Goal: Task Accomplishment & Management: Manage account settings

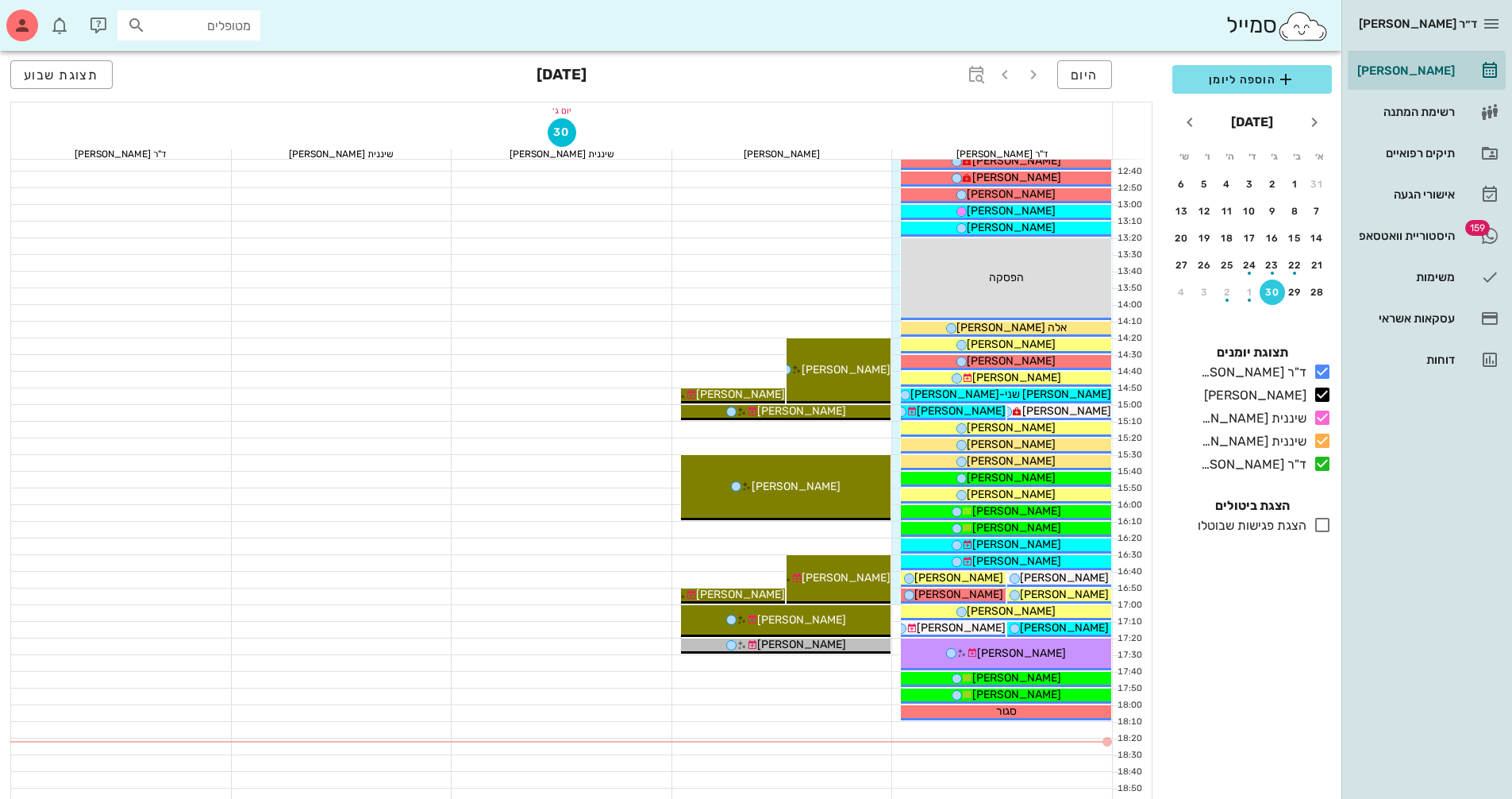
scroll to position [556, 0]
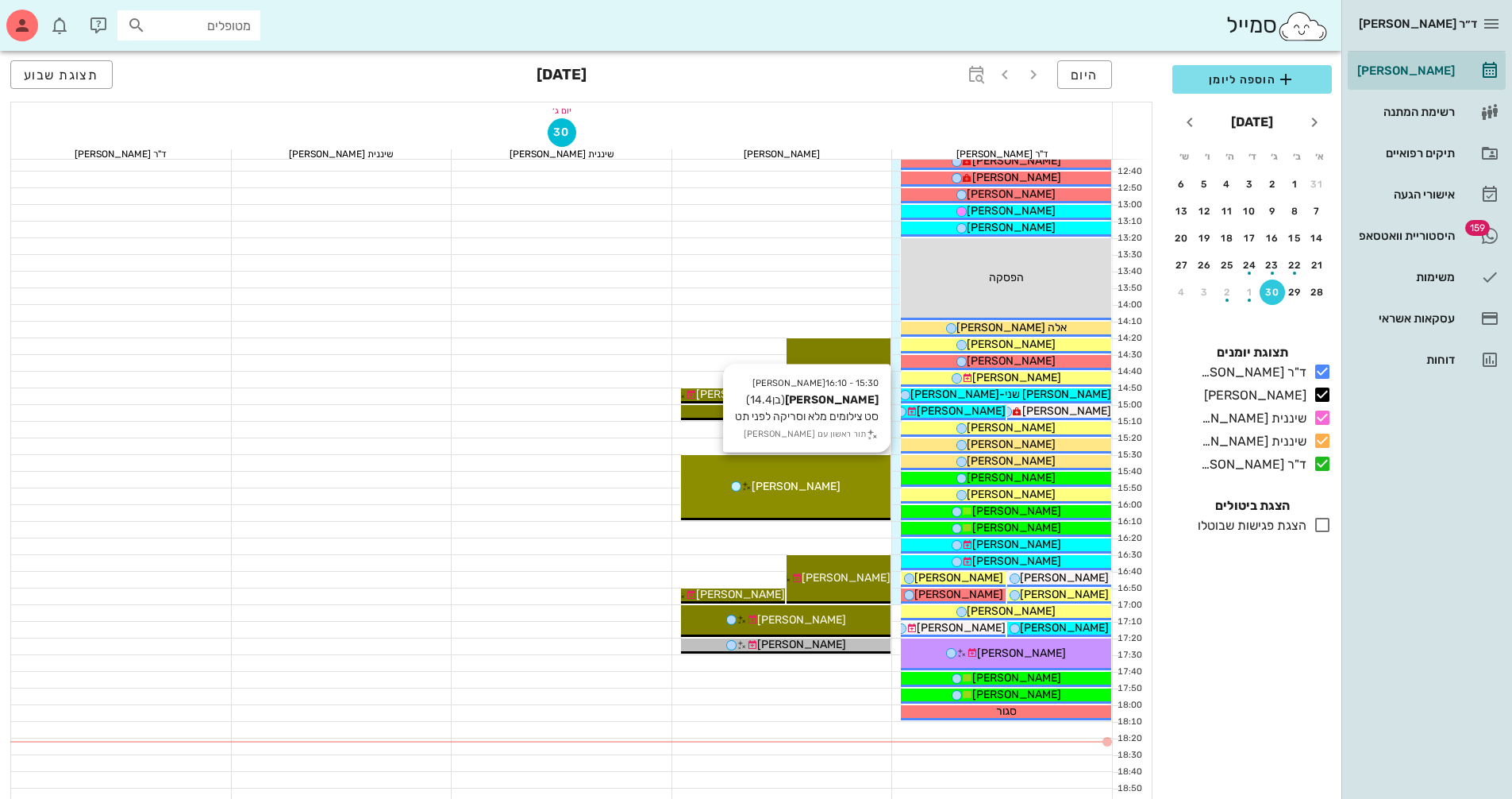
click at [844, 482] on div "[PERSON_NAME]" at bounding box center [786, 487] width 211 height 16
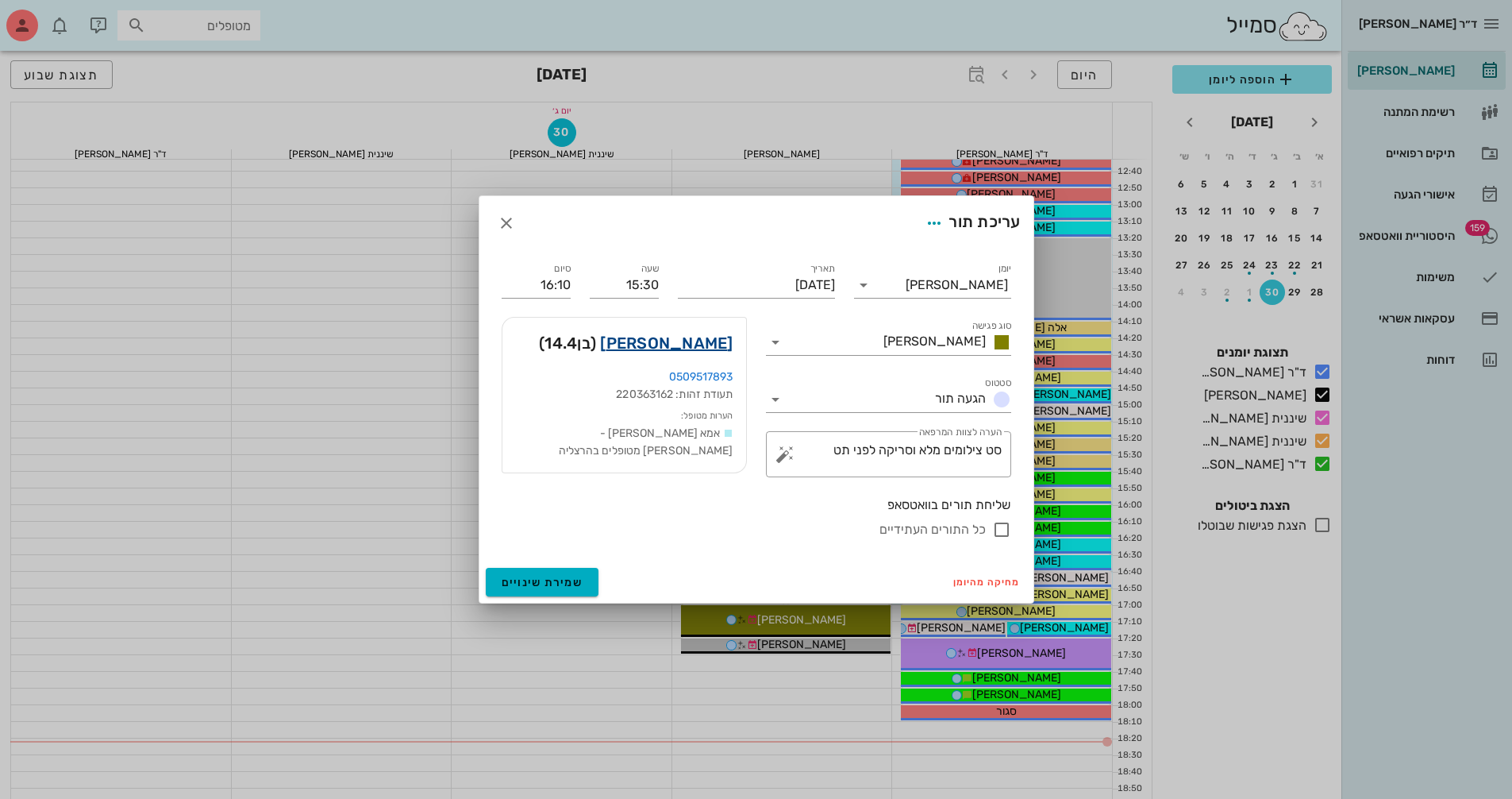
click at [673, 341] on link "[PERSON_NAME]" at bounding box center [666, 343] width 133 height 25
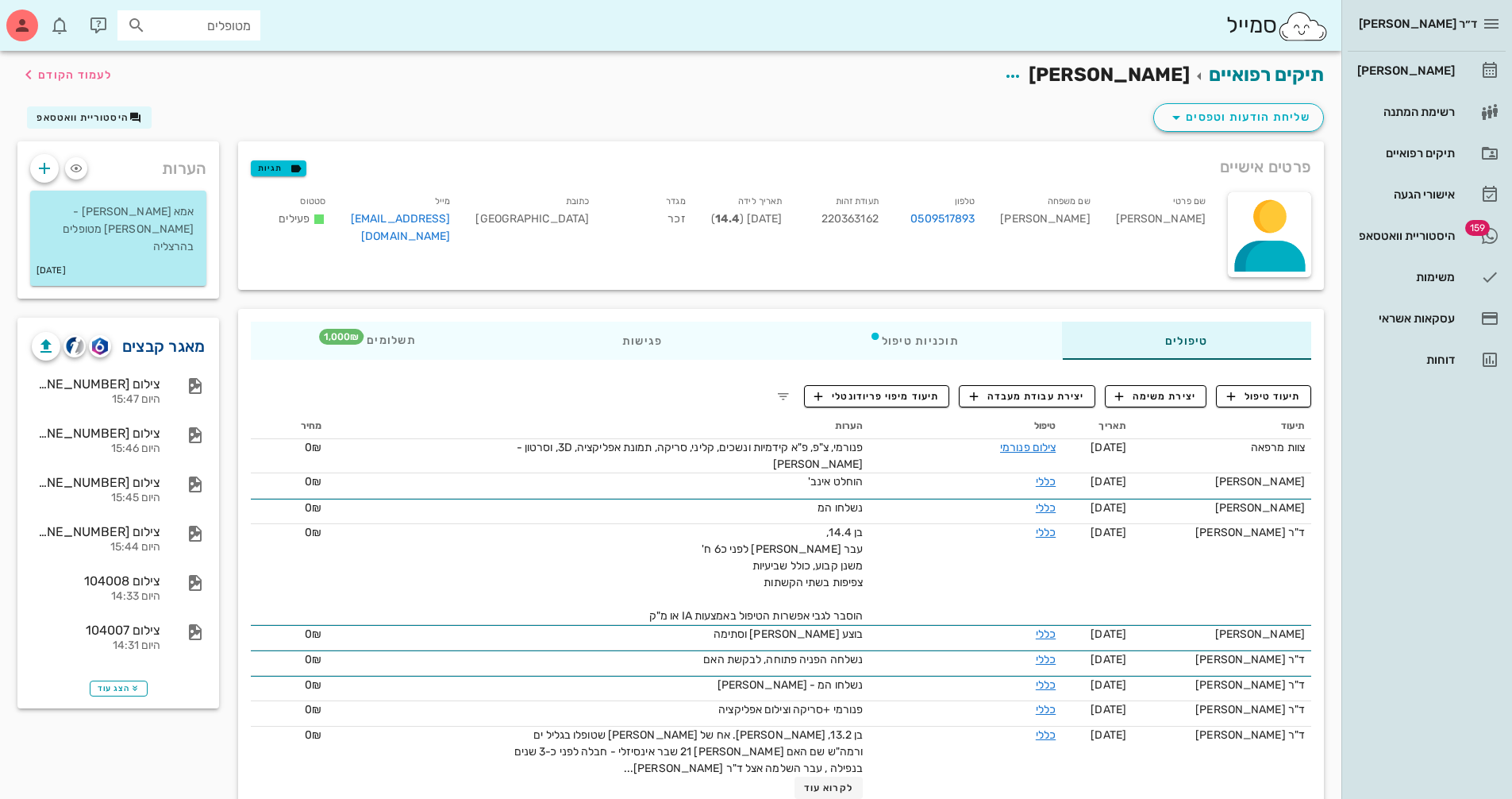
click at [193, 334] on link "מאגר קבצים" at bounding box center [163, 346] width 83 height 25
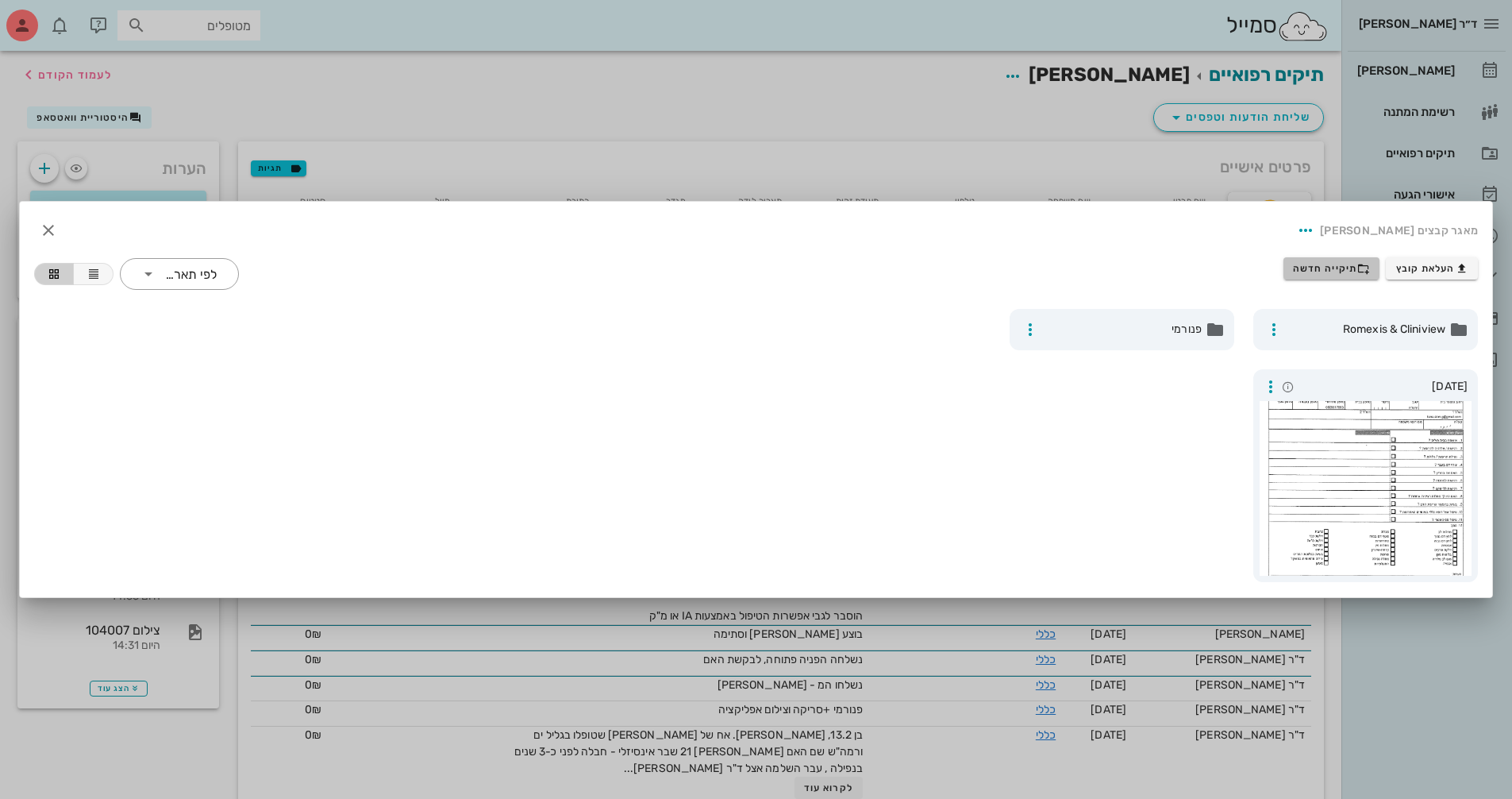
click at [1316, 270] on span "תיקייה חדשה" at bounding box center [1331, 269] width 77 height 13
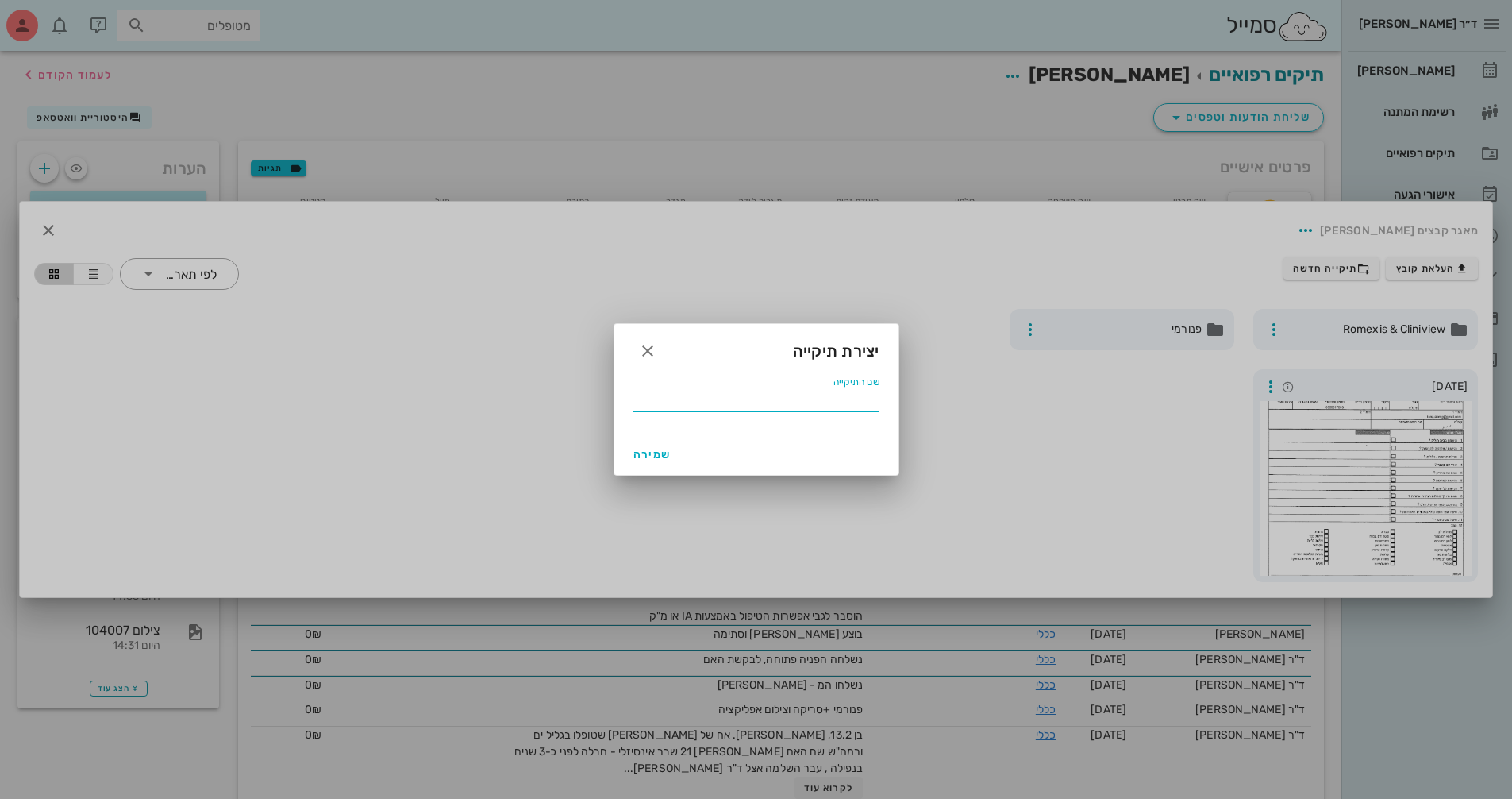
click at [823, 410] on input "שם התיקייה" at bounding box center [756, 398] width 246 height 25
type input "9.2025"
click at [665, 455] on span "שמירה" at bounding box center [652, 454] width 38 height 14
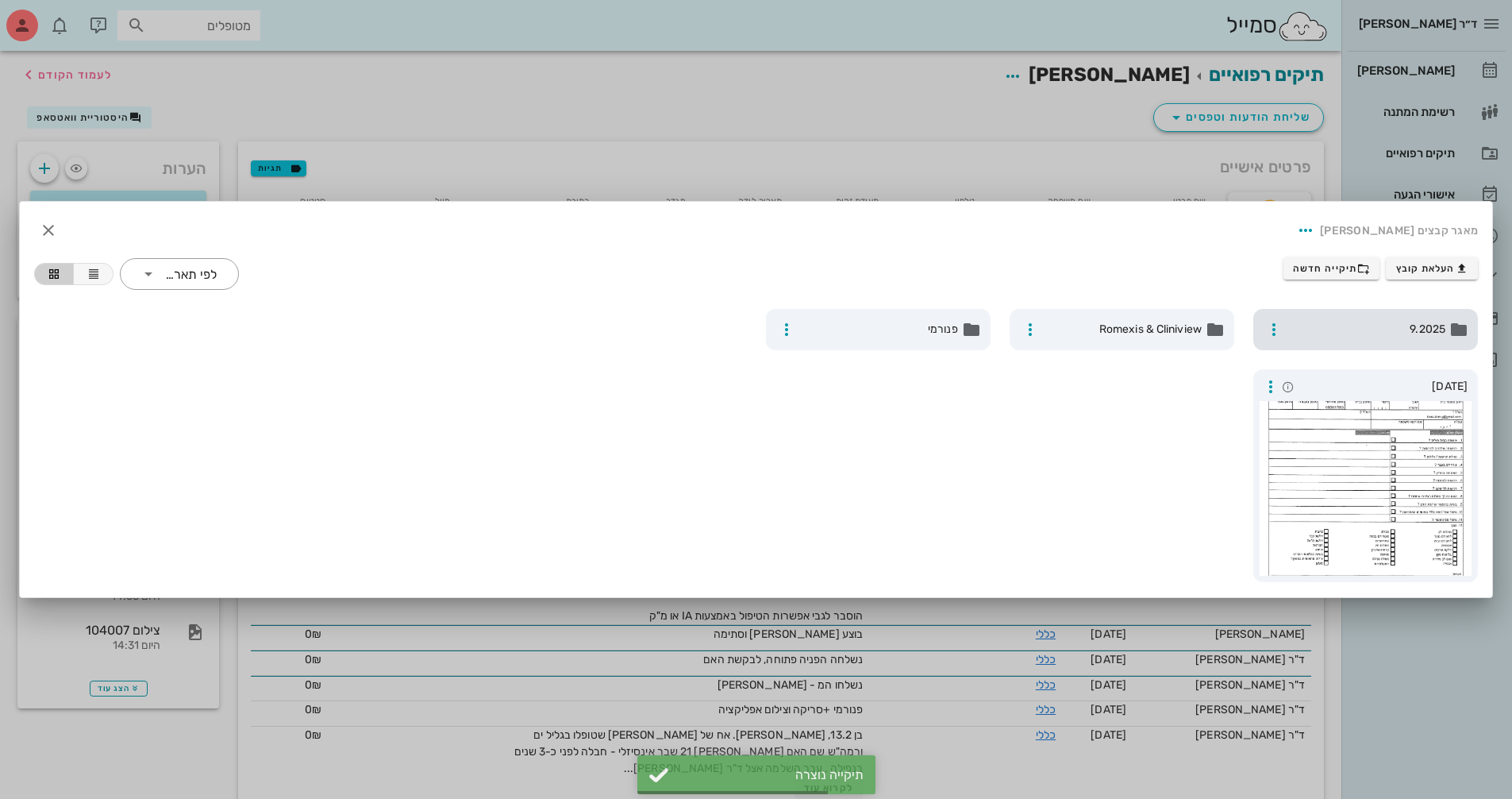
click at [1421, 334] on span "9.2025" at bounding box center [1367, 329] width 156 height 17
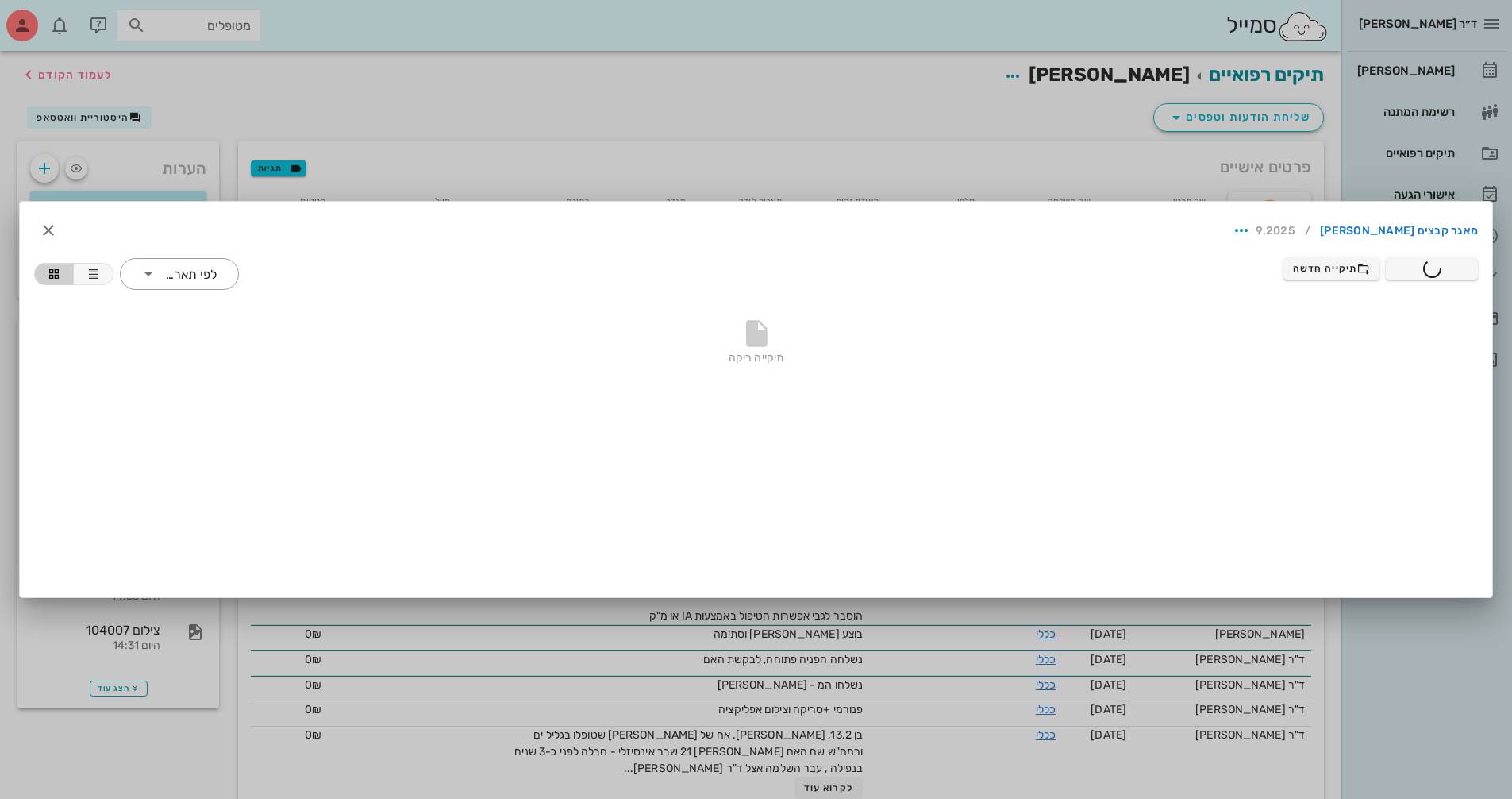
click at [647, 113] on div at bounding box center [756, 400] width 1512 height 799
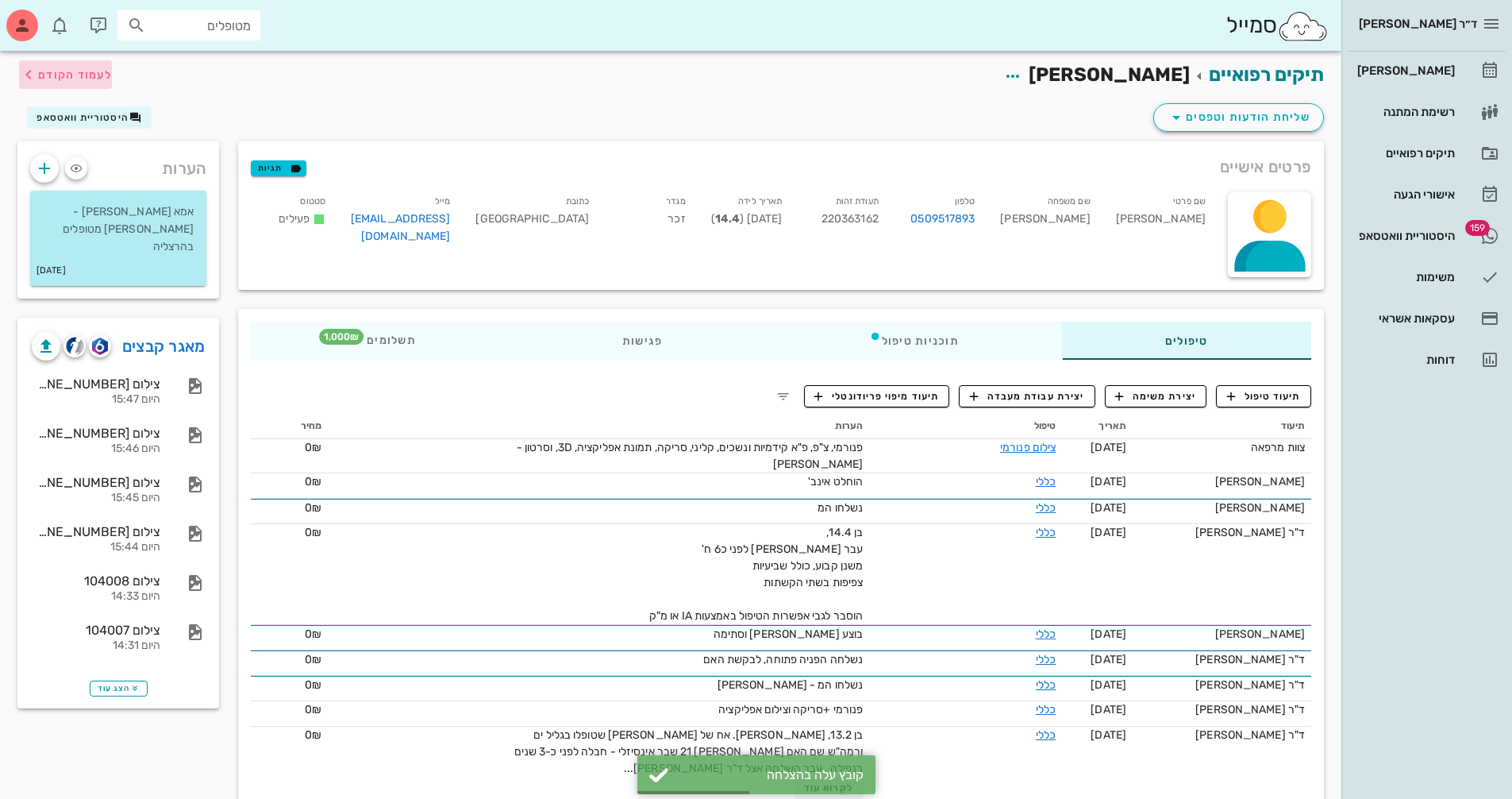
click at [103, 68] on span "לעמוד הקודם" at bounding box center [75, 75] width 74 height 14
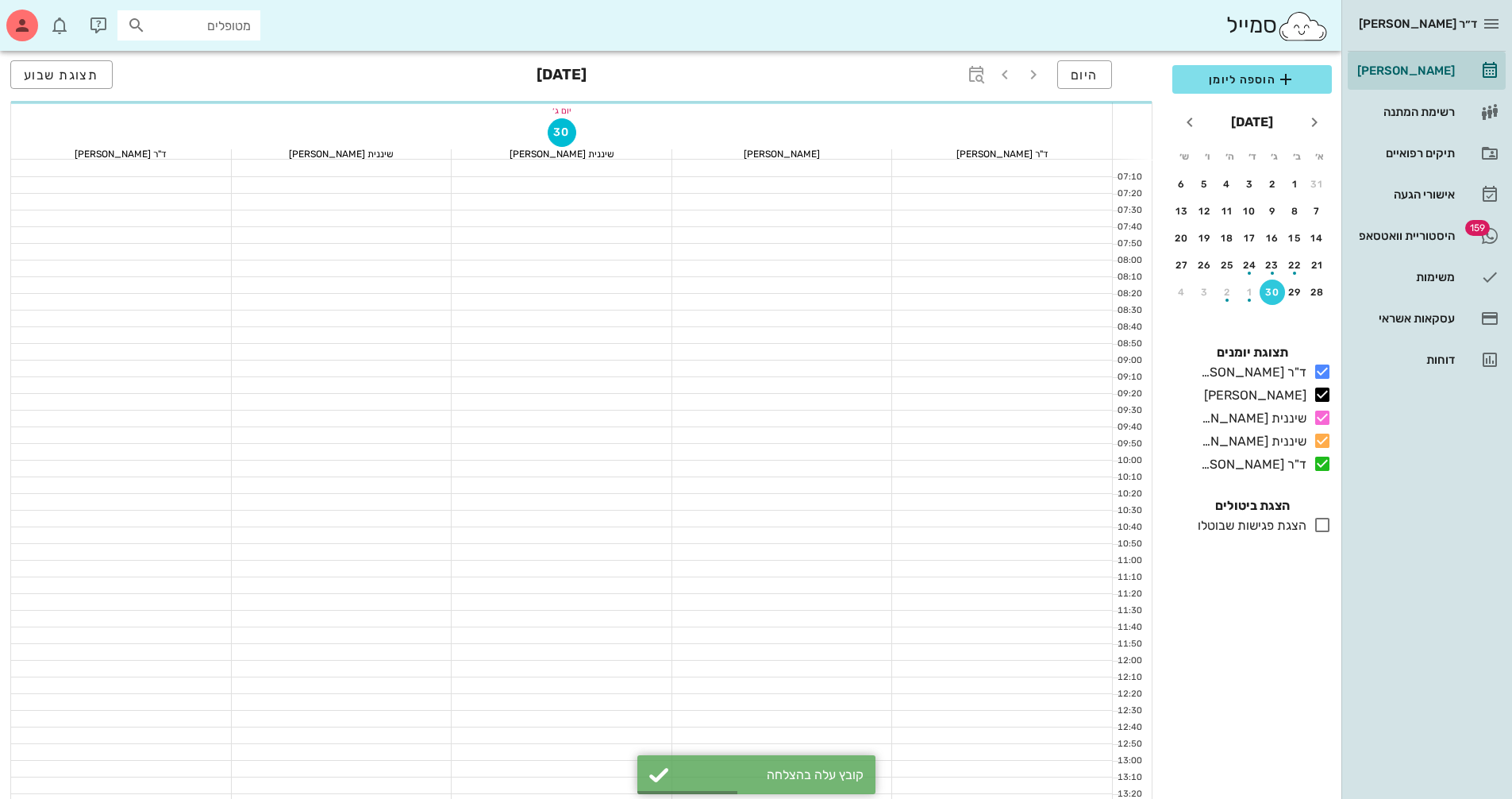
scroll to position [556, 0]
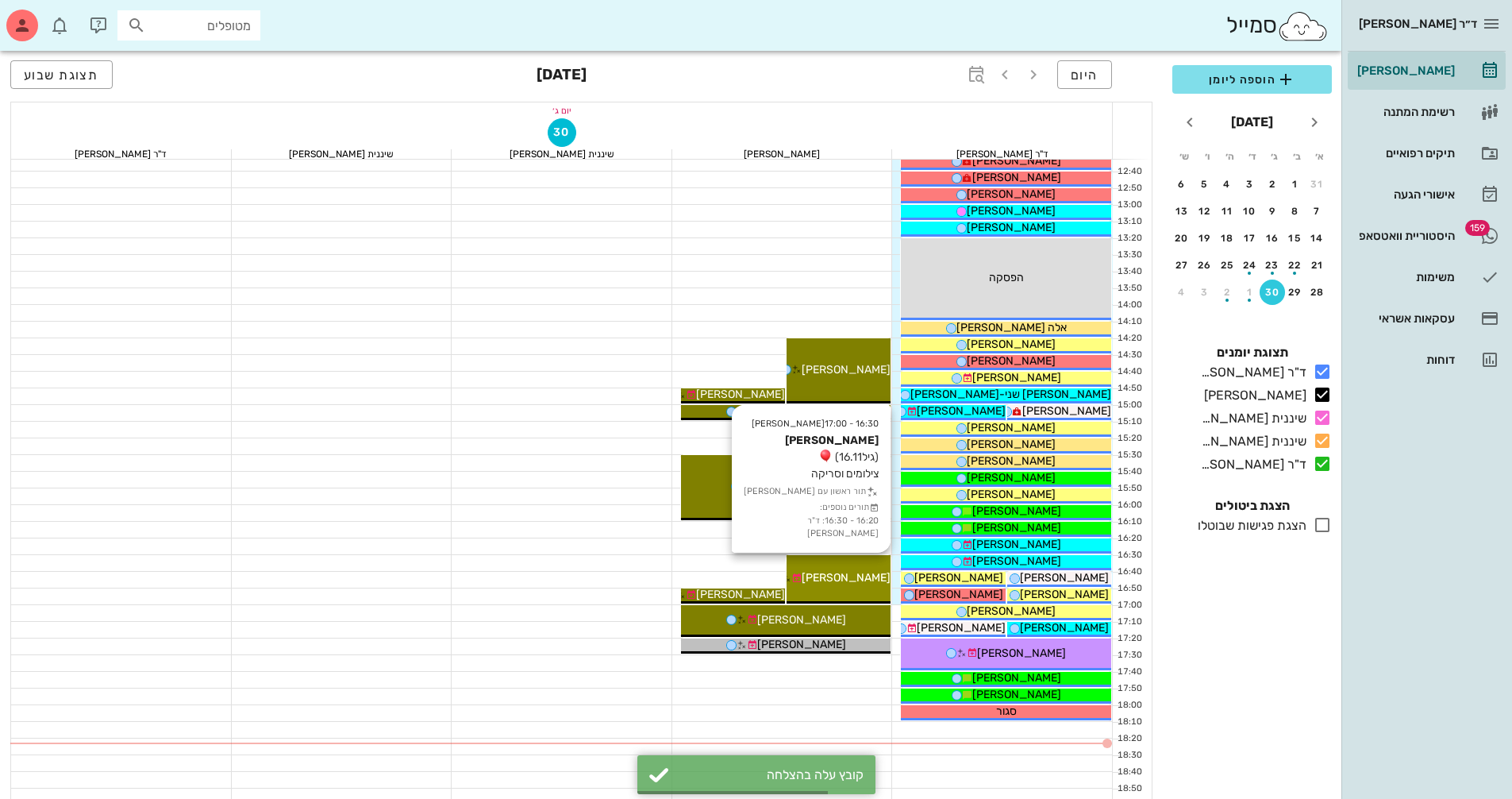
click at [852, 571] on span "[PERSON_NAME]" at bounding box center [846, 578] width 89 height 14
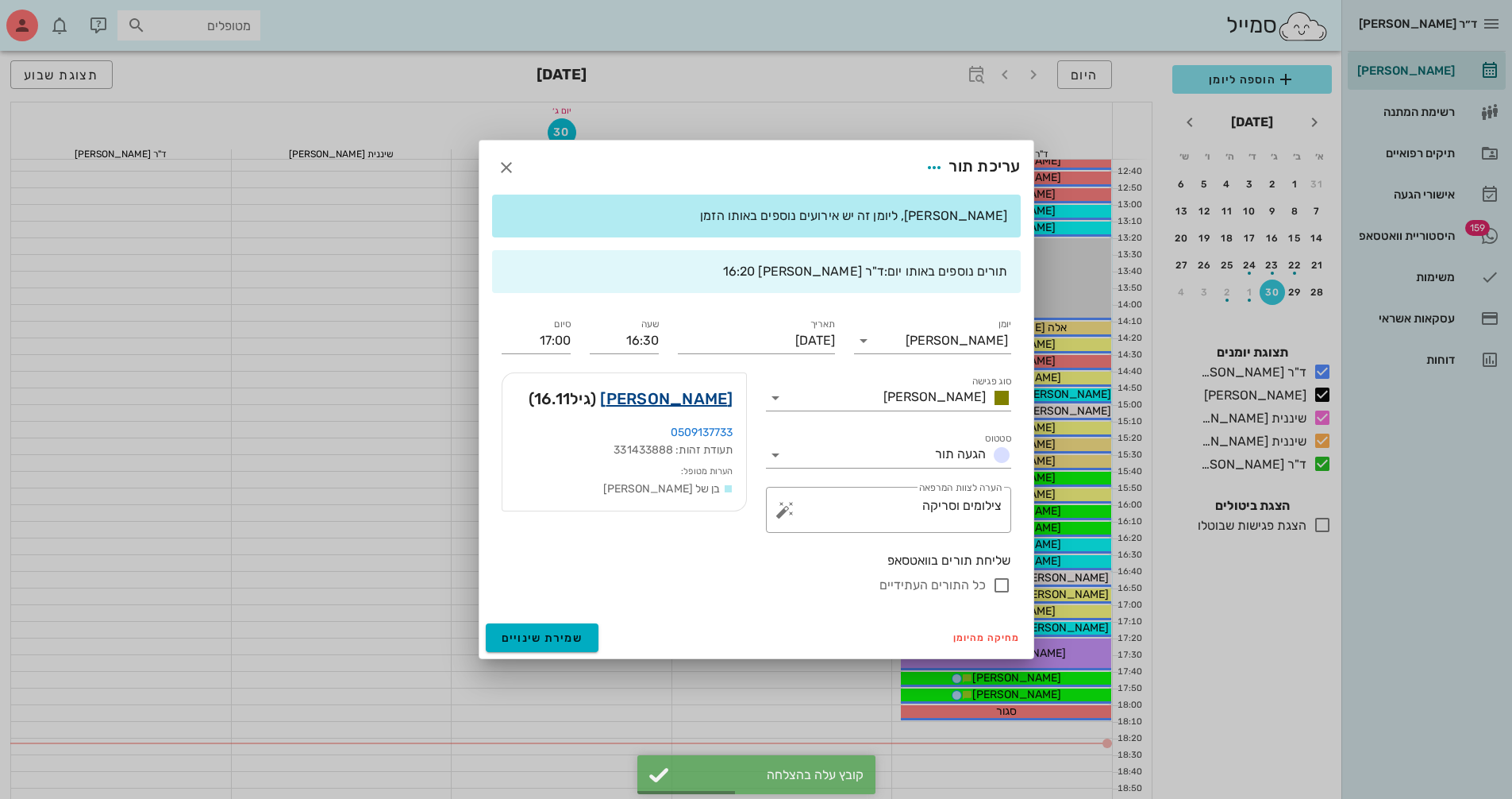
click at [693, 403] on link "[PERSON_NAME]" at bounding box center [666, 398] width 133 height 25
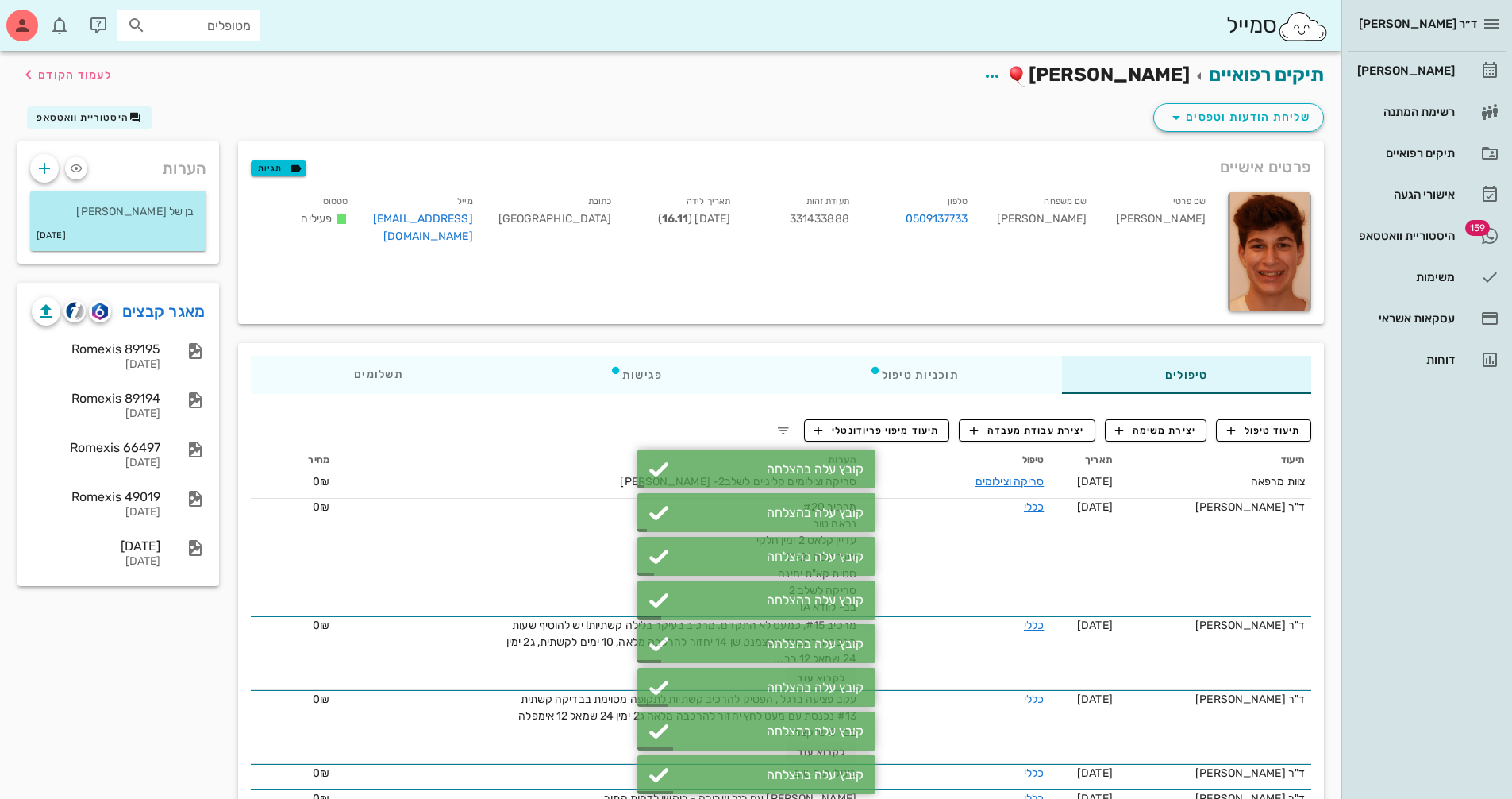
click at [359, 102] on div "שליחת הודעות וטפסים היסטוריית וואטסאפ" at bounding box center [671, 120] width 1326 height 41
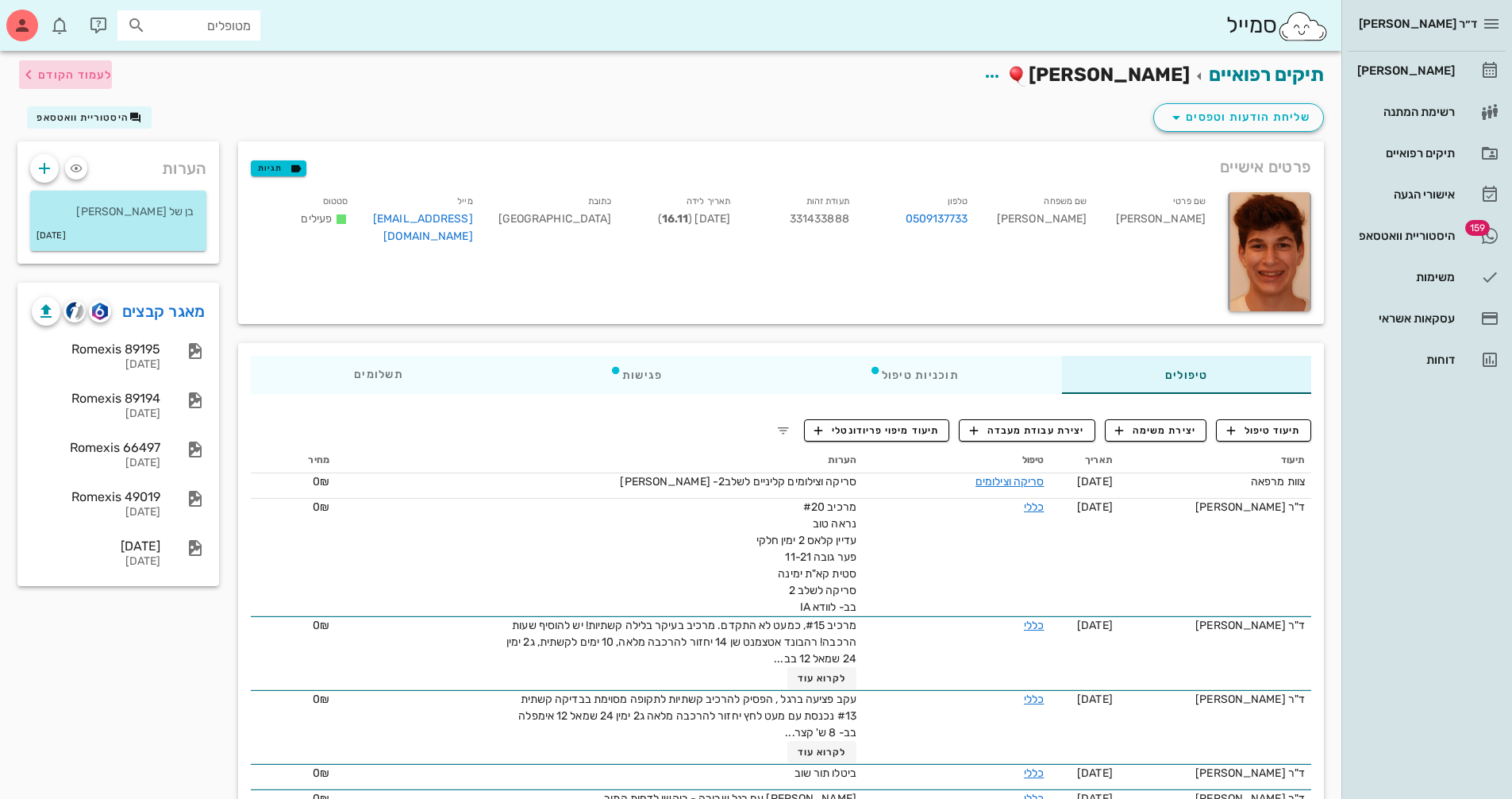
click at [69, 68] on span "לעמוד הקודם" at bounding box center [75, 75] width 74 height 14
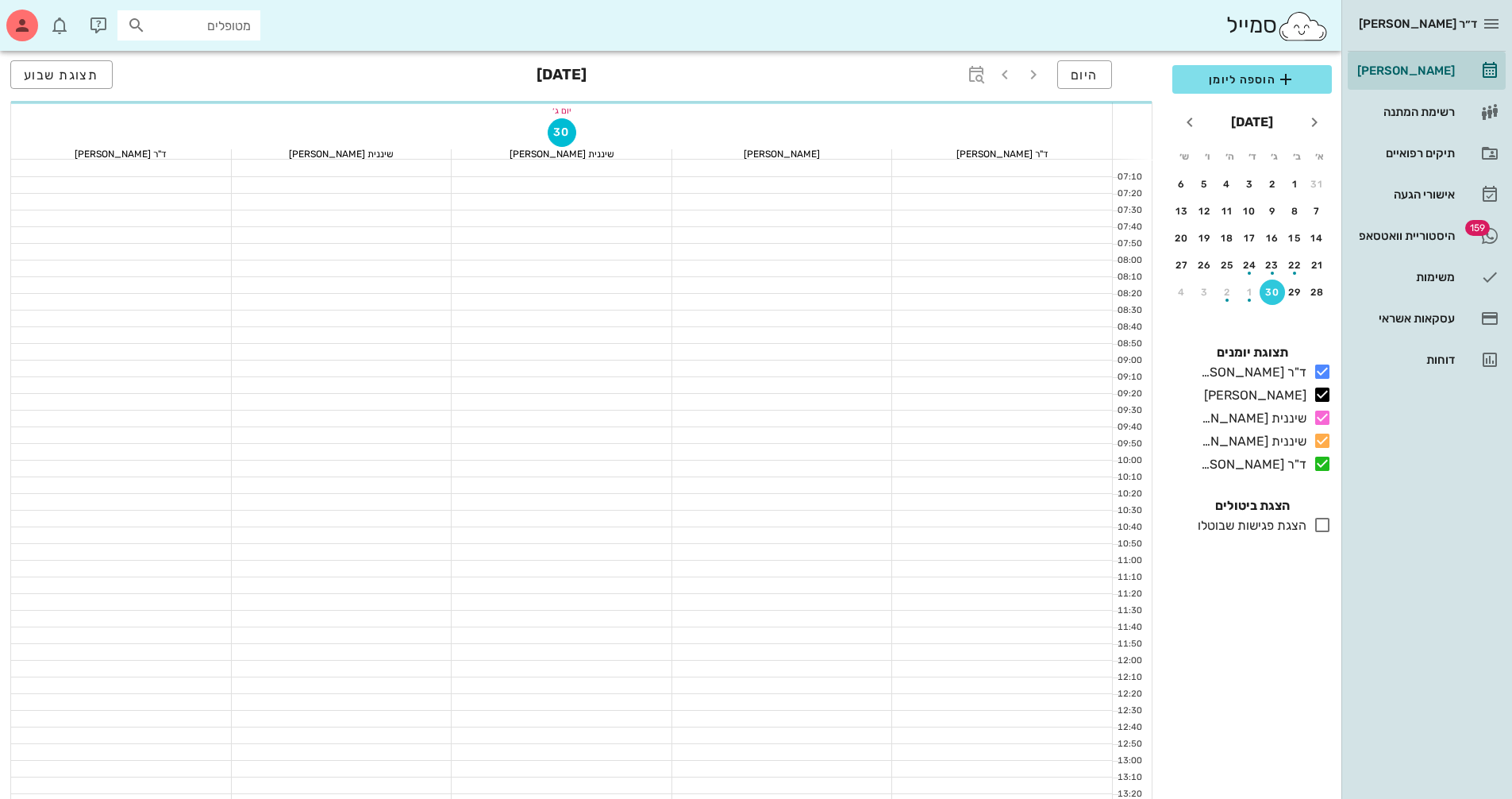
scroll to position [556, 0]
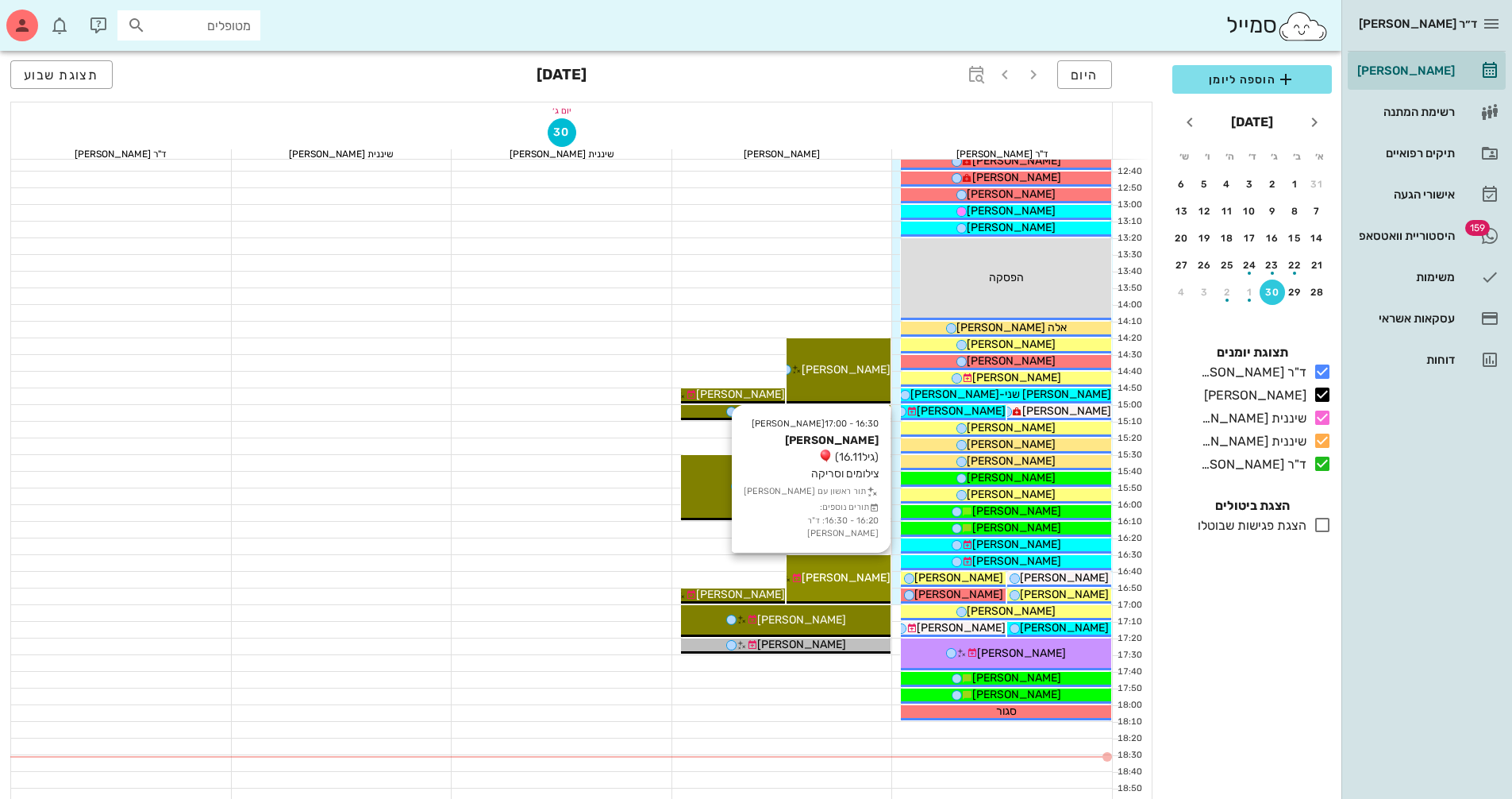
click at [845, 584] on div "[PERSON_NAME]" at bounding box center [839, 578] width 104 height 16
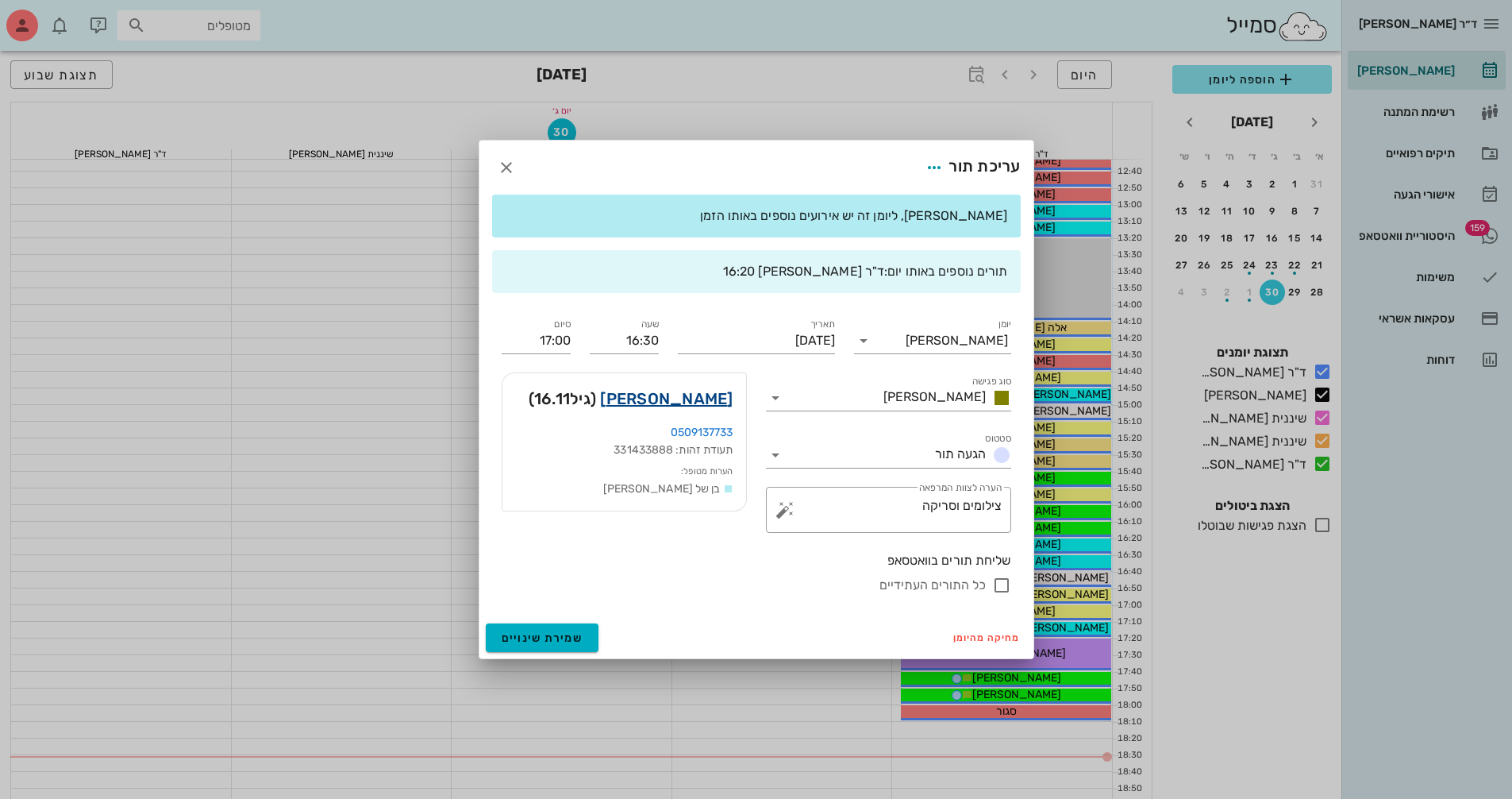
click at [718, 395] on link "[PERSON_NAME]" at bounding box center [666, 398] width 133 height 25
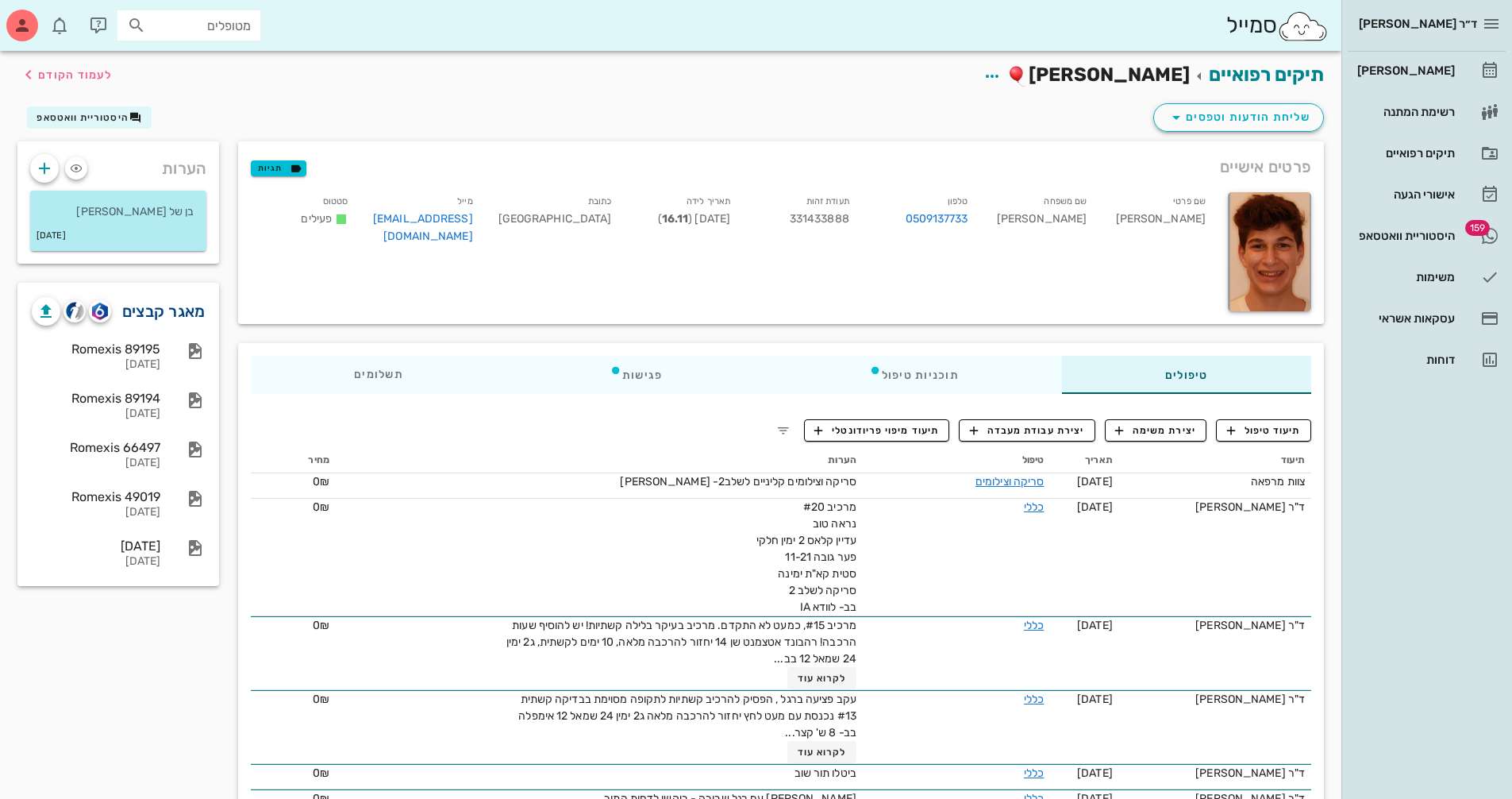
click at [154, 313] on link "מאגר קבצים" at bounding box center [163, 311] width 83 height 25
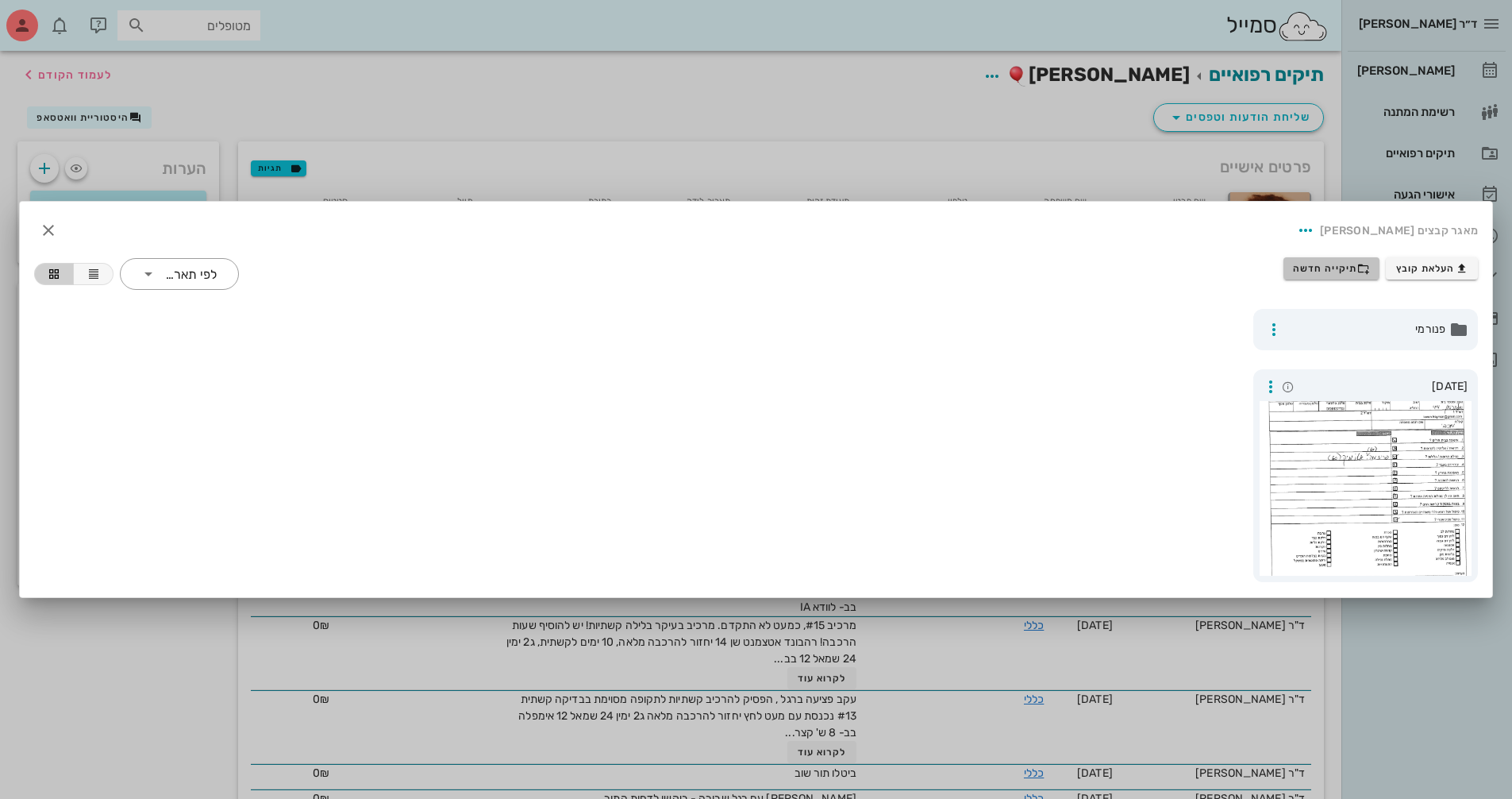
click at [1353, 272] on span "תיקייה חדשה" at bounding box center [1331, 269] width 77 height 13
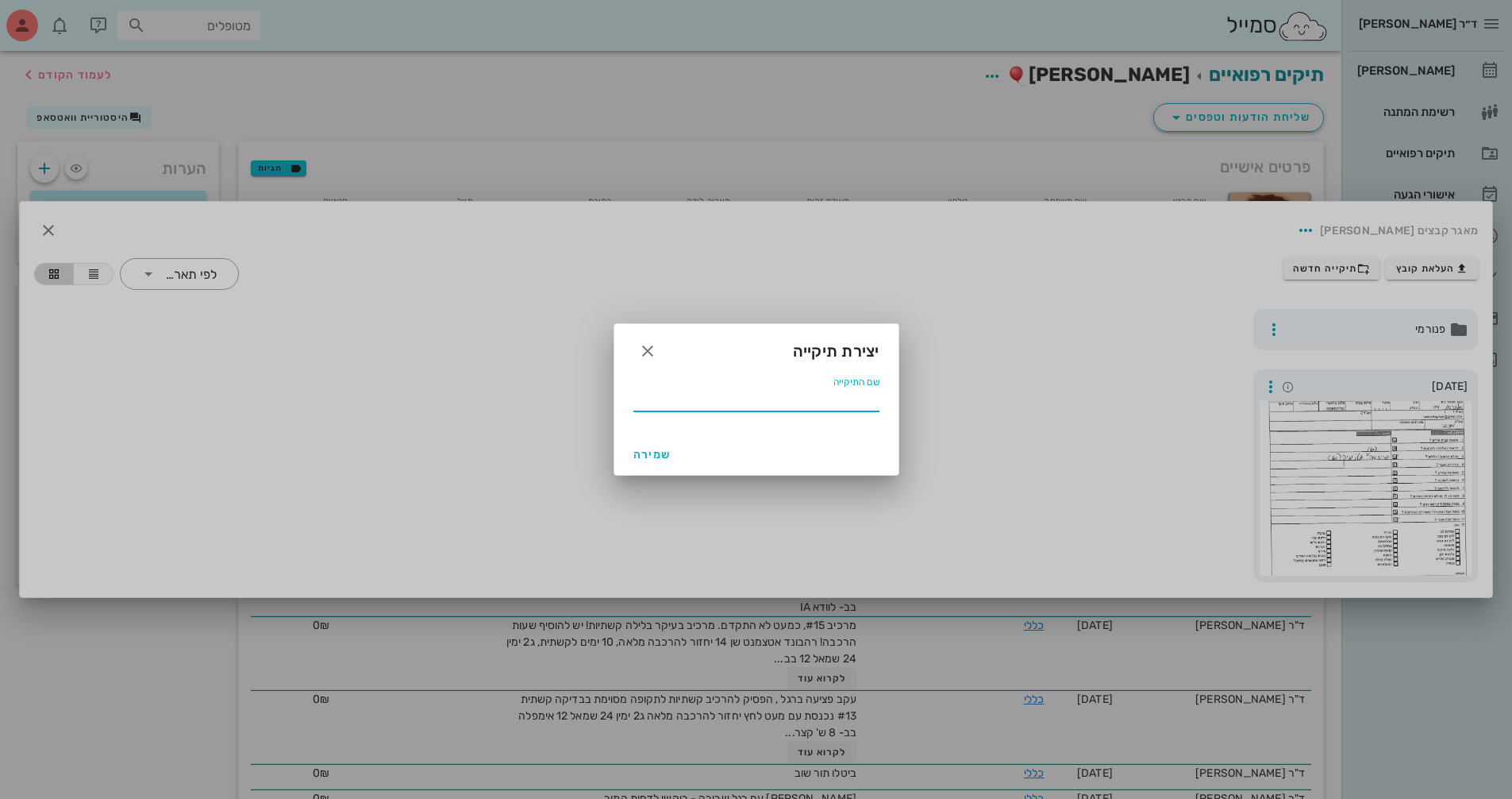
click at [823, 391] on input "שם התיקייה" at bounding box center [756, 398] width 246 height 25
type input "9.2025"
click at [641, 456] on span "שמירה" at bounding box center [652, 454] width 38 height 14
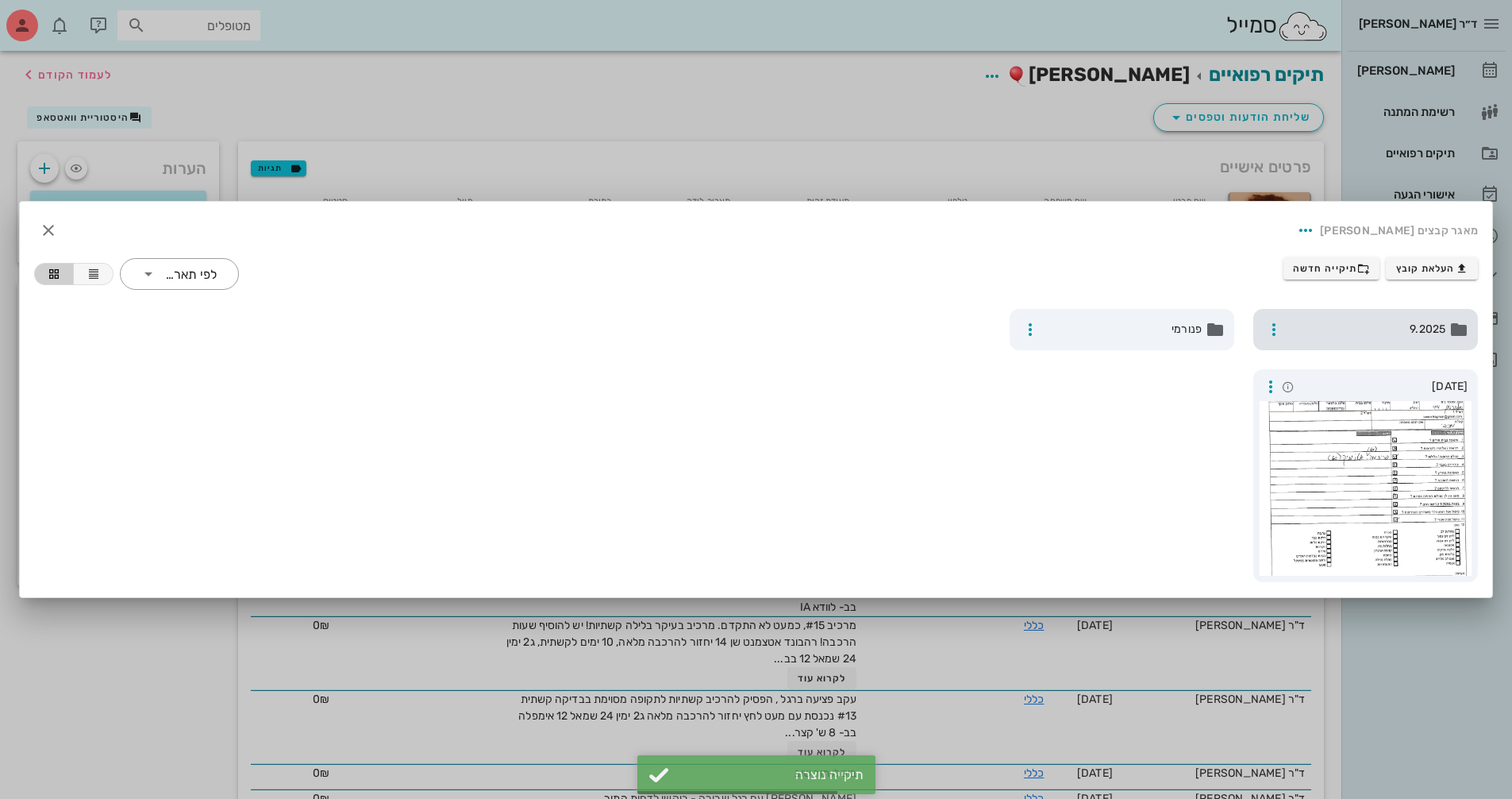
click at [1383, 330] on span "9.2025" at bounding box center [1367, 329] width 156 height 17
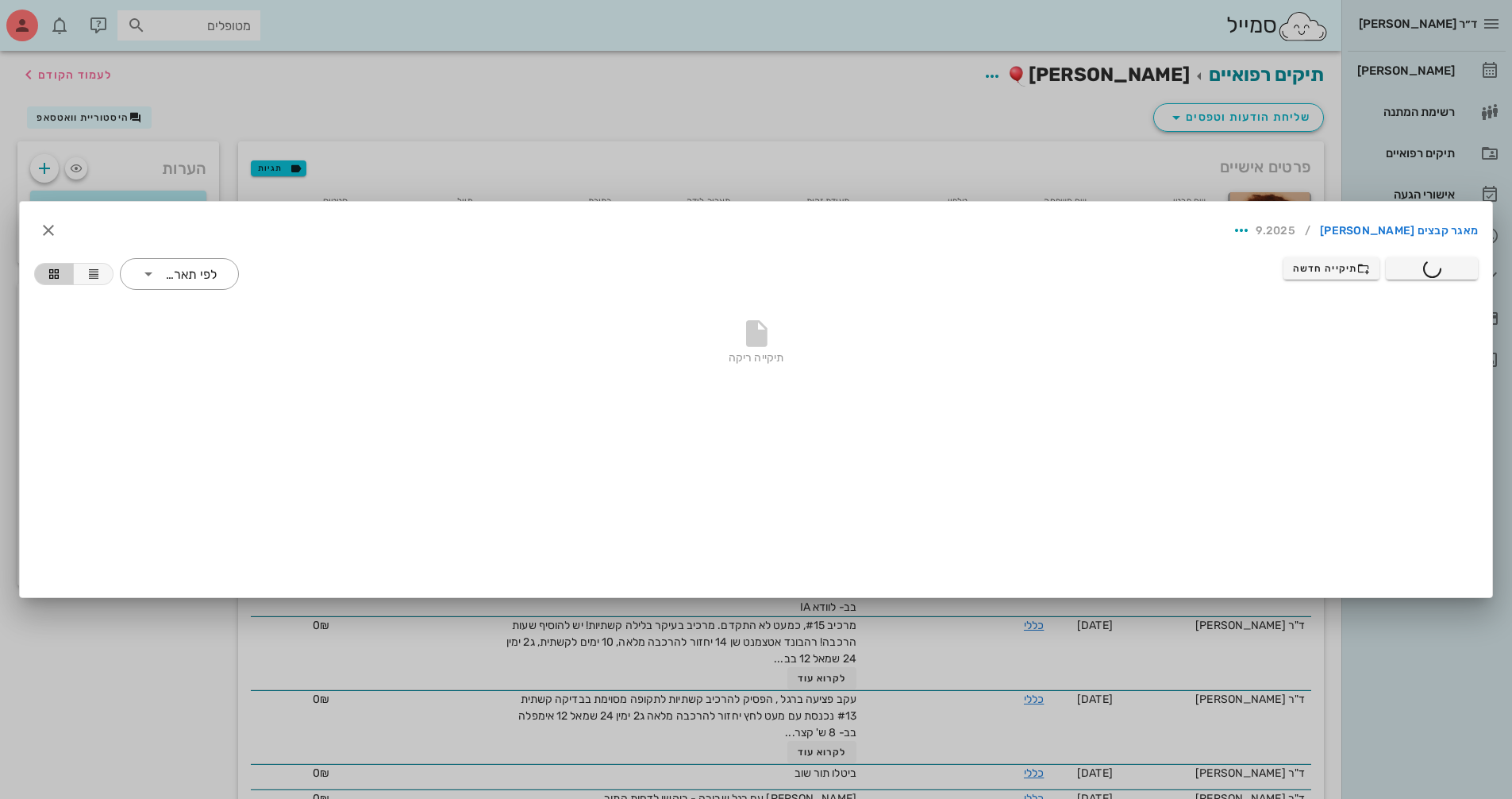
click at [678, 83] on div at bounding box center [756, 400] width 1512 height 799
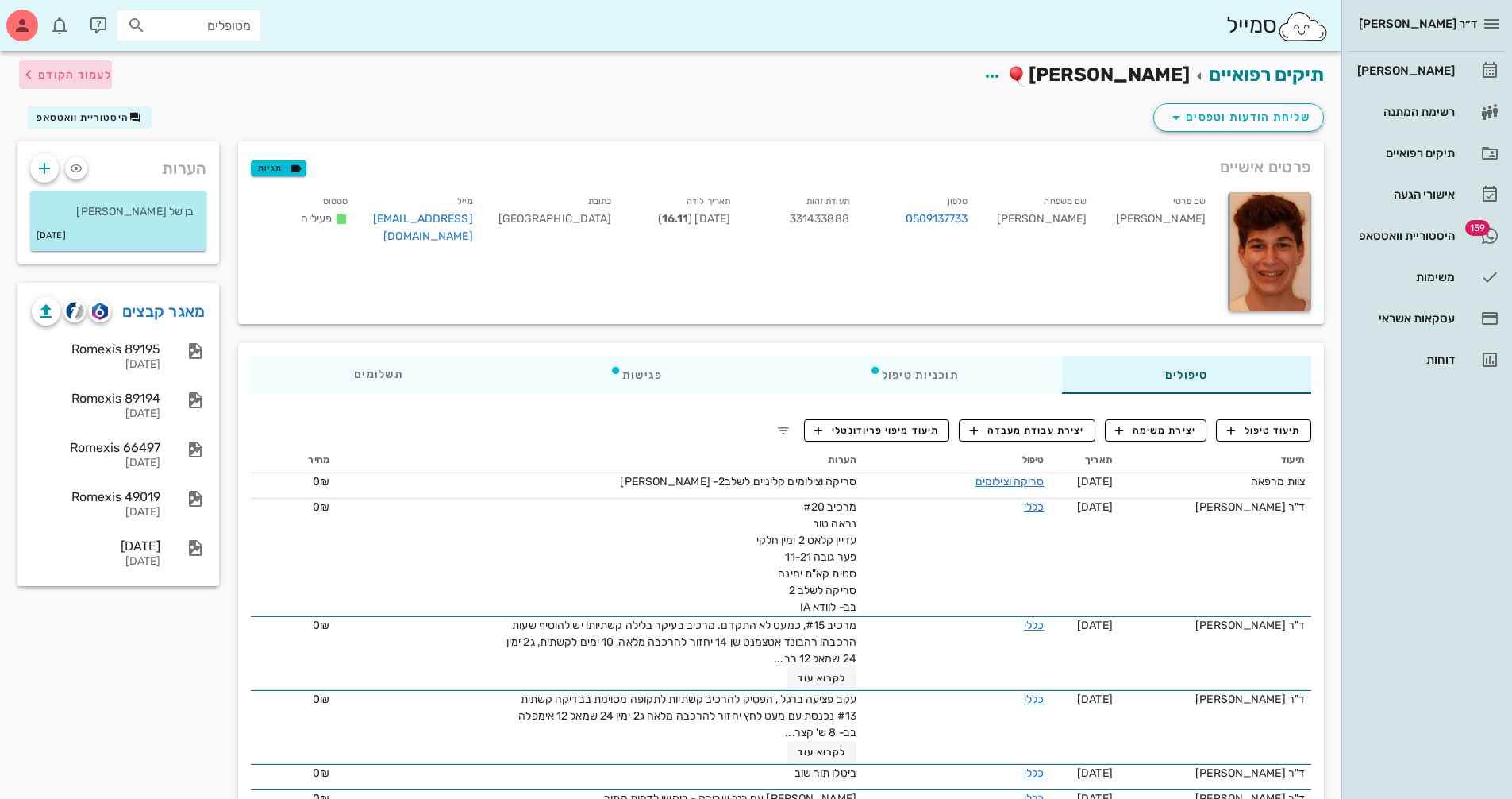
click at [98, 82] on span "לעמוד הקודם" at bounding box center [65, 74] width 93 height 19
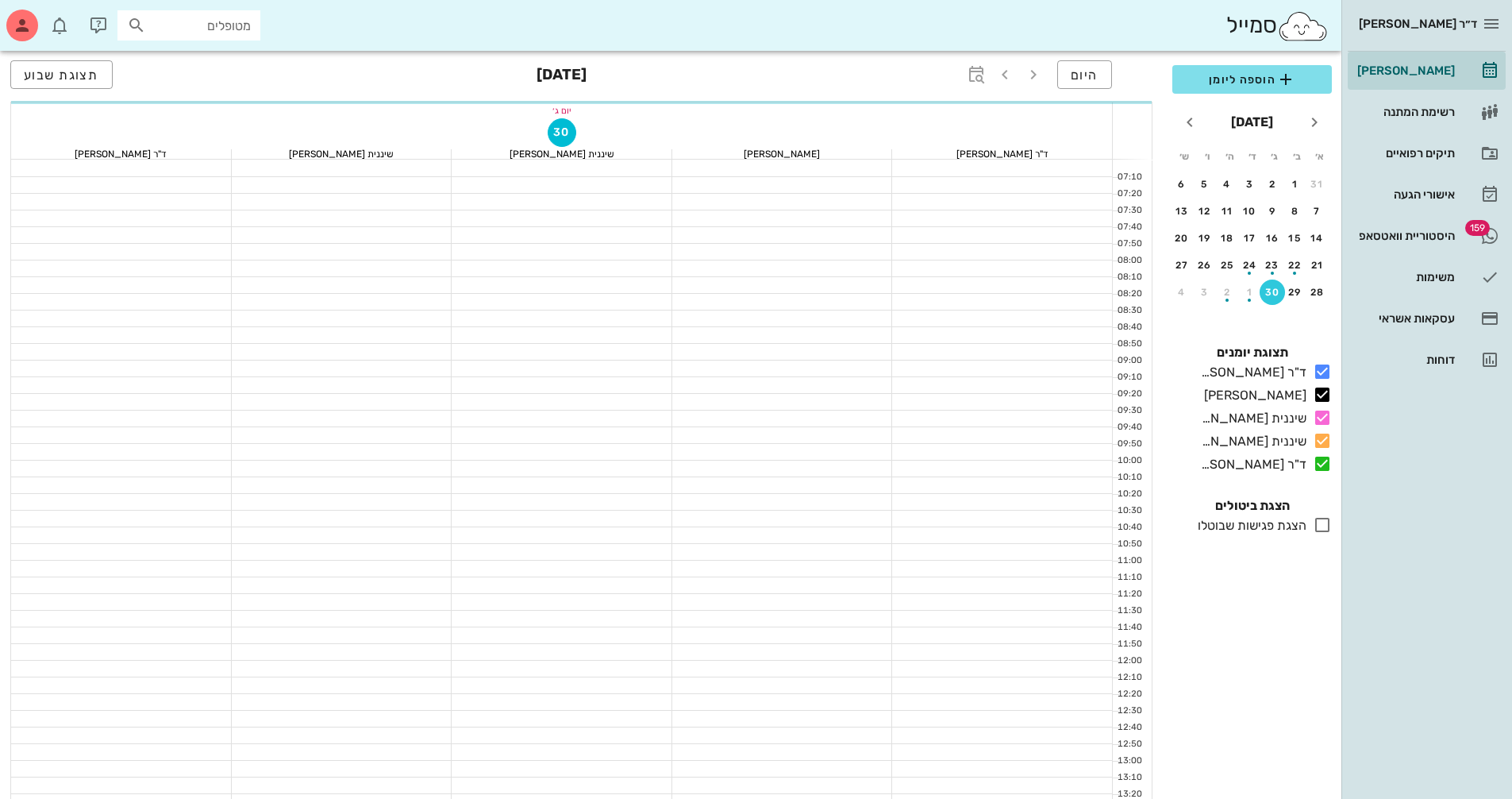
scroll to position [556, 0]
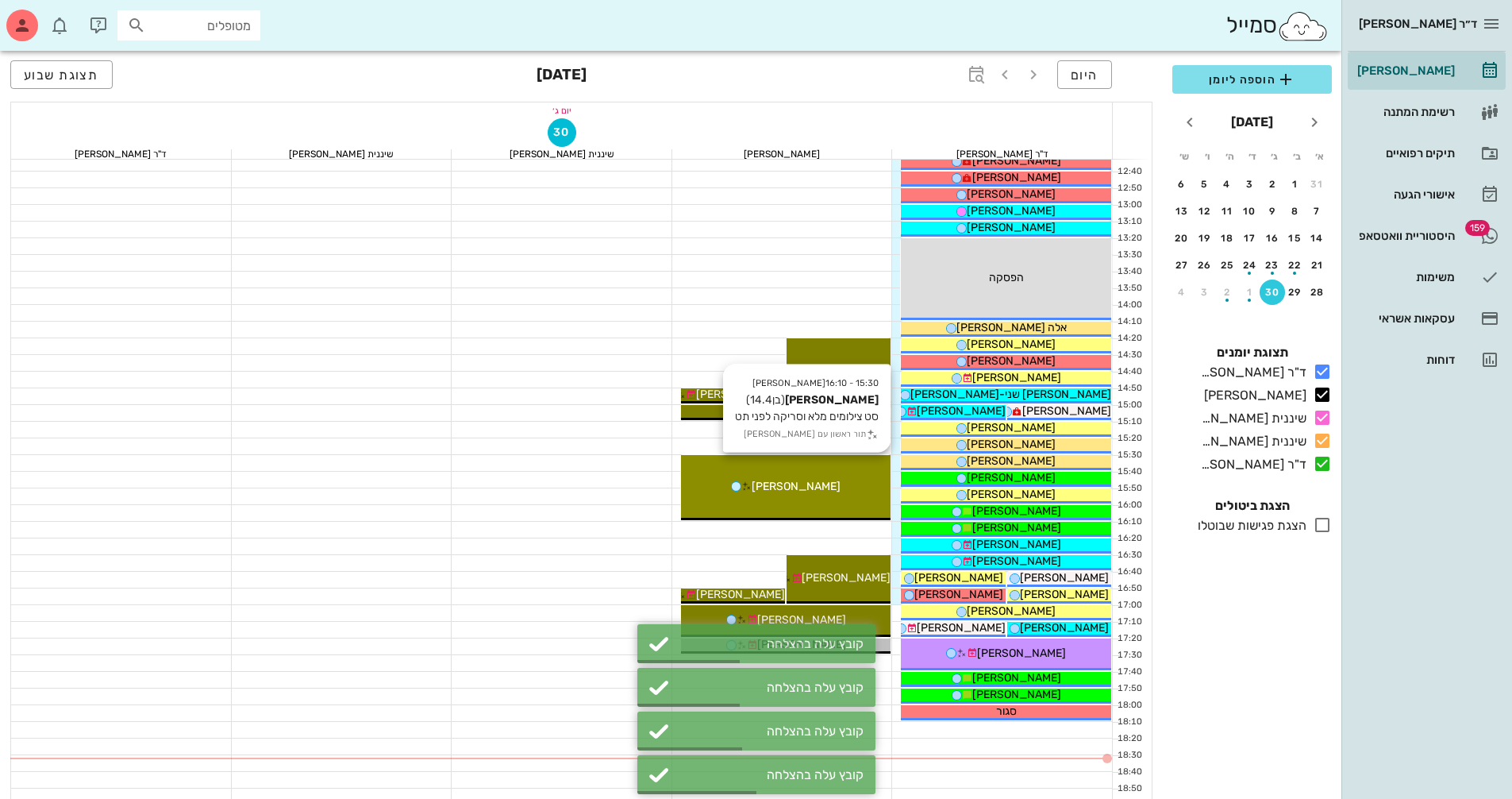
click at [810, 487] on span "[PERSON_NAME]" at bounding box center [795, 487] width 89 height 14
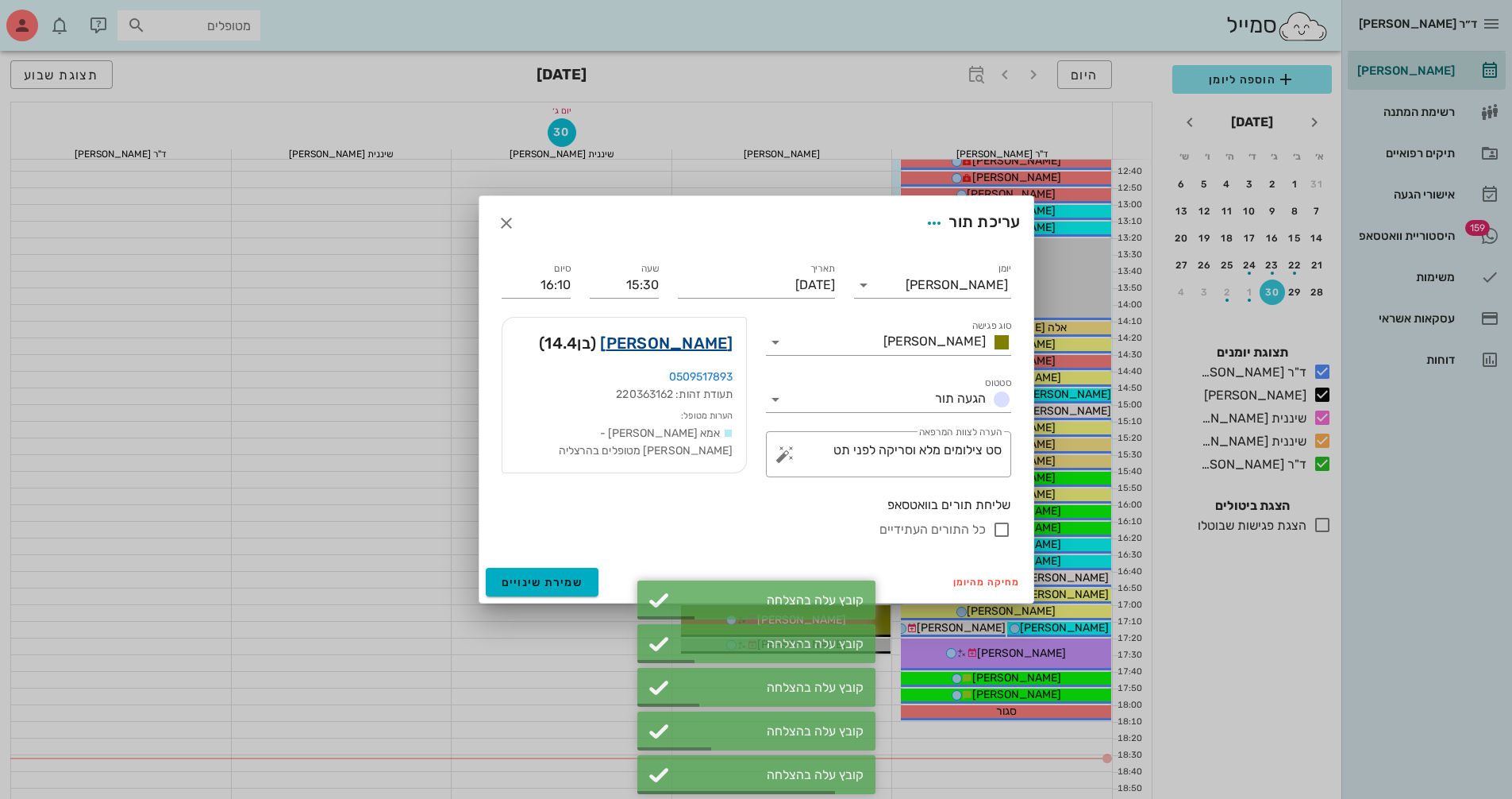
click at [714, 334] on link "[PERSON_NAME]" at bounding box center [666, 343] width 133 height 25
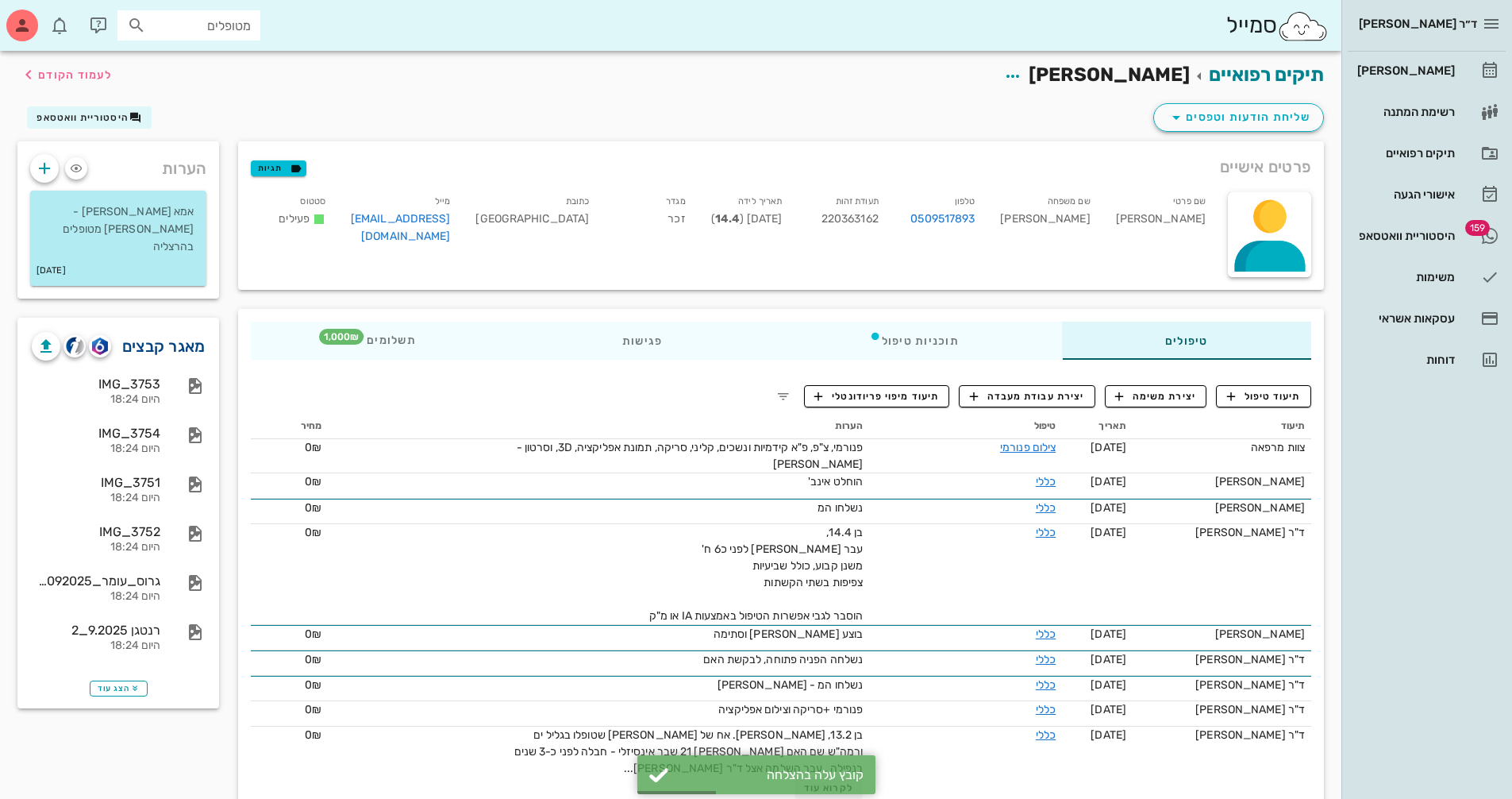
click at [150, 334] on link "מאגר קבצים" at bounding box center [163, 346] width 83 height 25
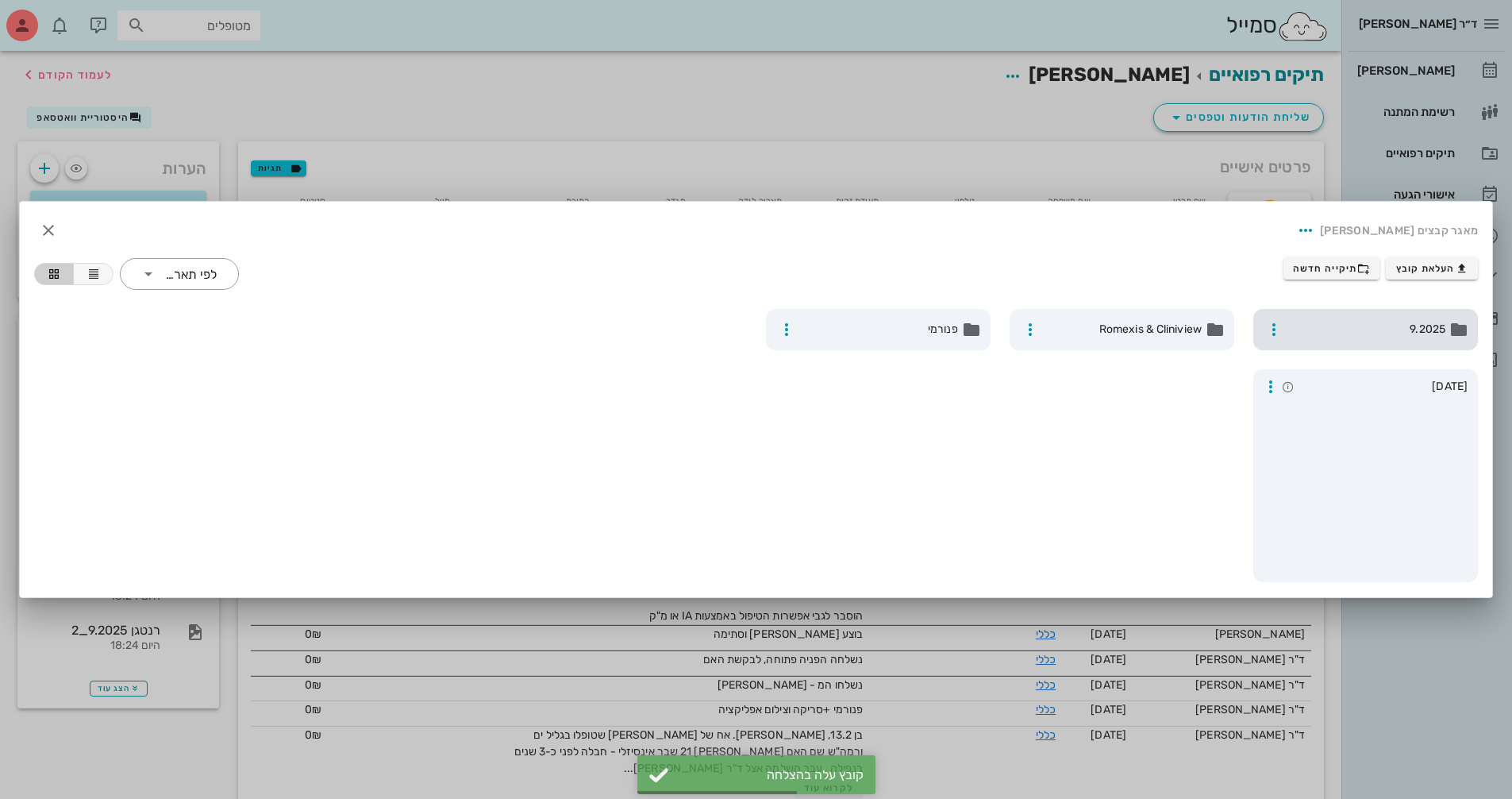
click at [1397, 325] on span "9.2025" at bounding box center [1367, 329] width 156 height 17
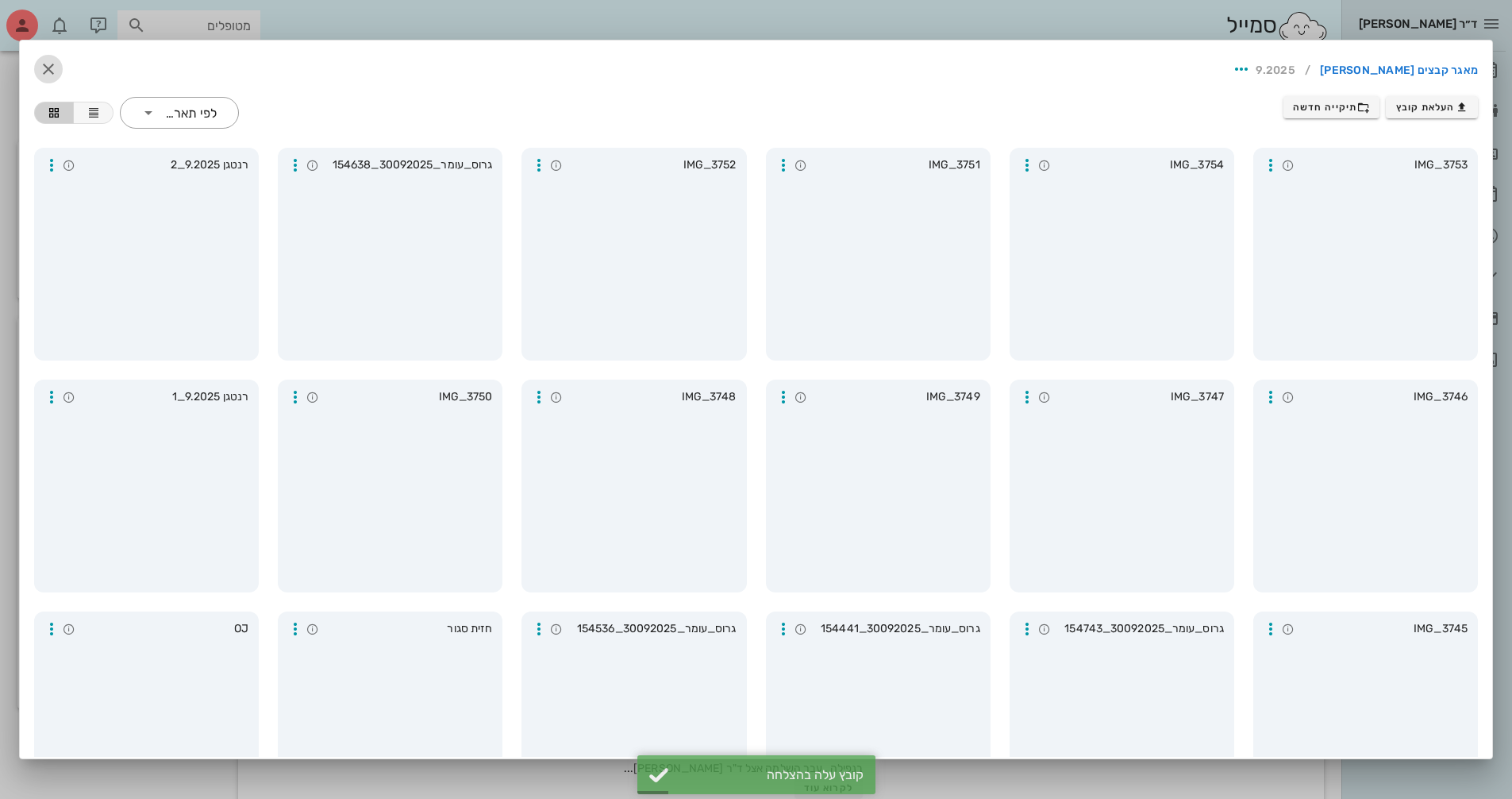
click at [58, 72] on icon "button" at bounding box center [48, 68] width 19 height 19
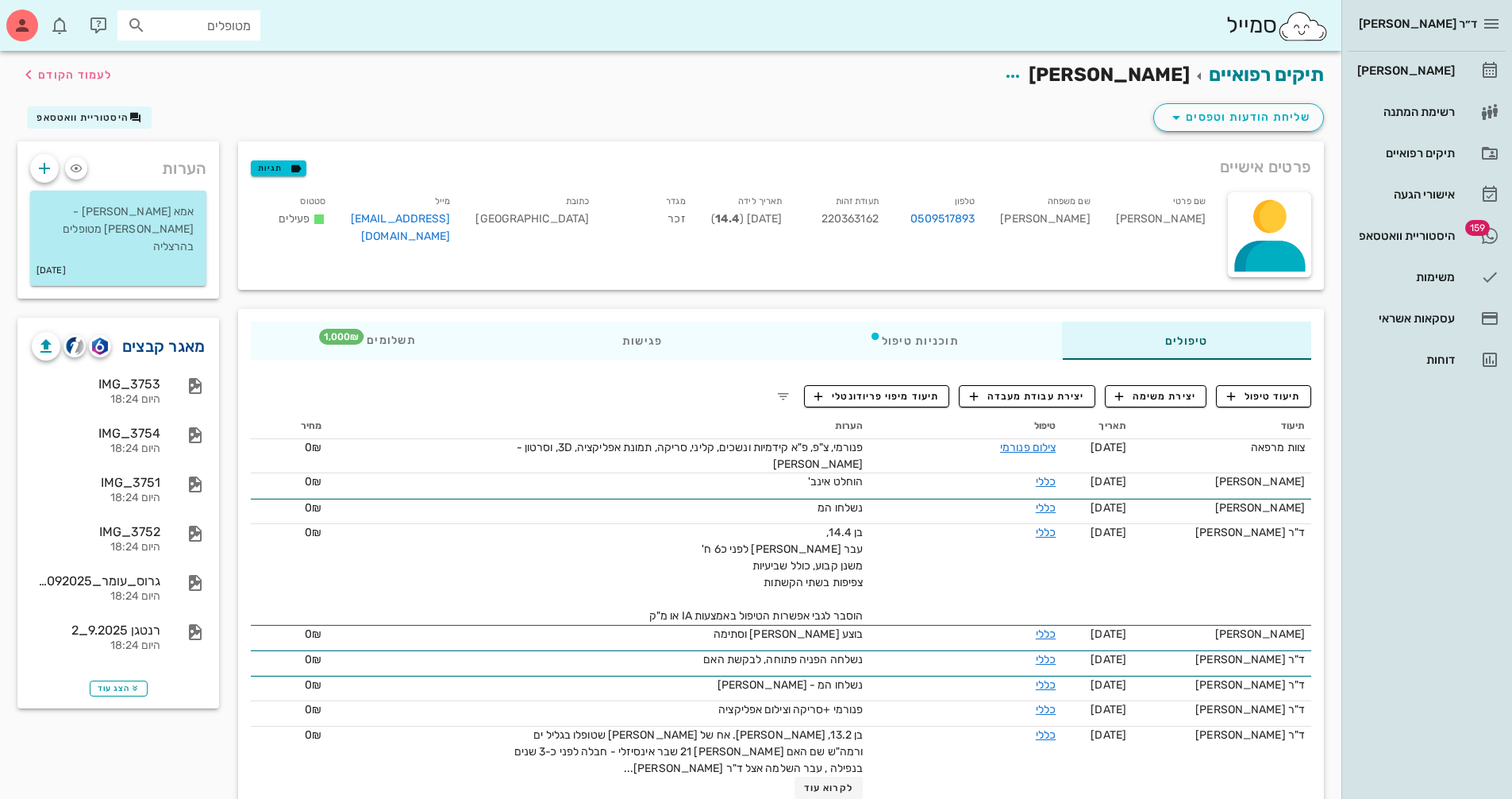
click at [181, 334] on link "מאגר קבצים" at bounding box center [163, 346] width 83 height 25
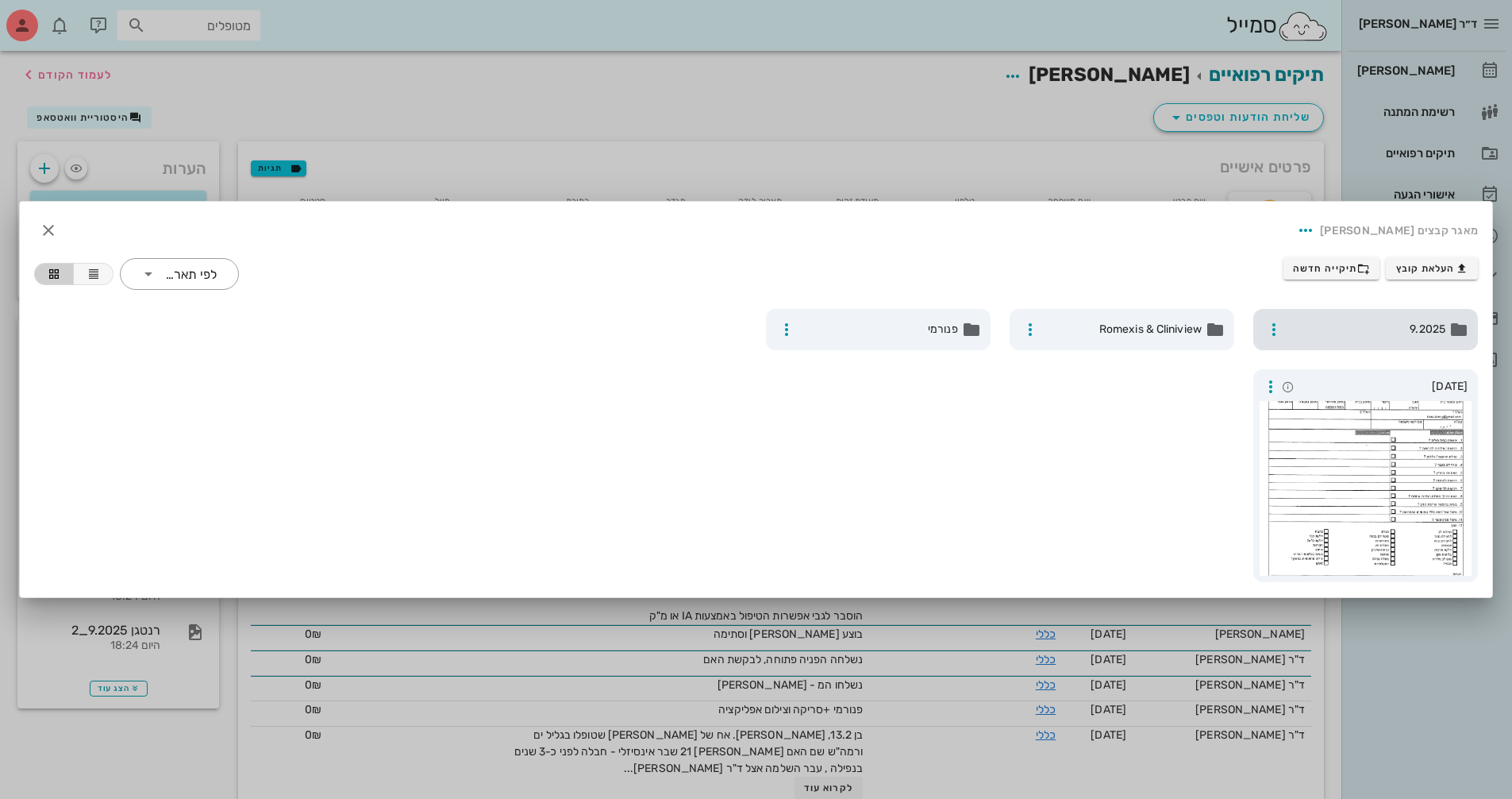
click at [1438, 334] on span "9.2025" at bounding box center [1367, 329] width 156 height 17
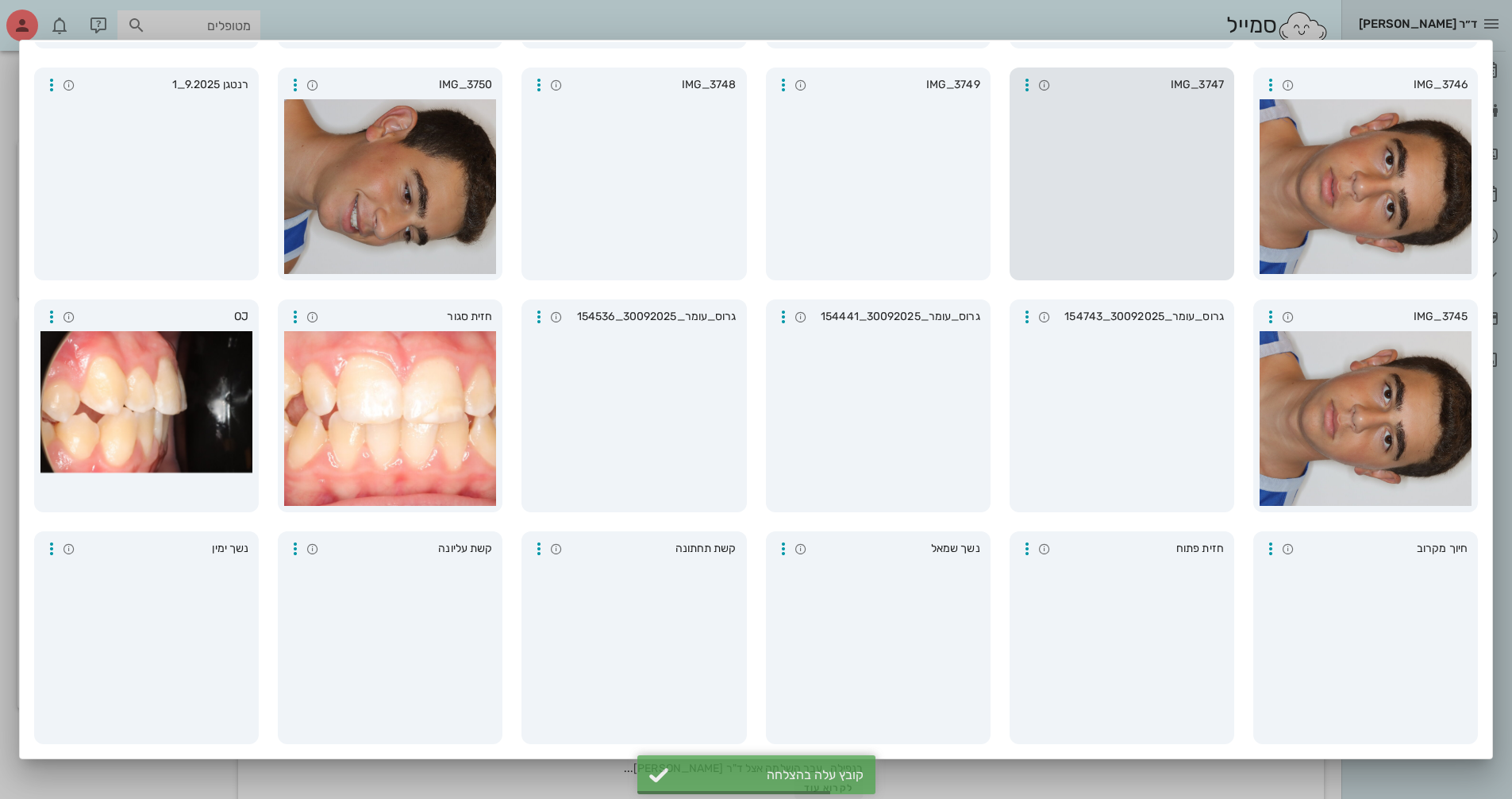
scroll to position [74, 0]
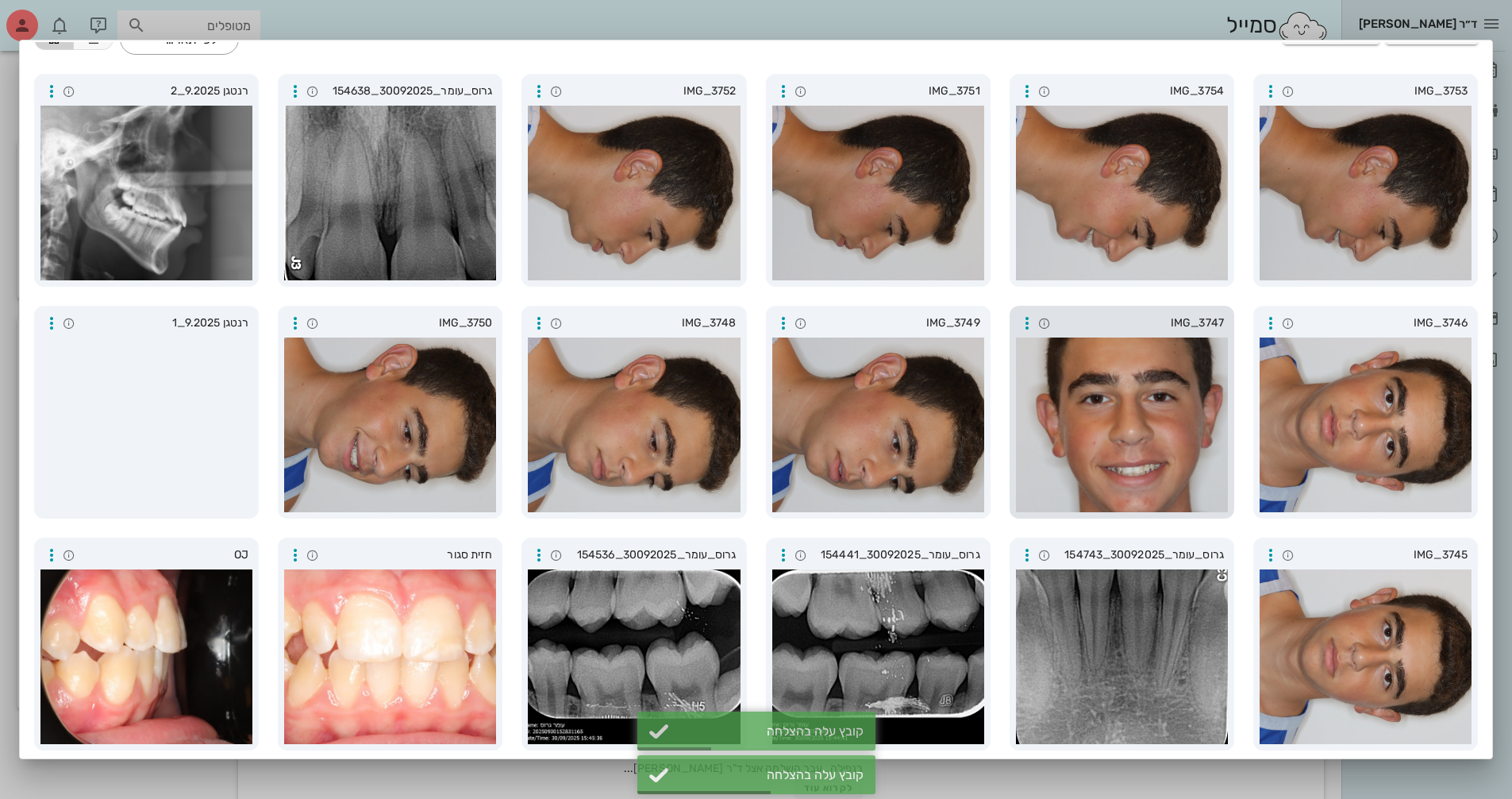
click at [1152, 476] on div at bounding box center [1122, 425] width 212 height 175
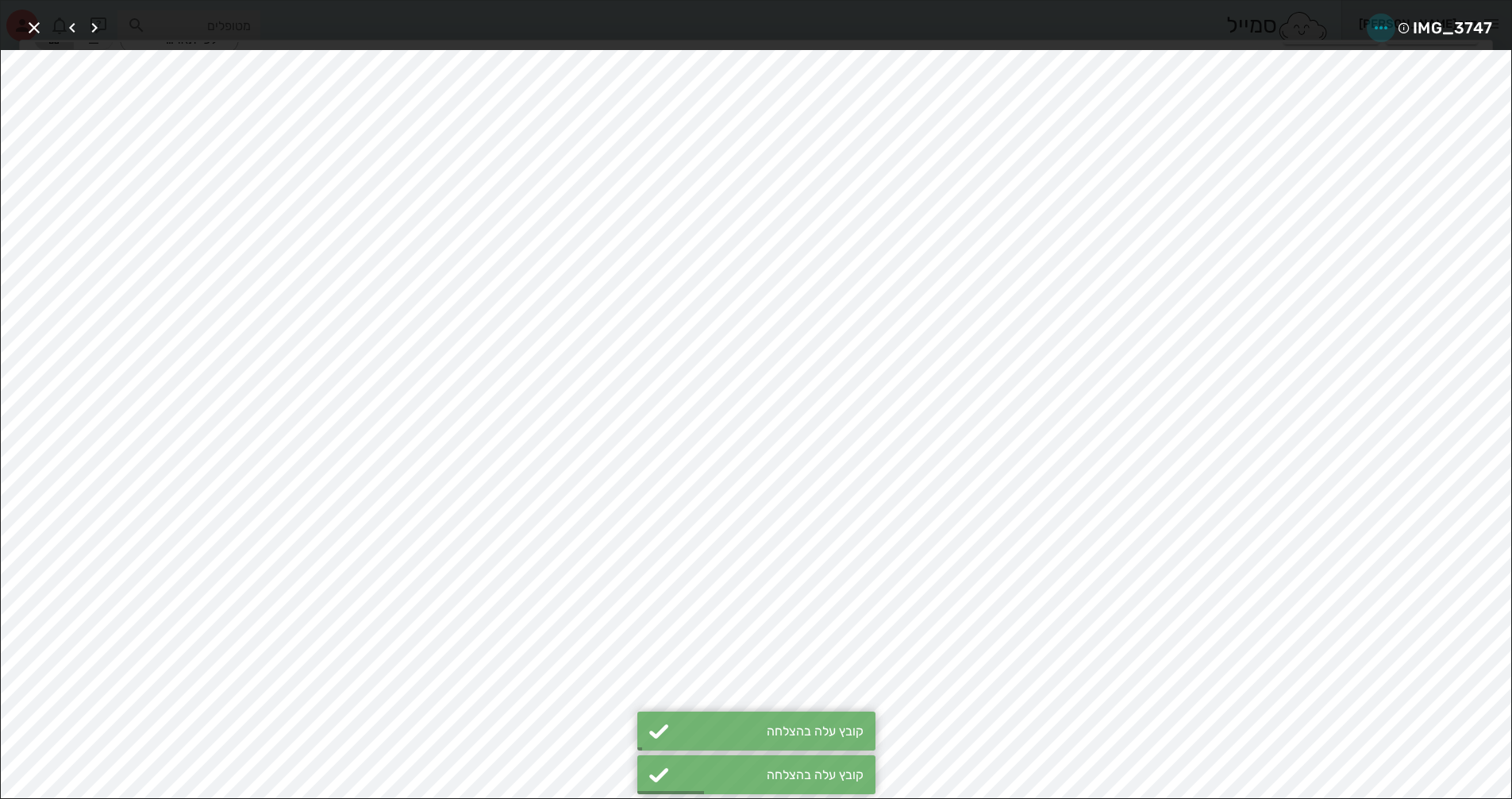
click at [1380, 30] on icon "button" at bounding box center [1381, 27] width 19 height 19
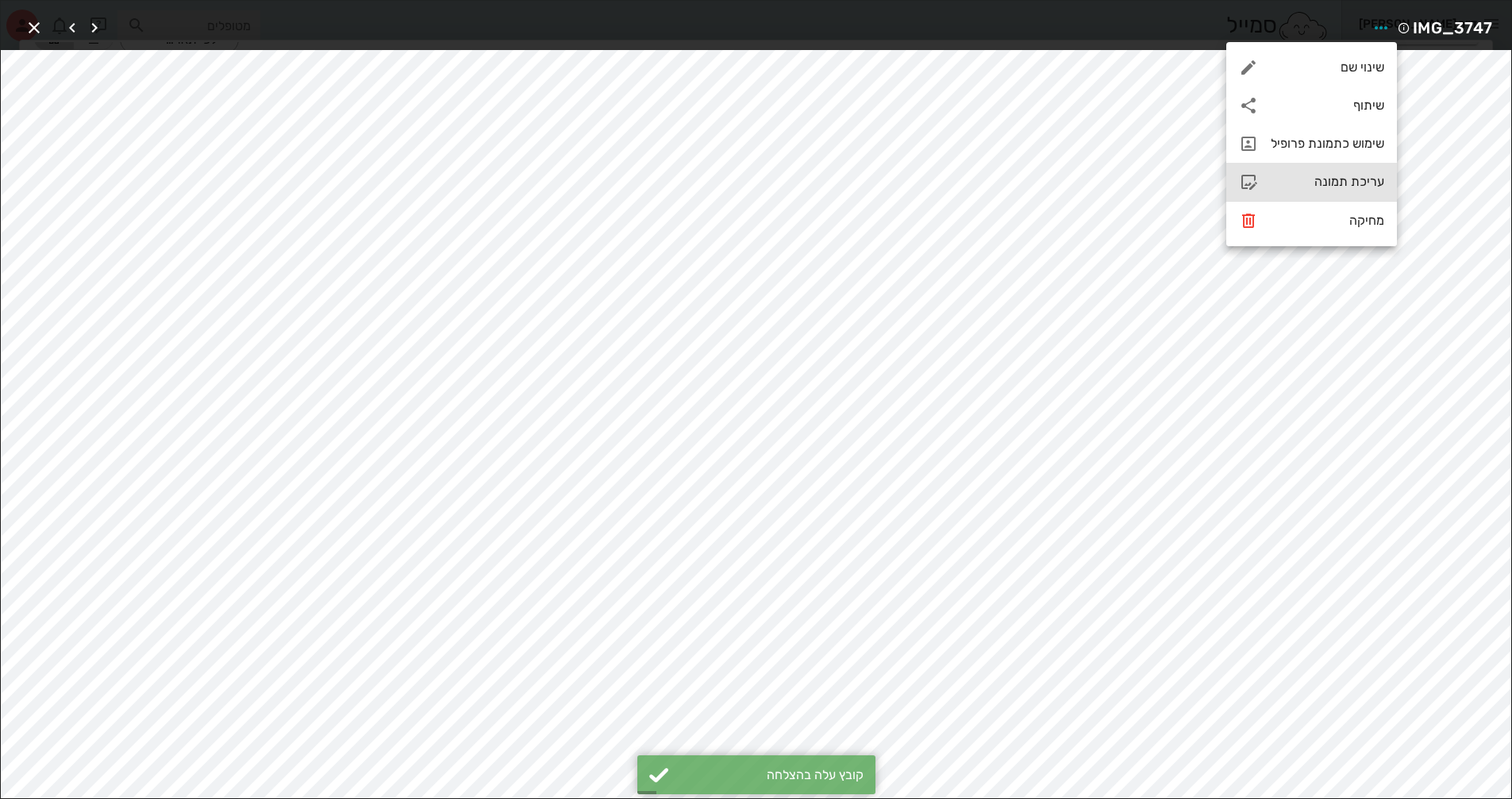
click at [1340, 183] on div "עריכת תמונה" at bounding box center [1328, 181] width 114 height 15
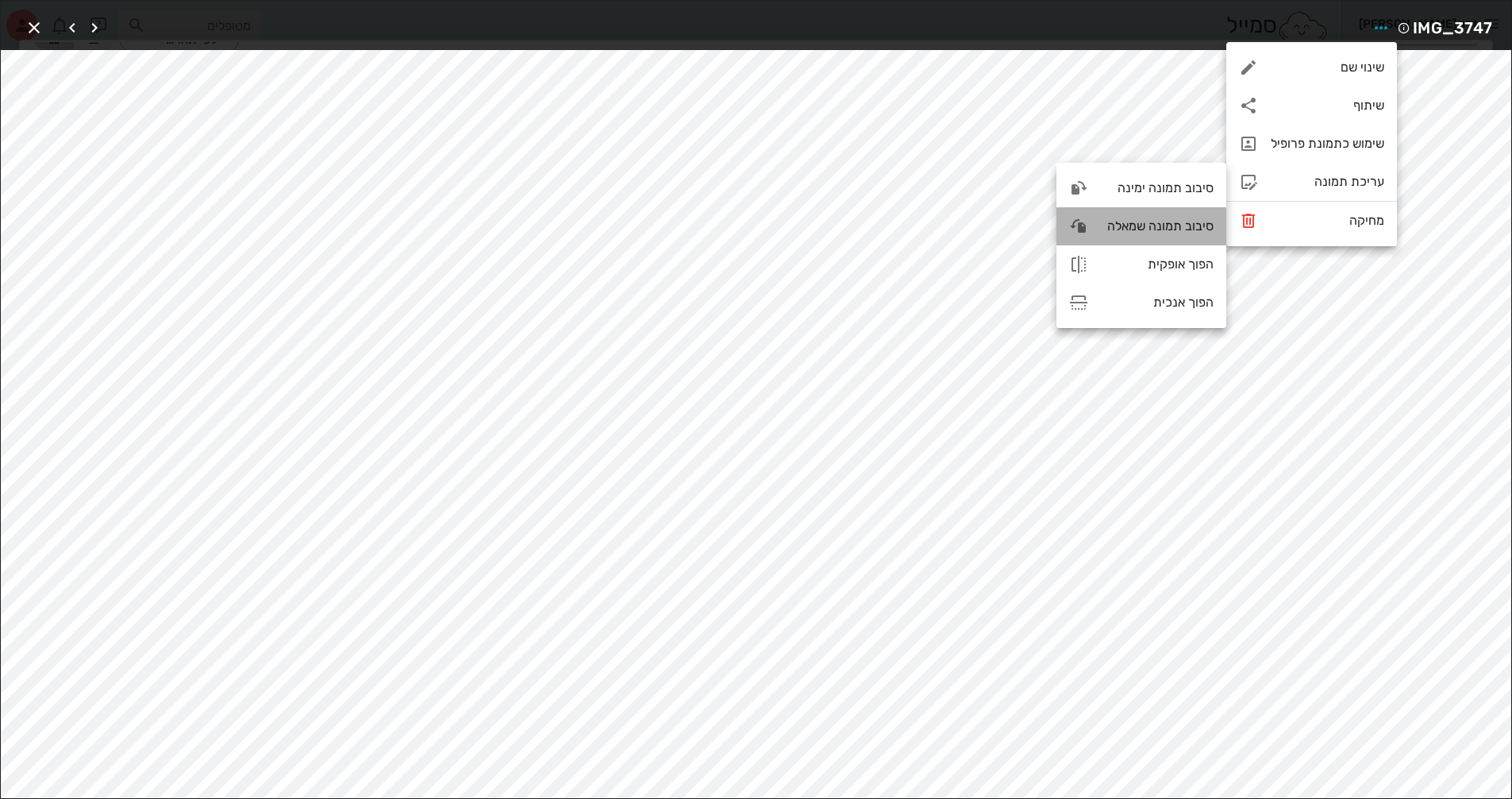
click at [1166, 230] on div "סיבוב תמונה שמאלה" at bounding box center [1157, 225] width 113 height 15
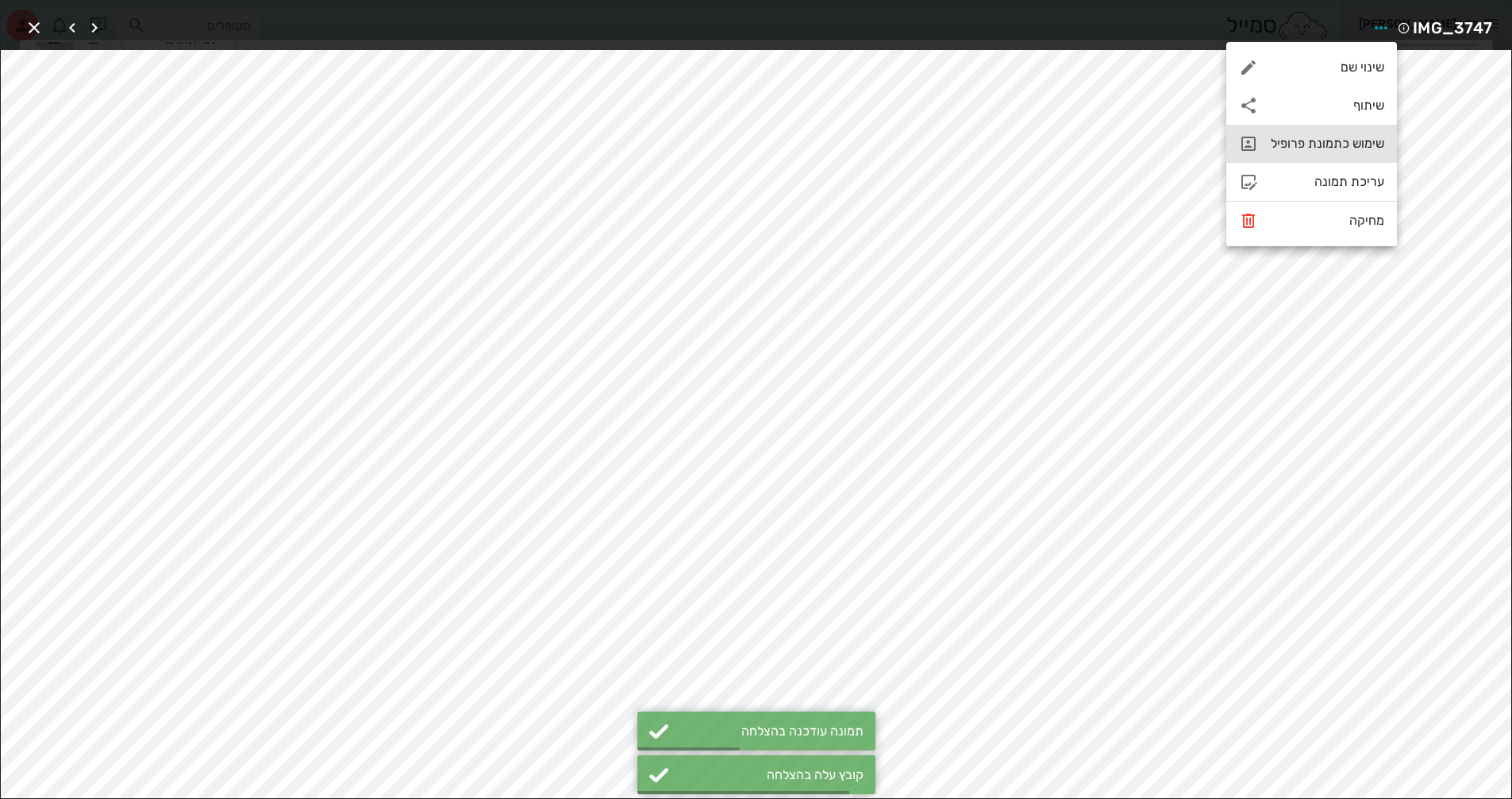
click at [1353, 144] on div "שימוש כתמונת פרופיל" at bounding box center [1328, 143] width 114 height 15
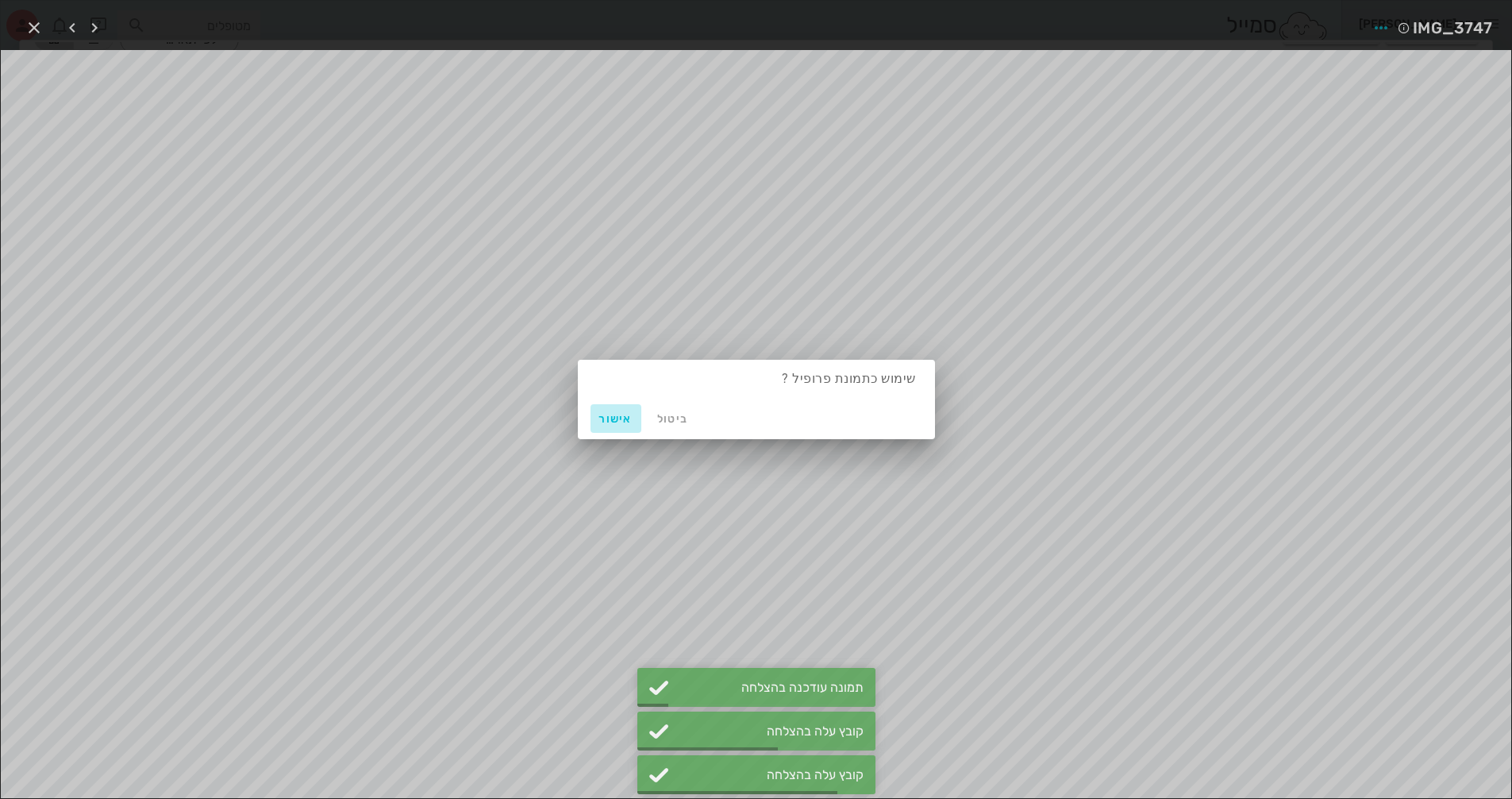
click at [620, 420] on span "אישור" at bounding box center [616, 419] width 38 height 14
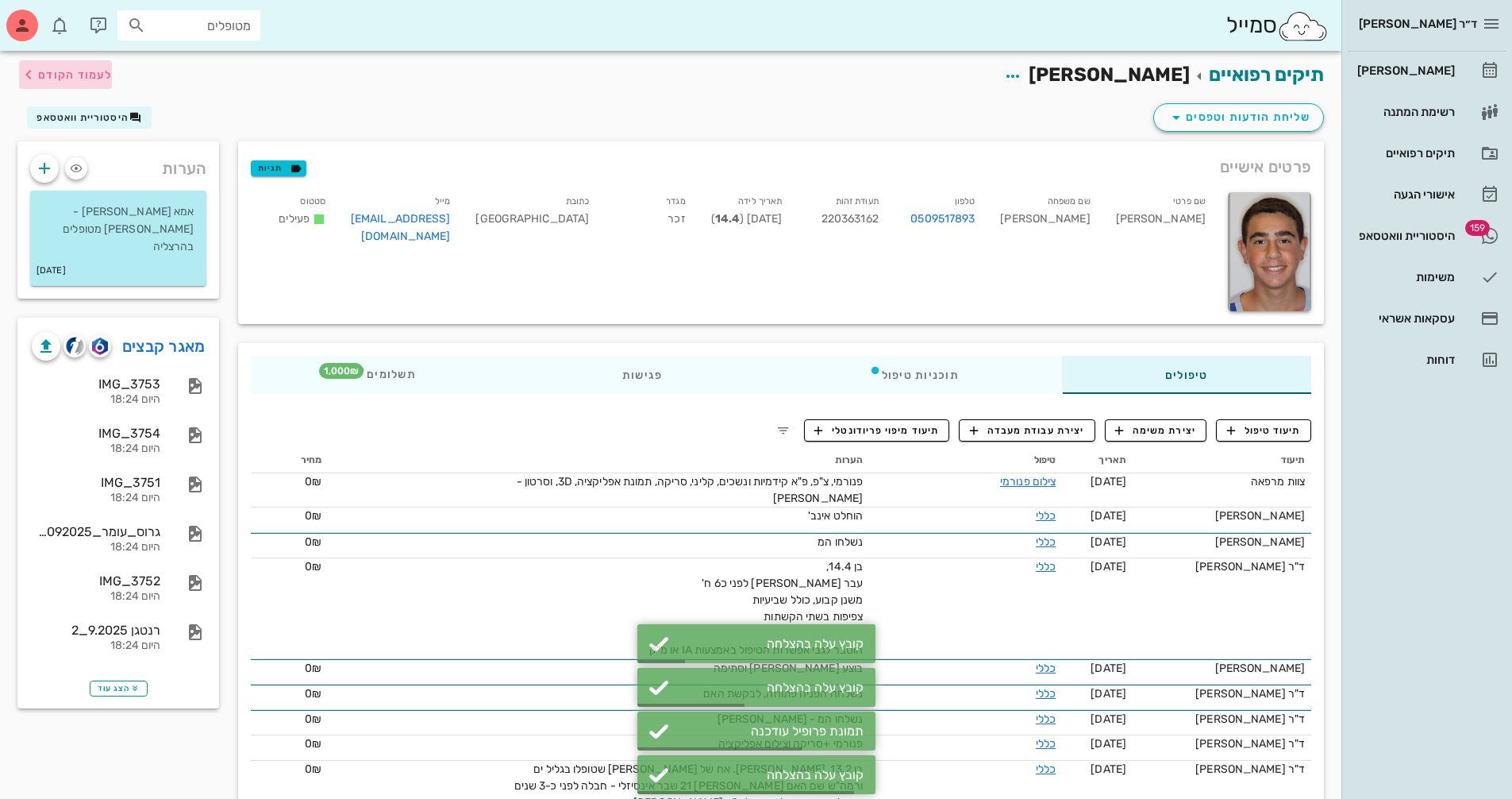
click at [100, 80] on span "לעמוד הקודם" at bounding box center [75, 75] width 74 height 14
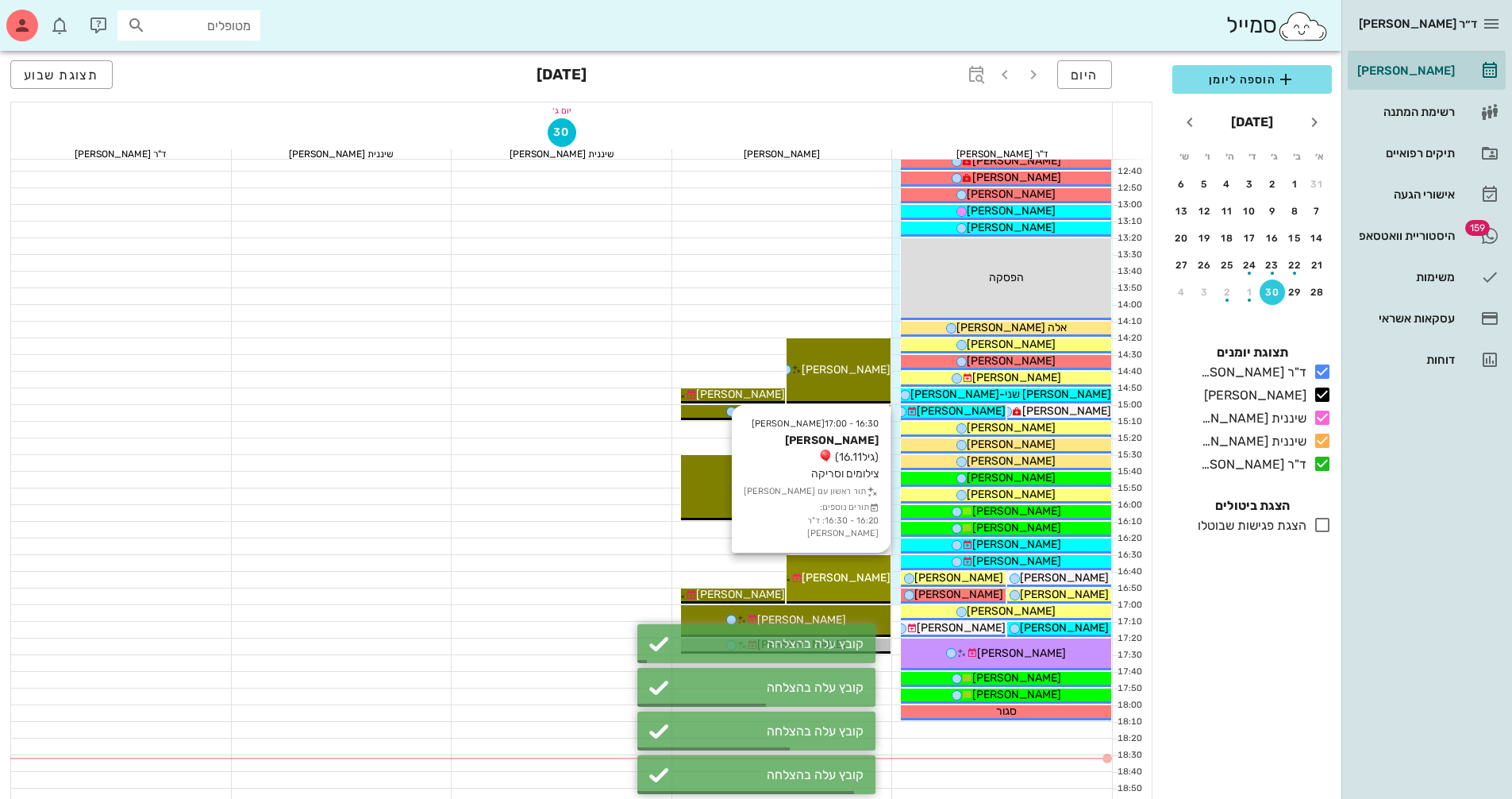
scroll to position [635, 0]
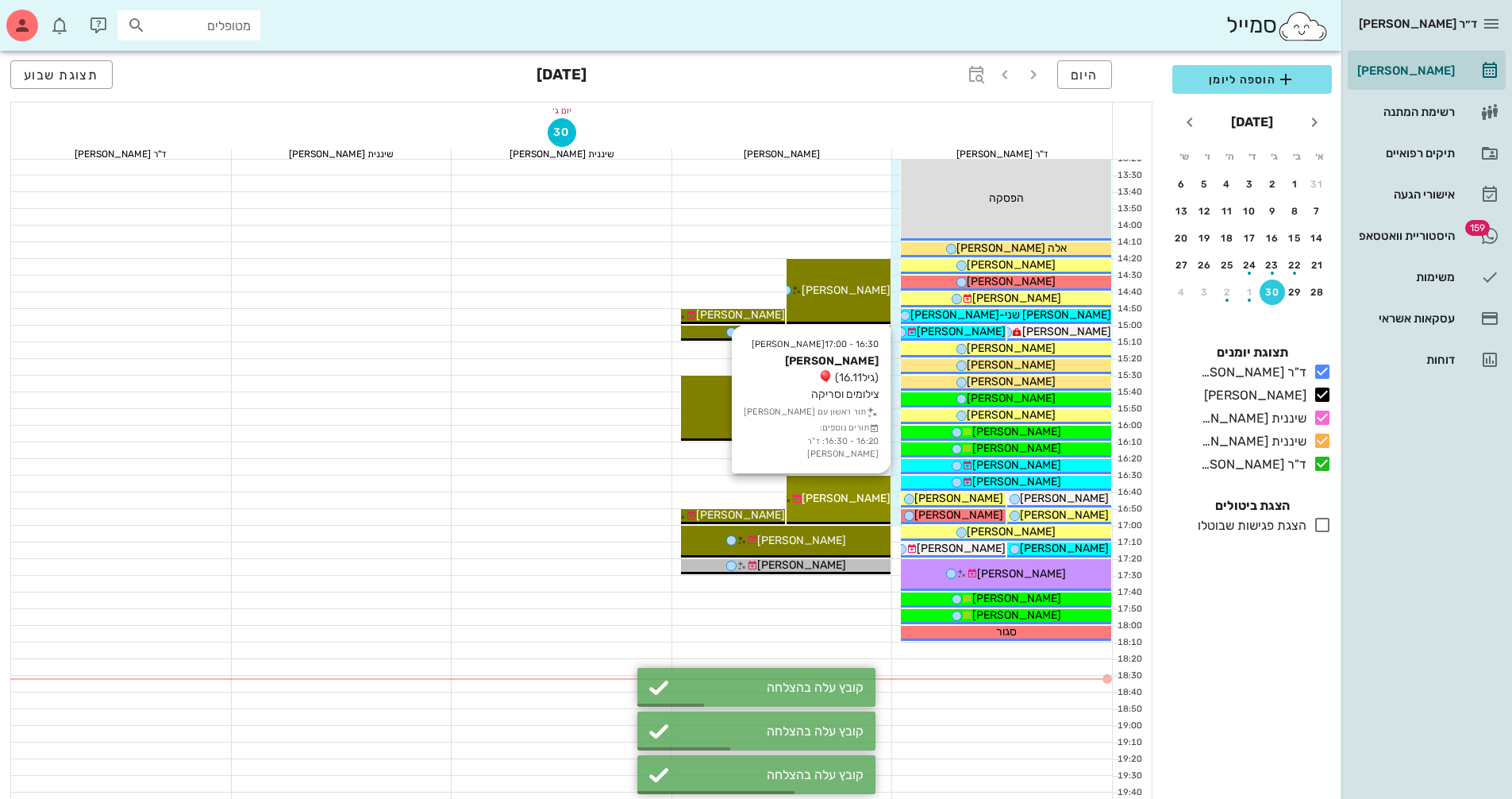
click at [841, 495] on span "[PERSON_NAME]" at bounding box center [846, 498] width 89 height 14
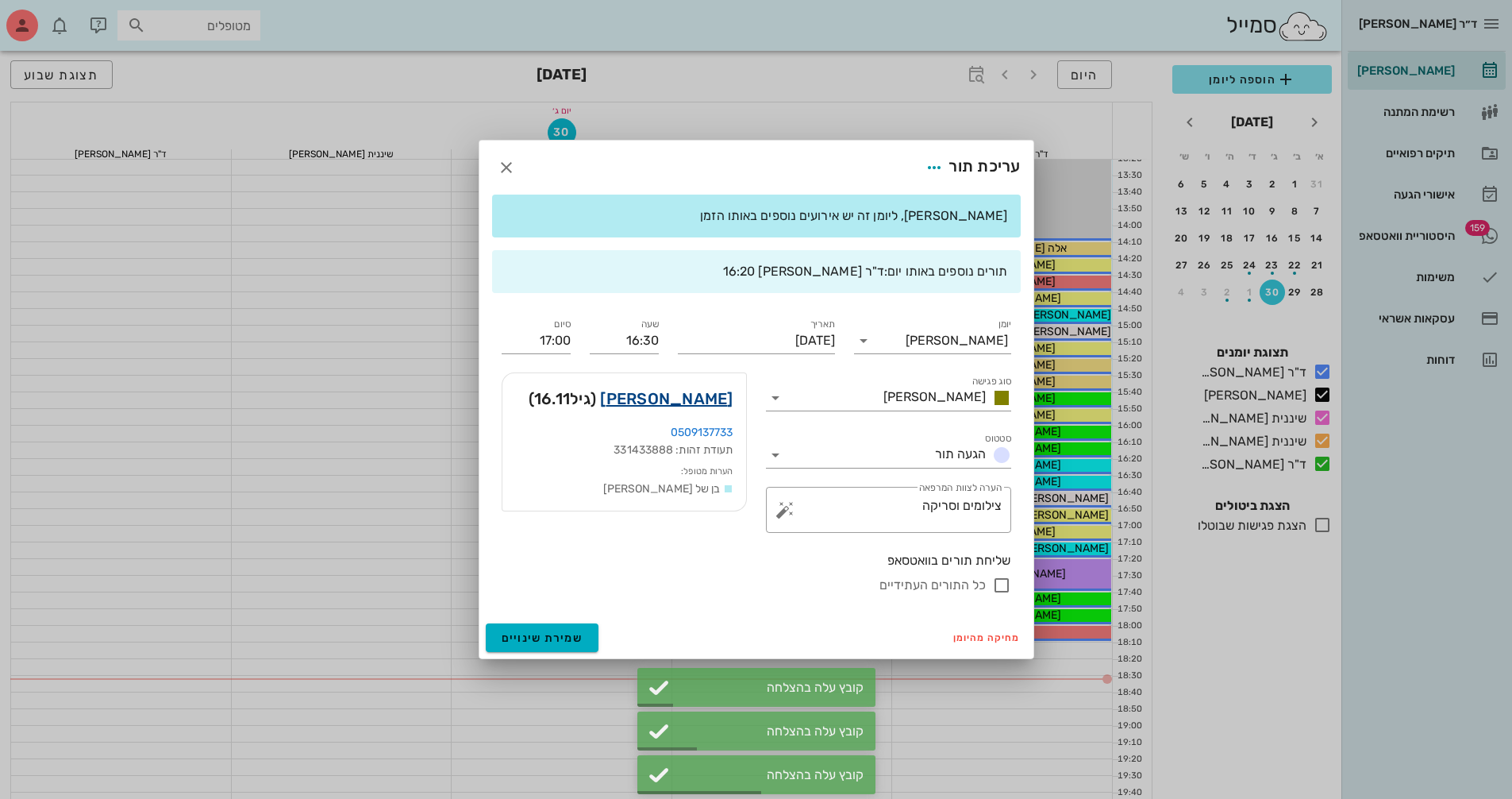
click at [709, 395] on link "[PERSON_NAME]" at bounding box center [666, 398] width 133 height 25
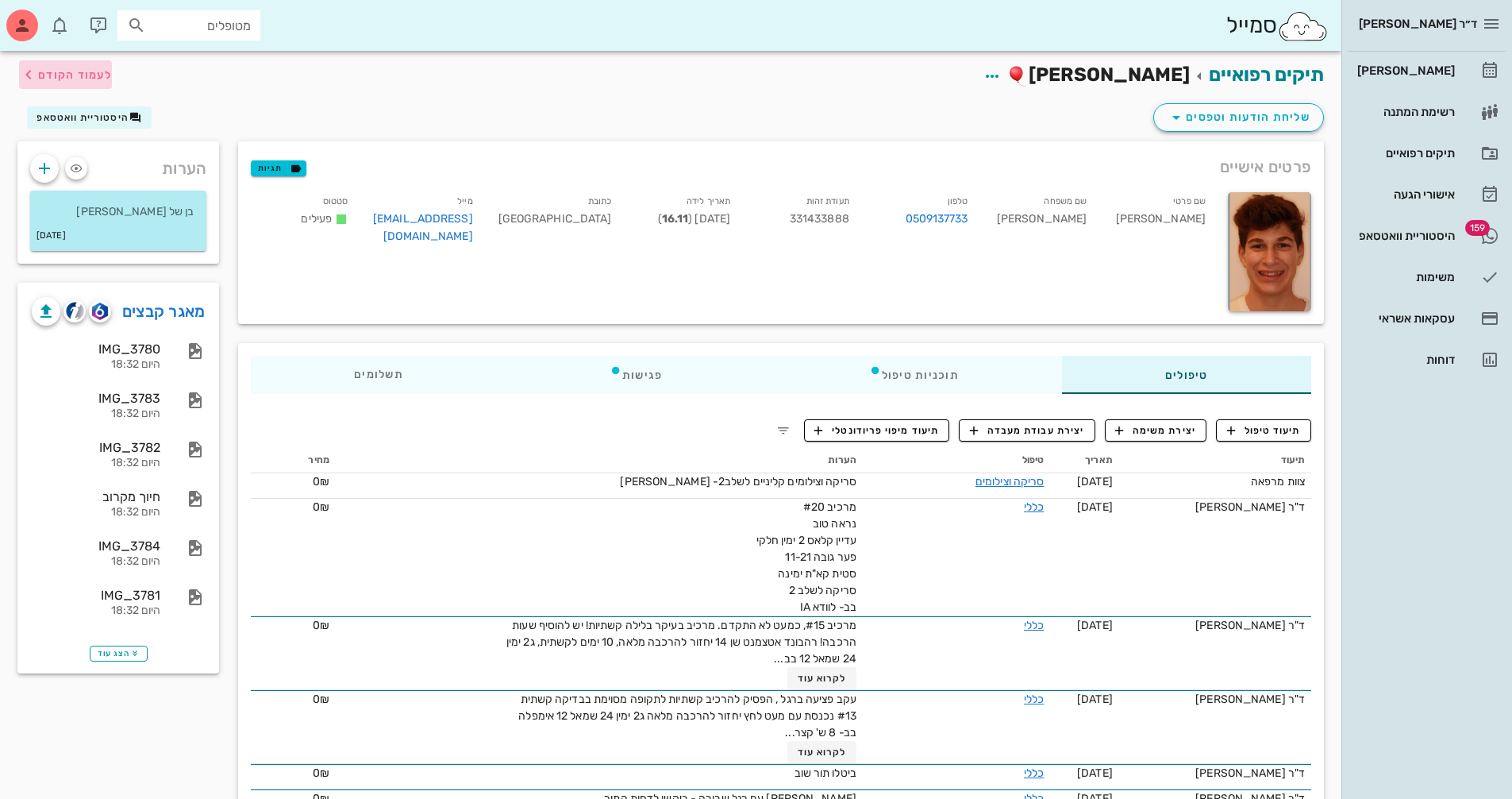
click at [81, 82] on span "לעמוד הקודם" at bounding box center [65, 74] width 93 height 19
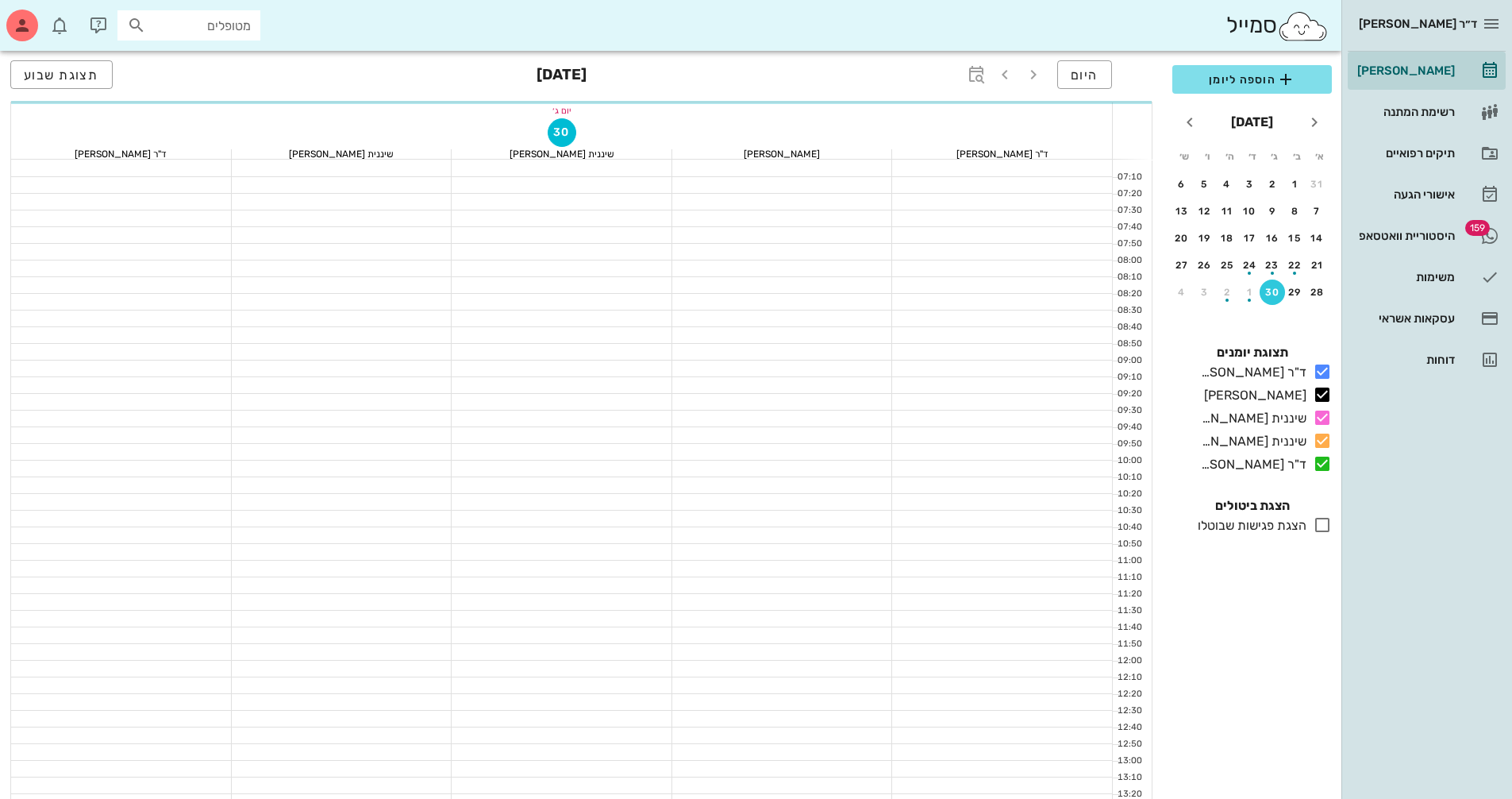
scroll to position [635, 0]
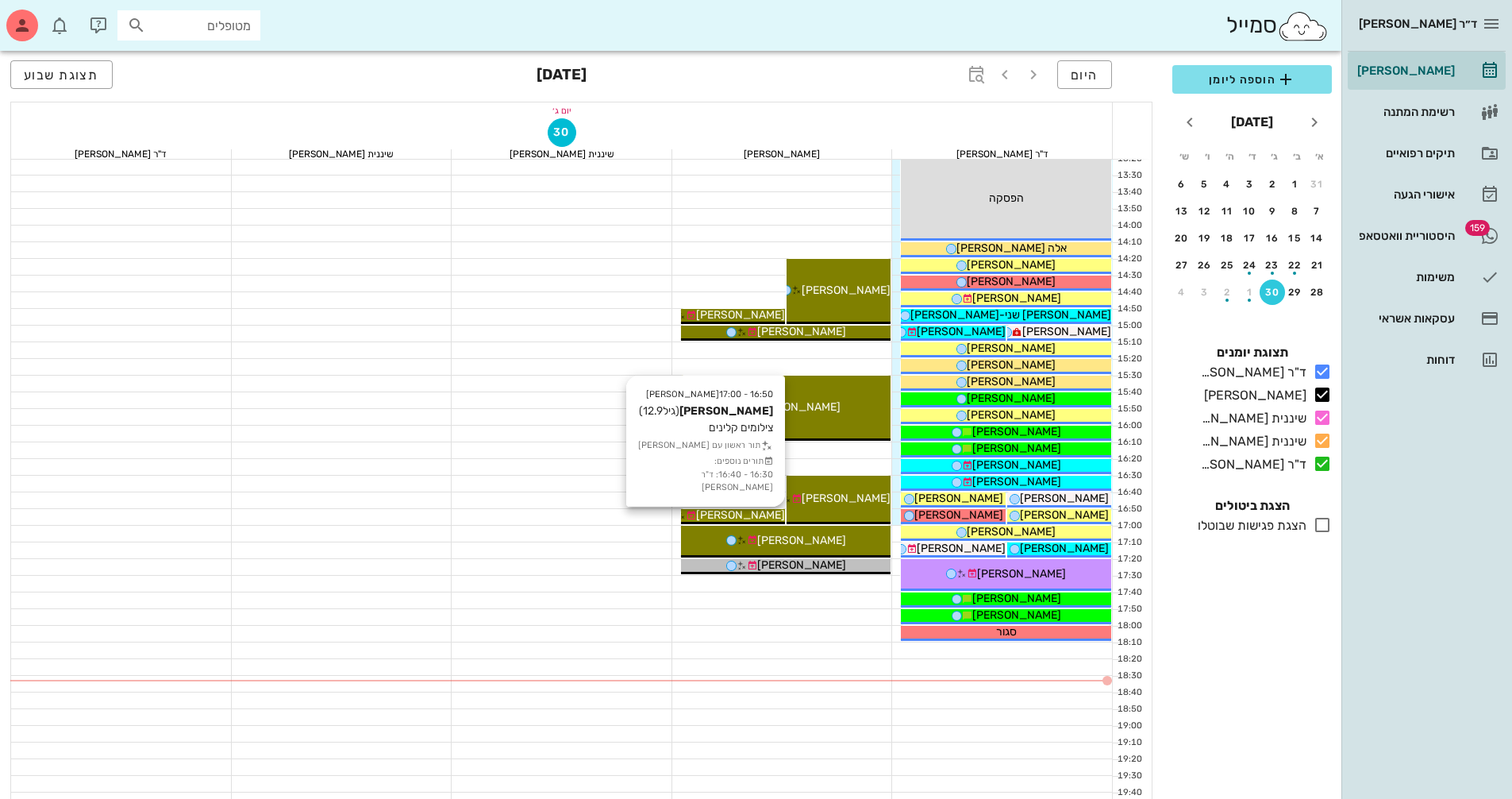
click at [742, 517] on span "[PERSON_NAME]" at bounding box center [740, 515] width 89 height 14
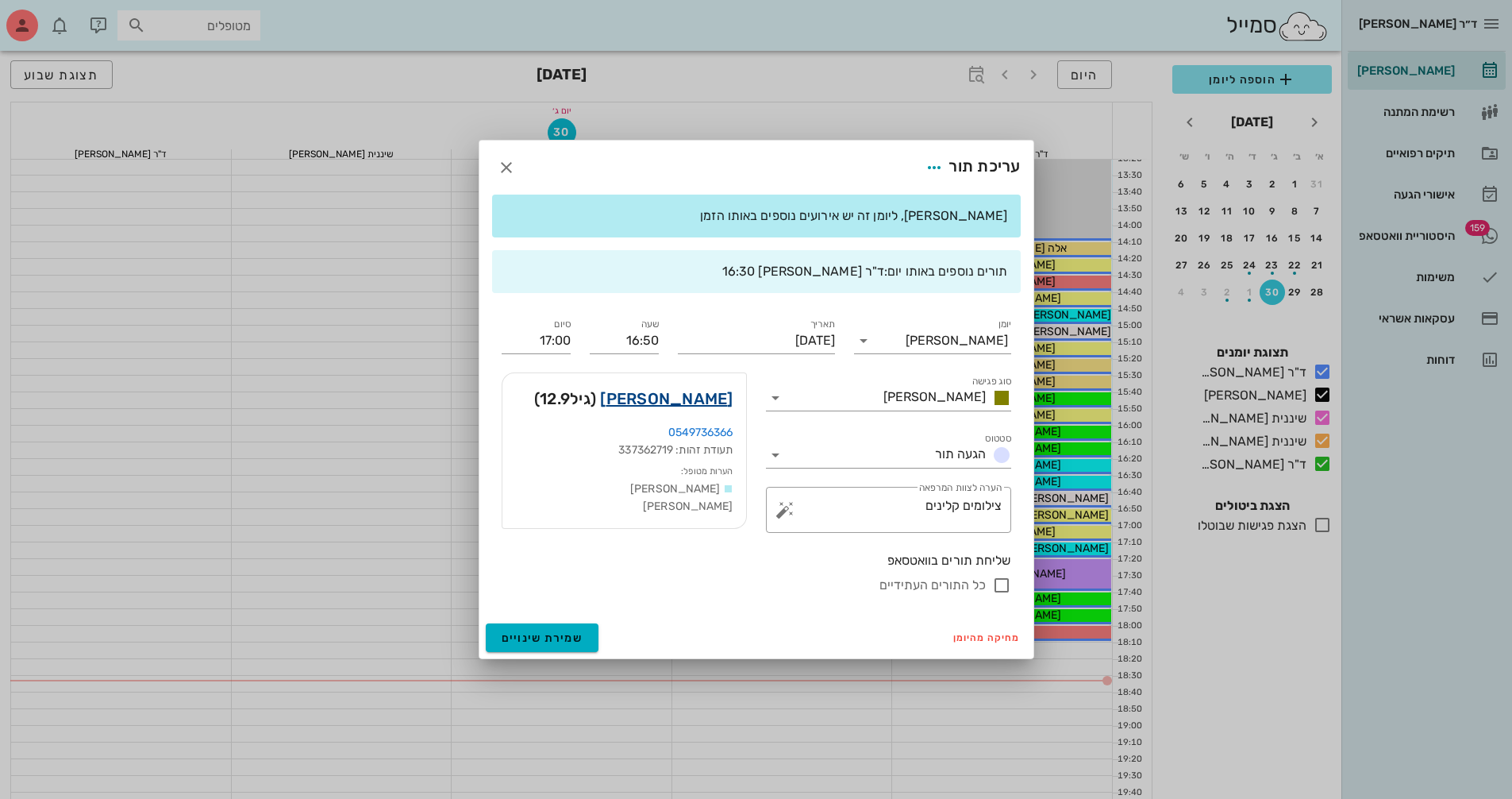
click at [719, 402] on link "[PERSON_NAME]" at bounding box center [666, 398] width 133 height 25
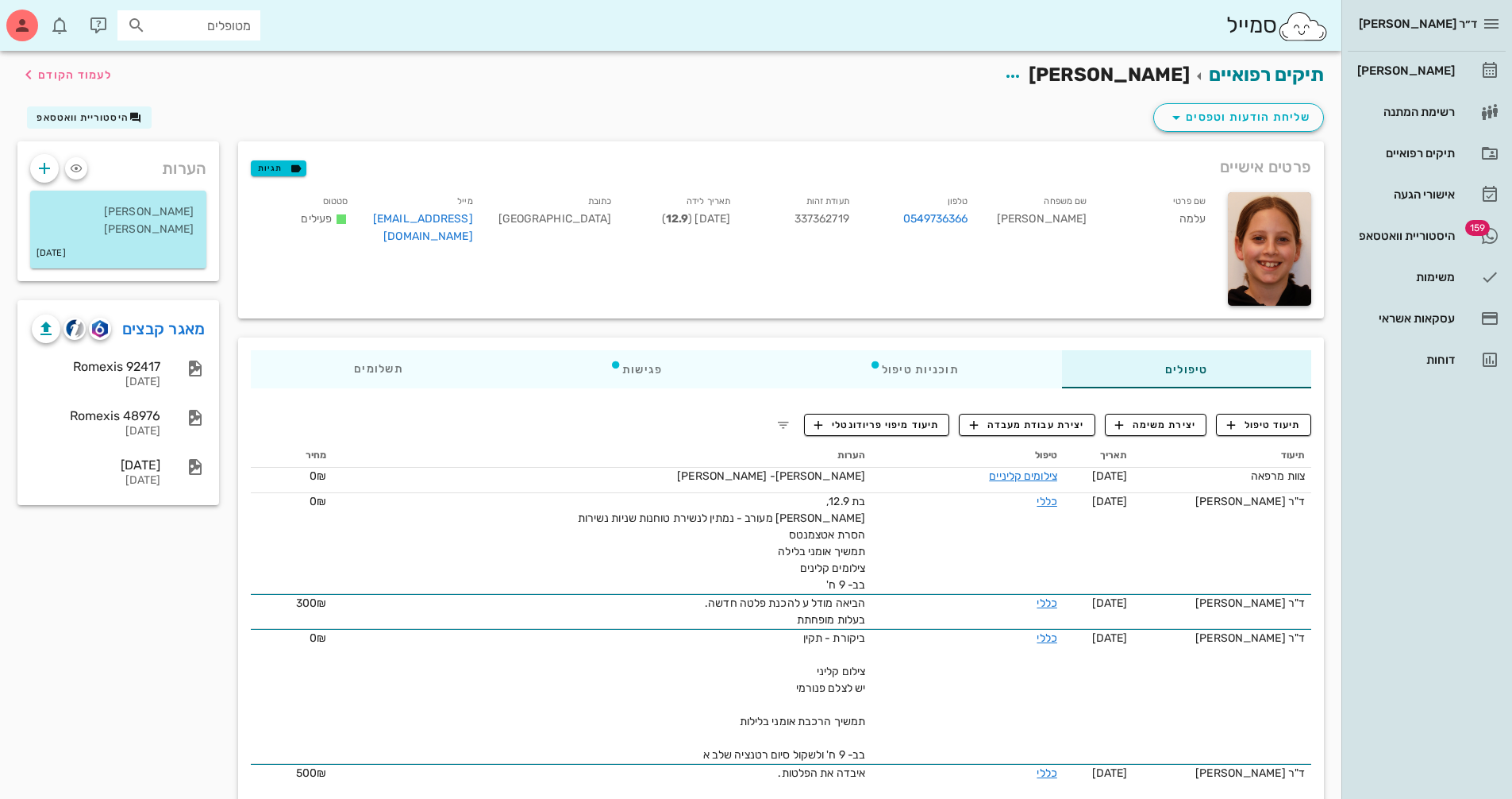
drag, startPoint x: 149, startPoint y: 333, endPoint x: 942, endPoint y: 459, distance: 802.9
click at [149, 333] on link "מאגר קבצים" at bounding box center [163, 328] width 83 height 25
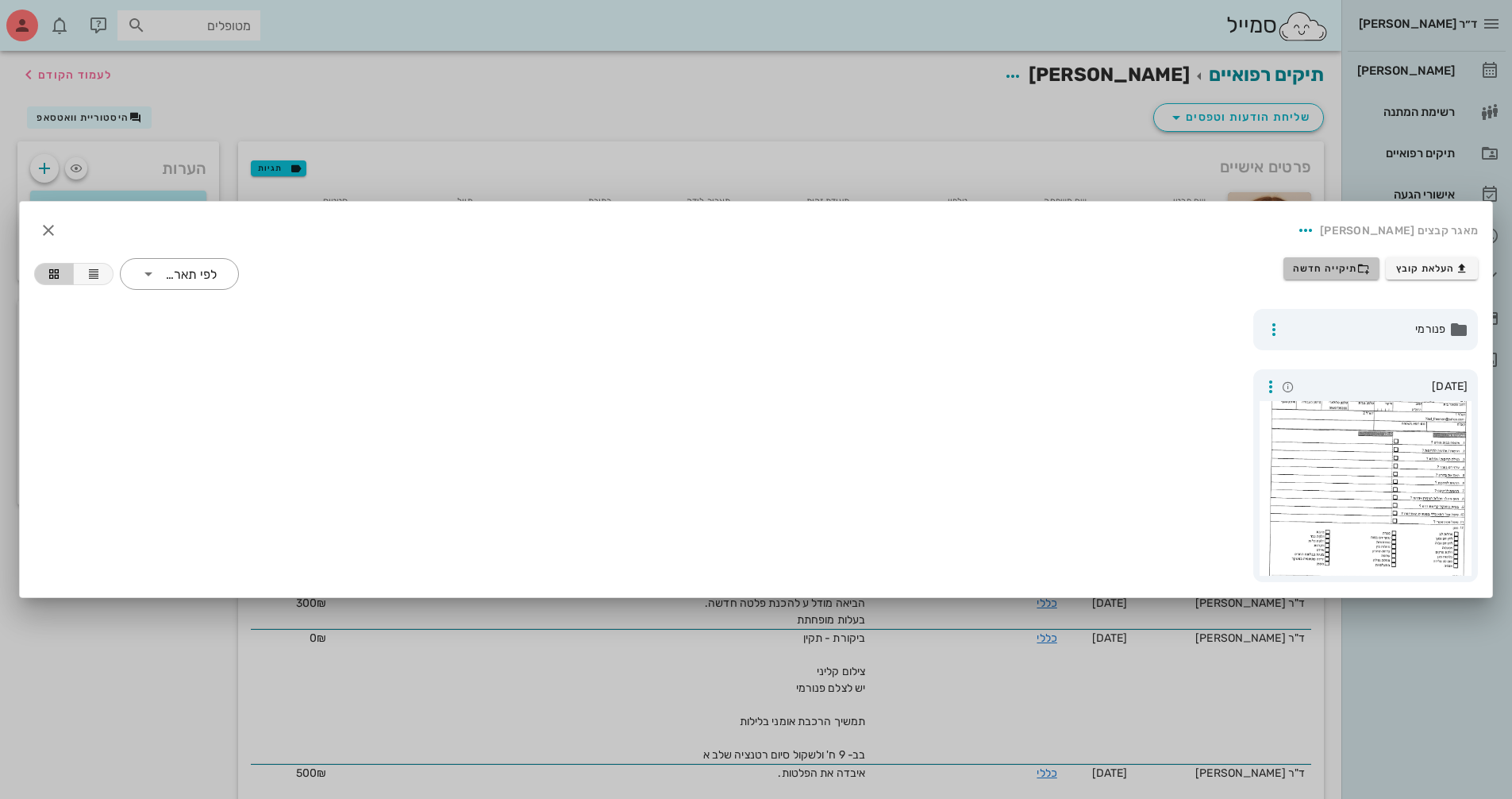
click at [1342, 273] on span "תיקייה חדשה" at bounding box center [1331, 269] width 77 height 13
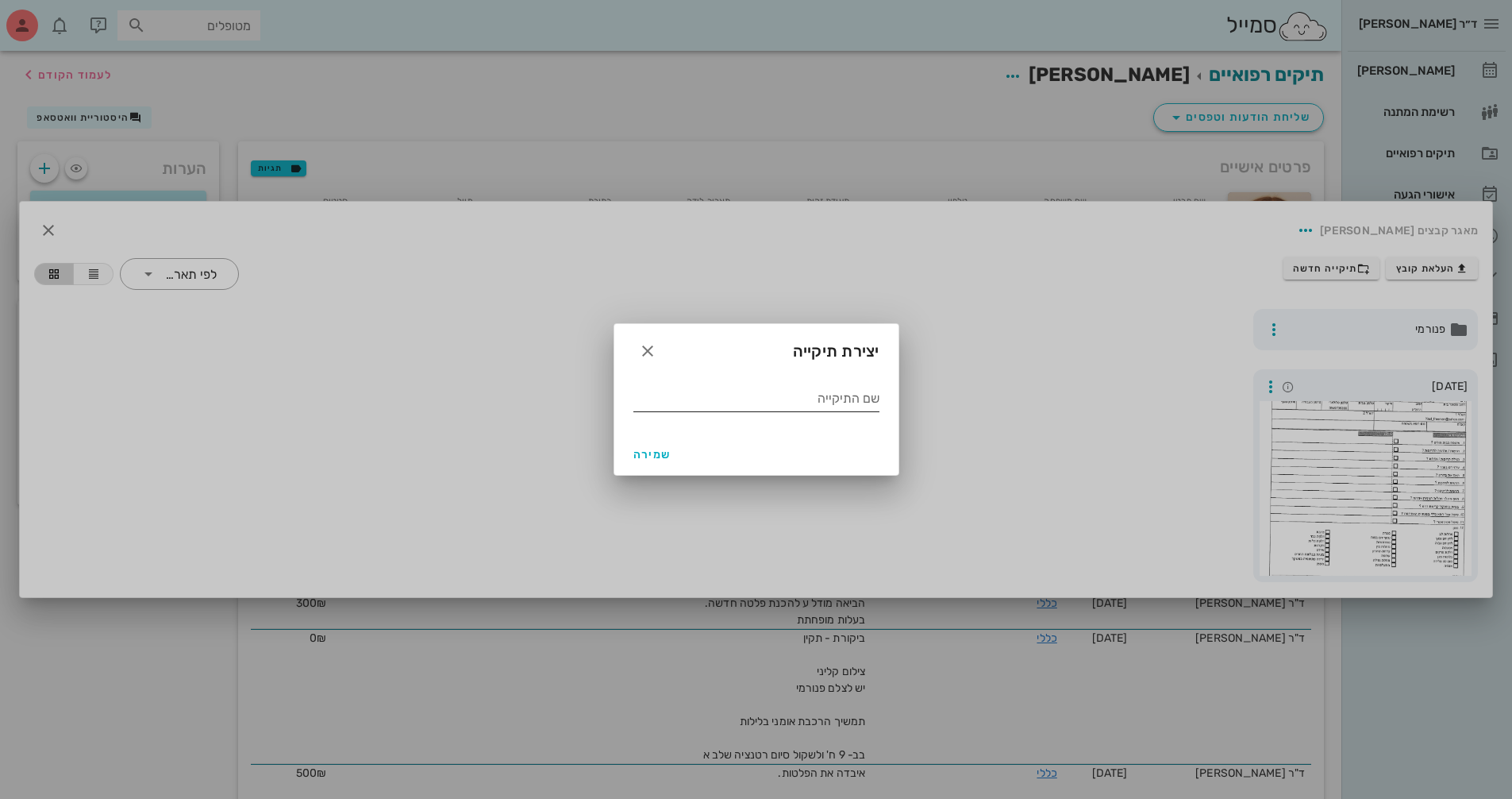
click at [775, 402] on input "שם התיקייה" at bounding box center [756, 398] width 246 height 25
type input "9.2025"
click at [647, 452] on span "שמירה" at bounding box center [652, 454] width 38 height 14
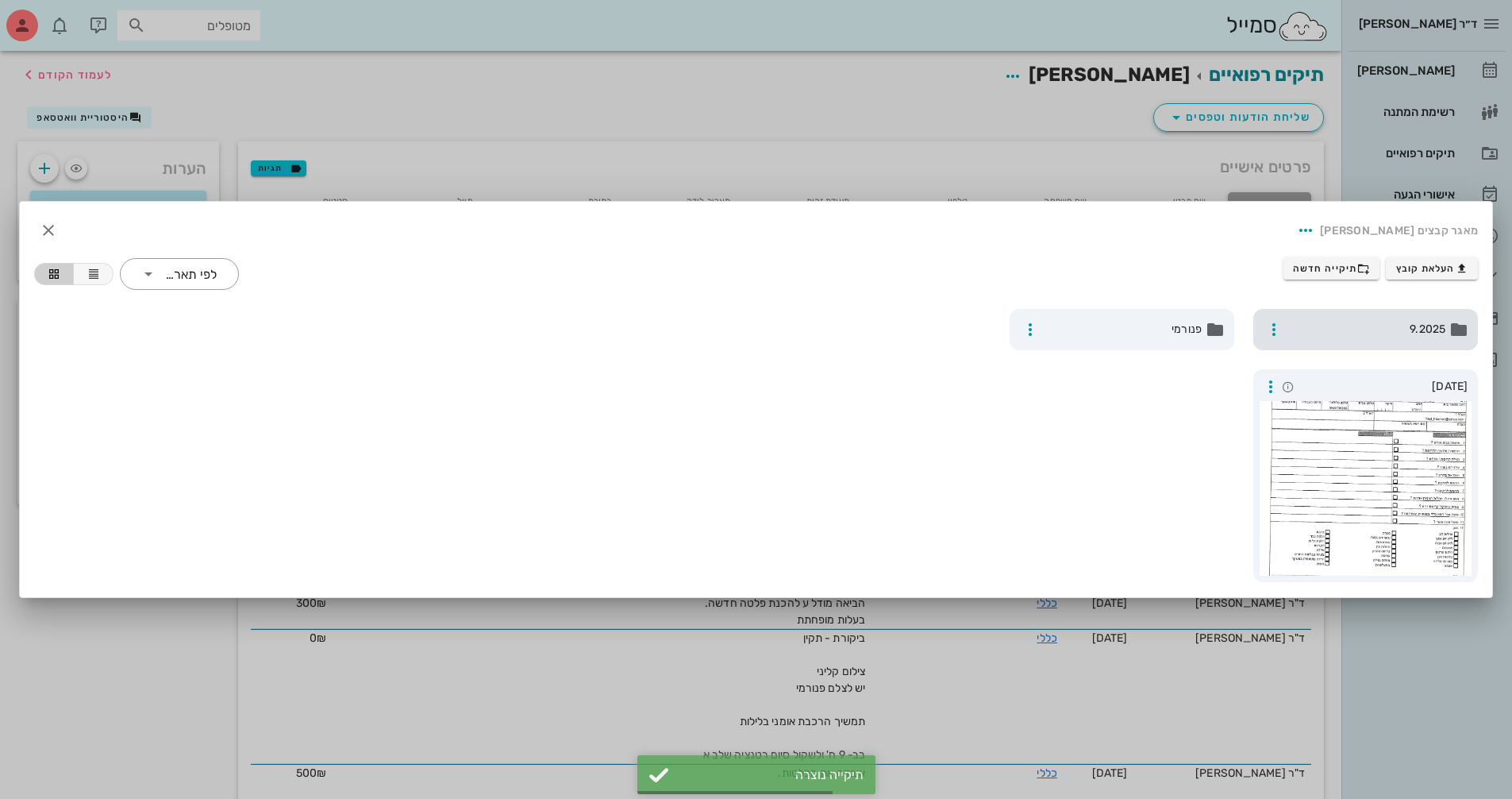
click at [1339, 341] on div "9.2025" at bounding box center [1366, 330] width 224 height 41
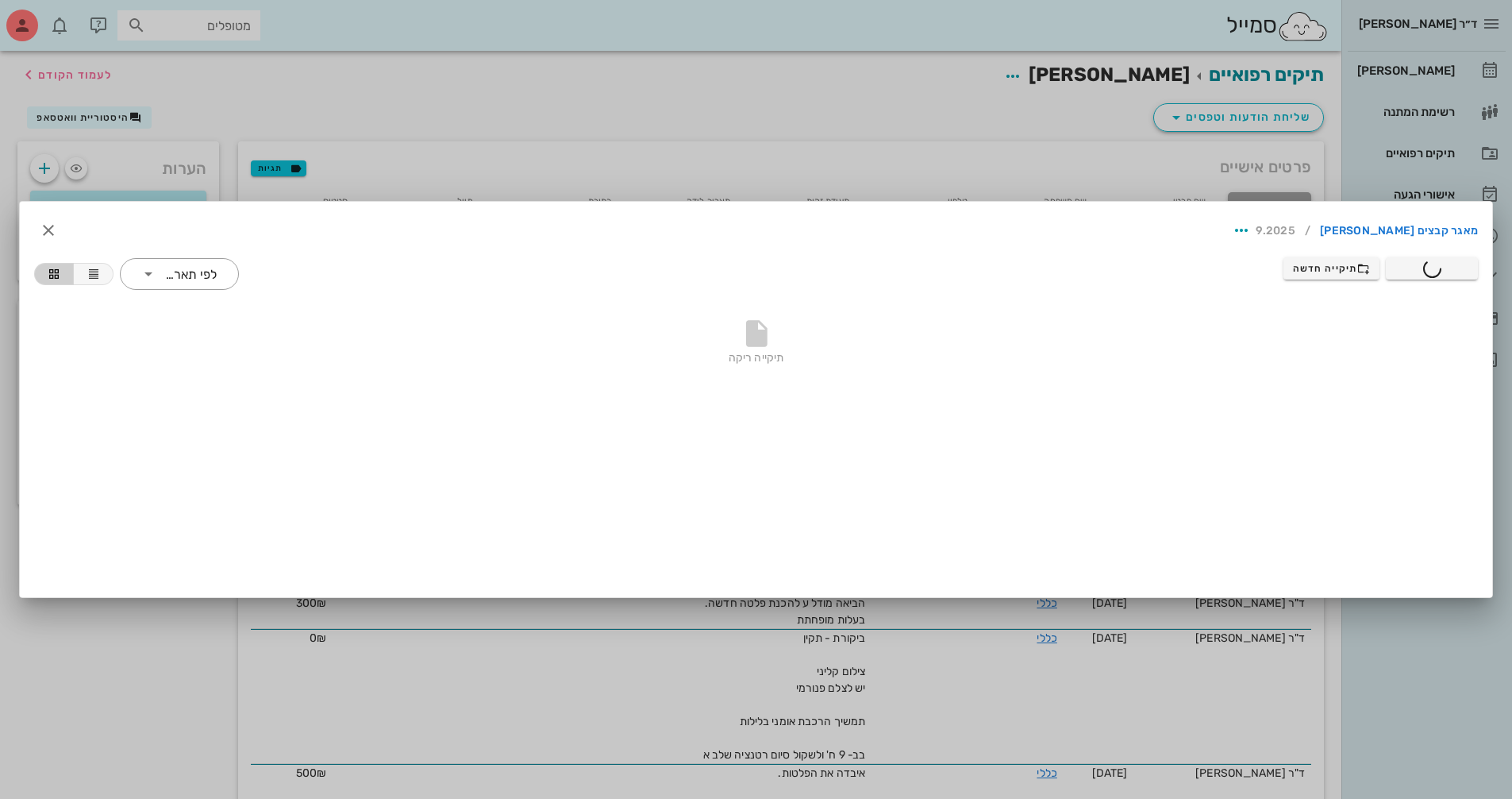
click at [272, 106] on div at bounding box center [756, 400] width 1512 height 799
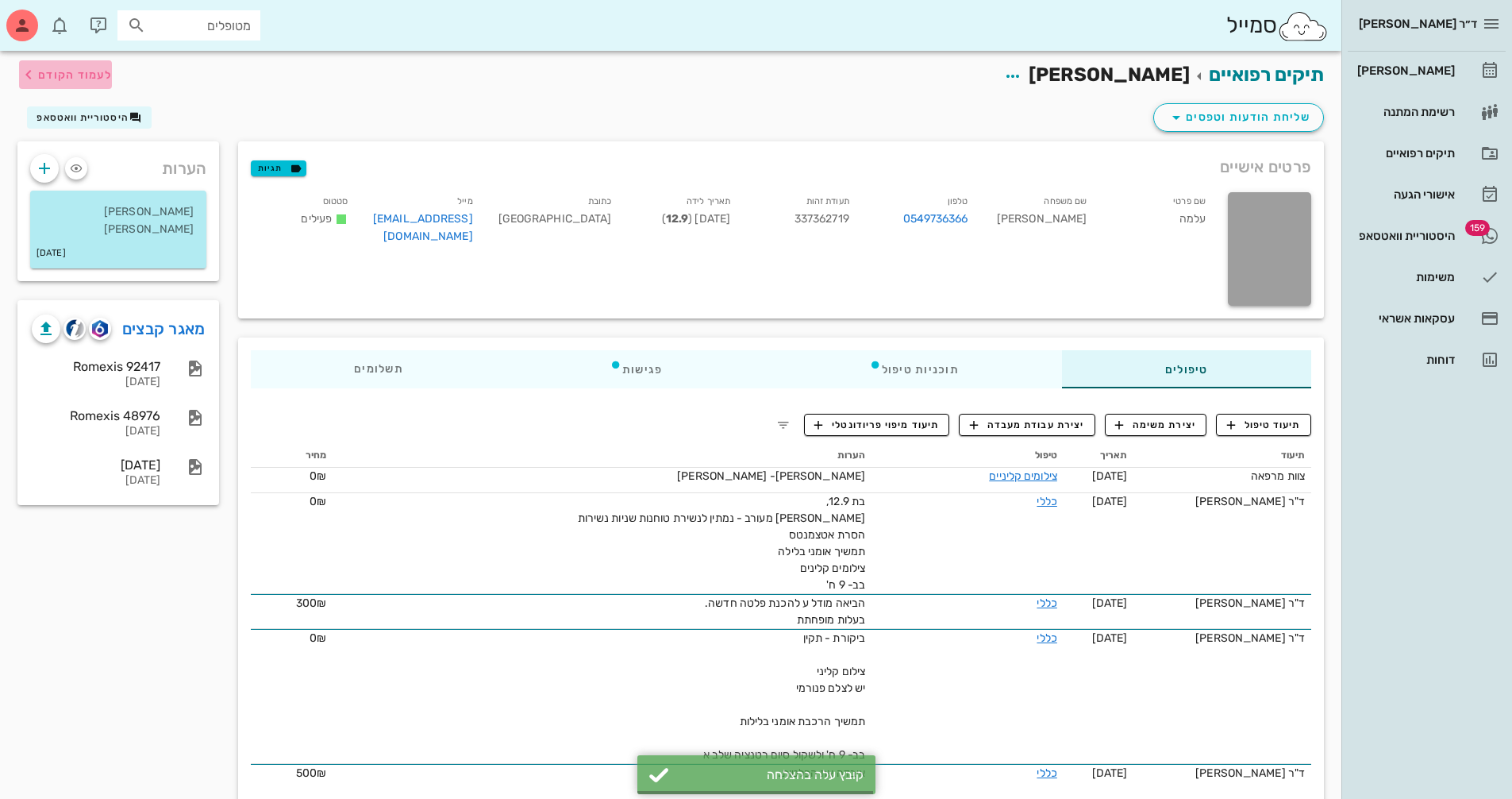
click at [79, 78] on span "לעמוד הקודם" at bounding box center [75, 75] width 74 height 14
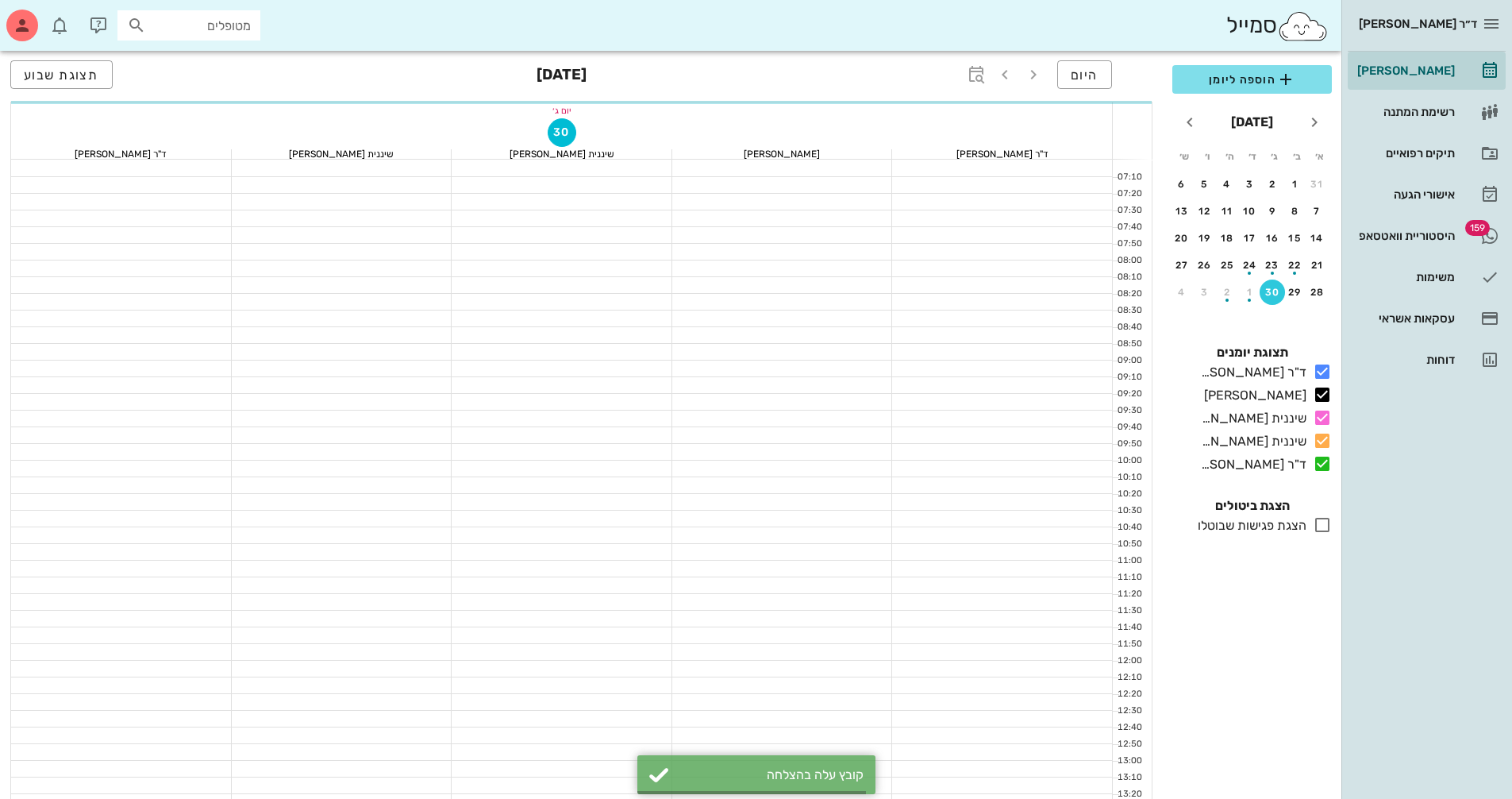
scroll to position [635, 0]
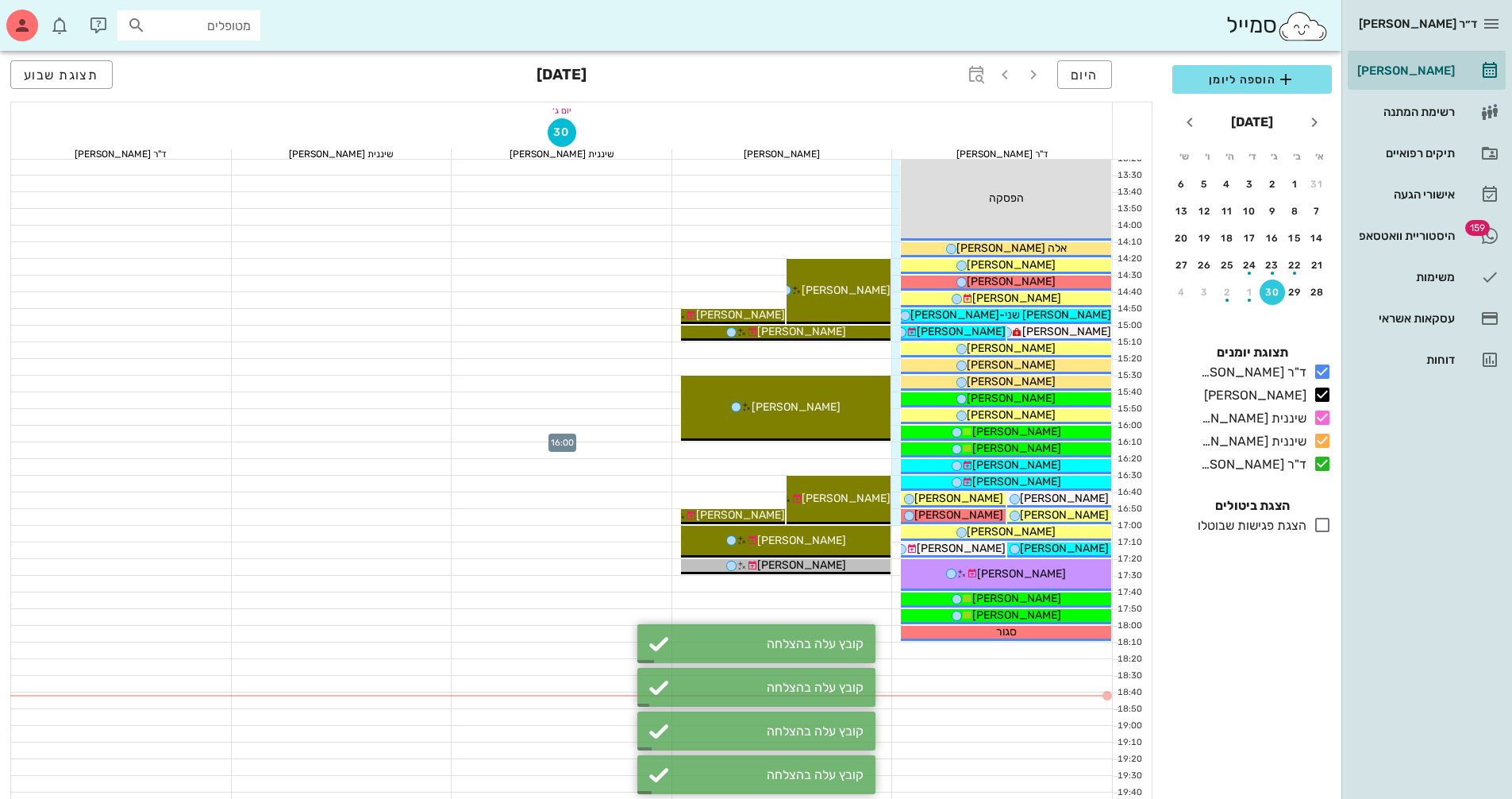
click at [542, 440] on div at bounding box center [561, 434] width 220 height 16
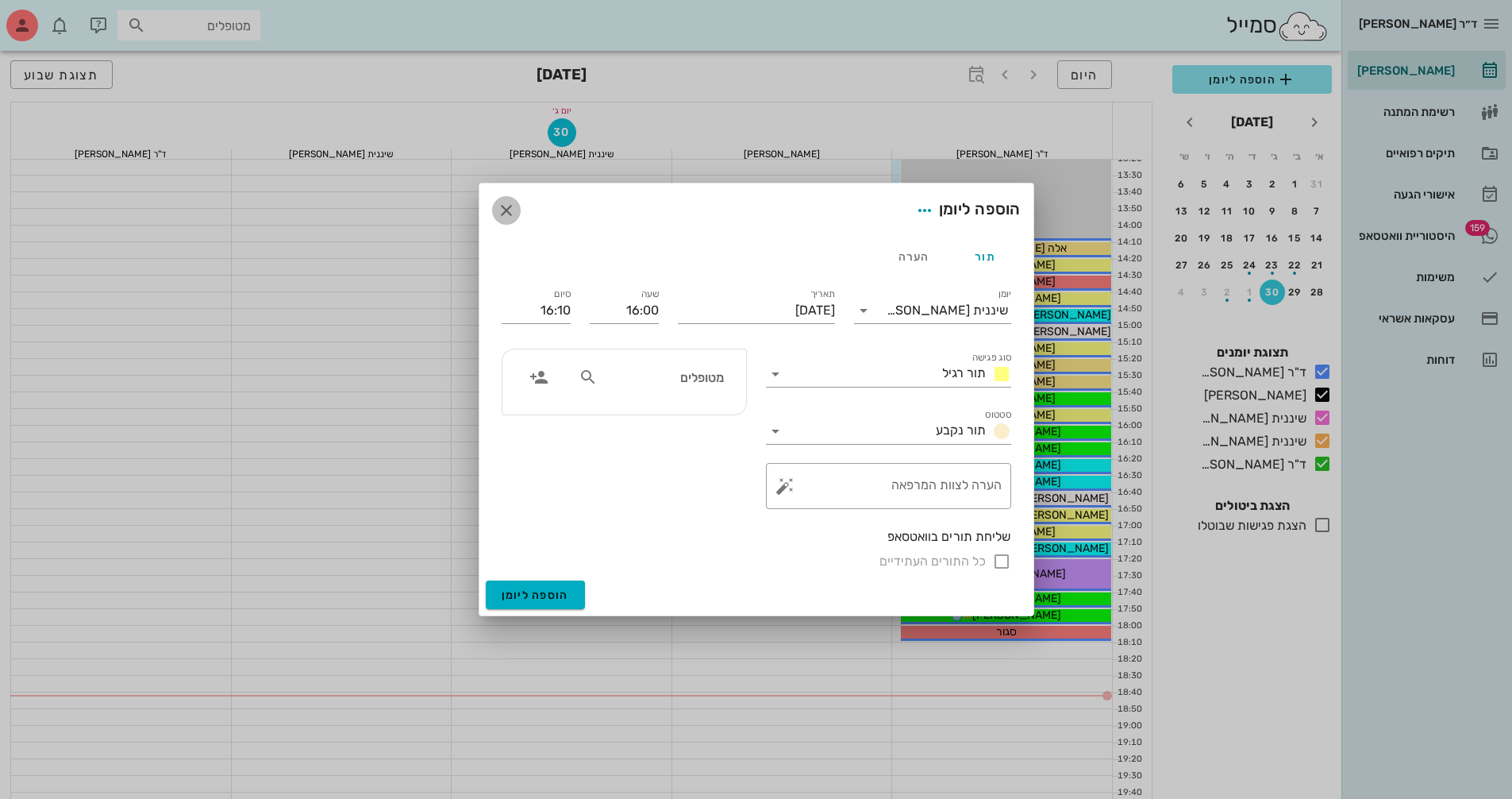
click at [508, 201] on icon "button" at bounding box center [506, 210] width 19 height 19
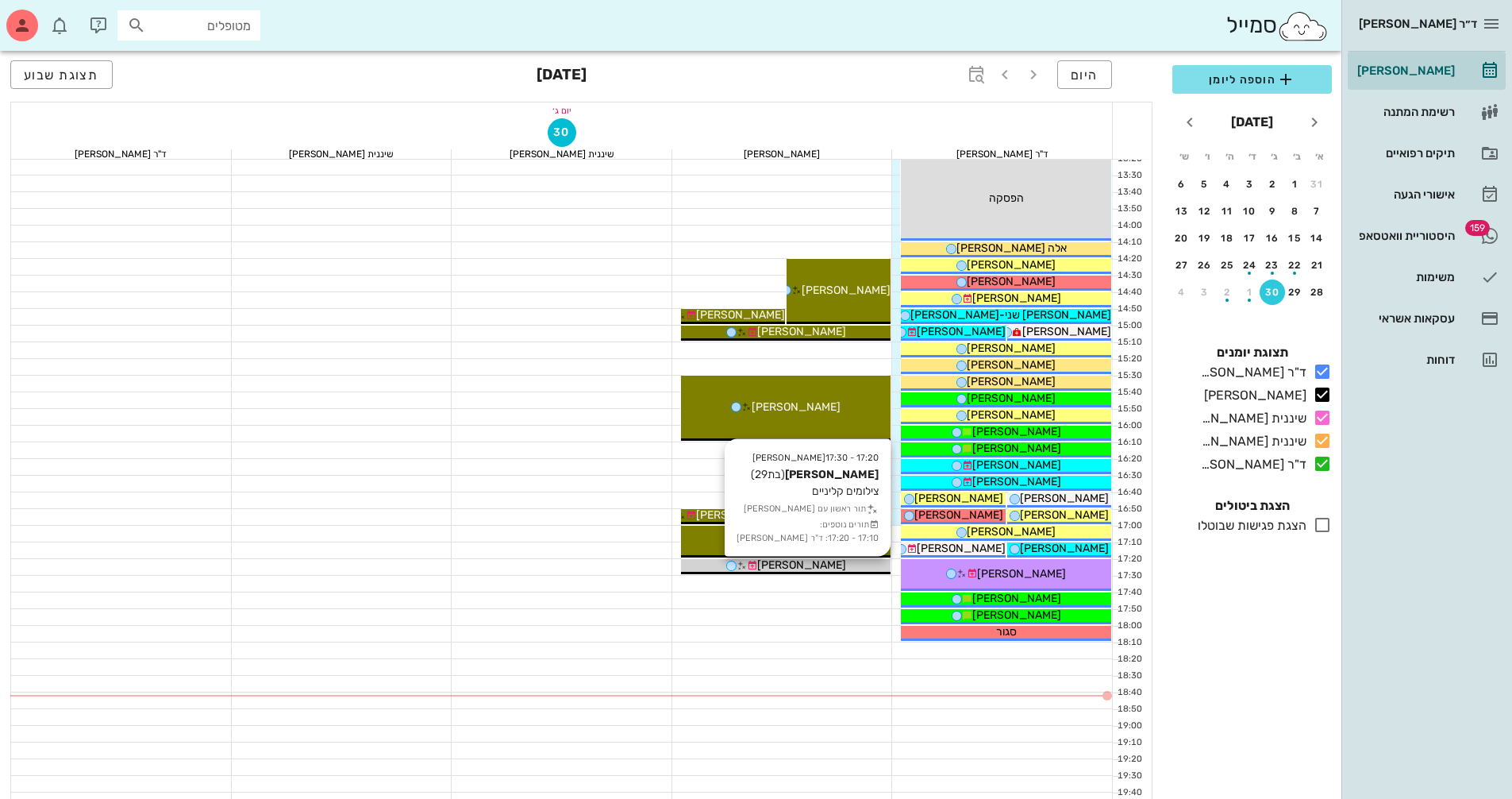
click at [830, 567] on div "[PERSON_NAME]" at bounding box center [786, 565] width 211 height 16
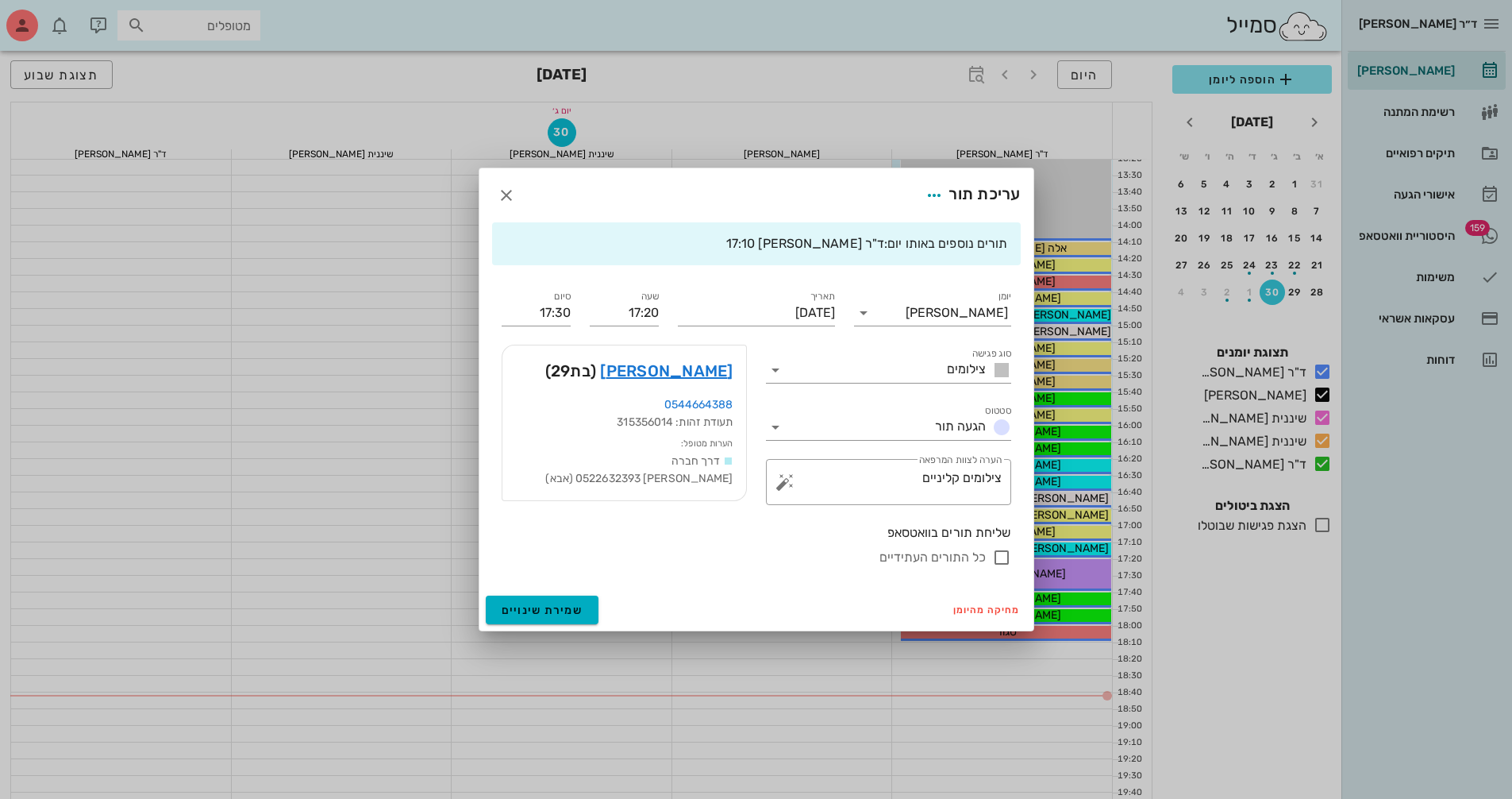
click at [436, 318] on div at bounding box center [756, 400] width 1512 height 799
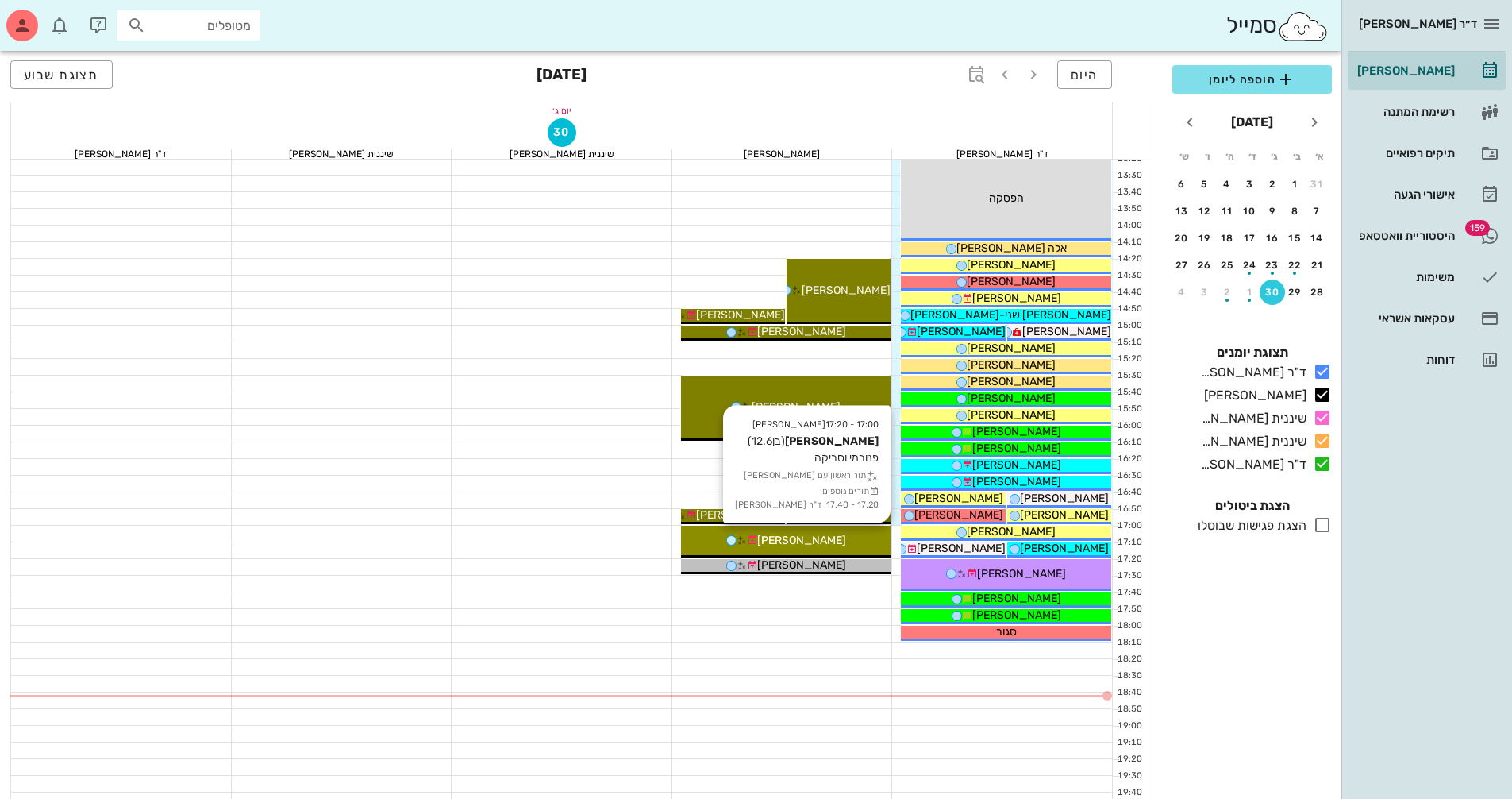
click at [850, 539] on div "[PERSON_NAME]" at bounding box center [786, 540] width 211 height 16
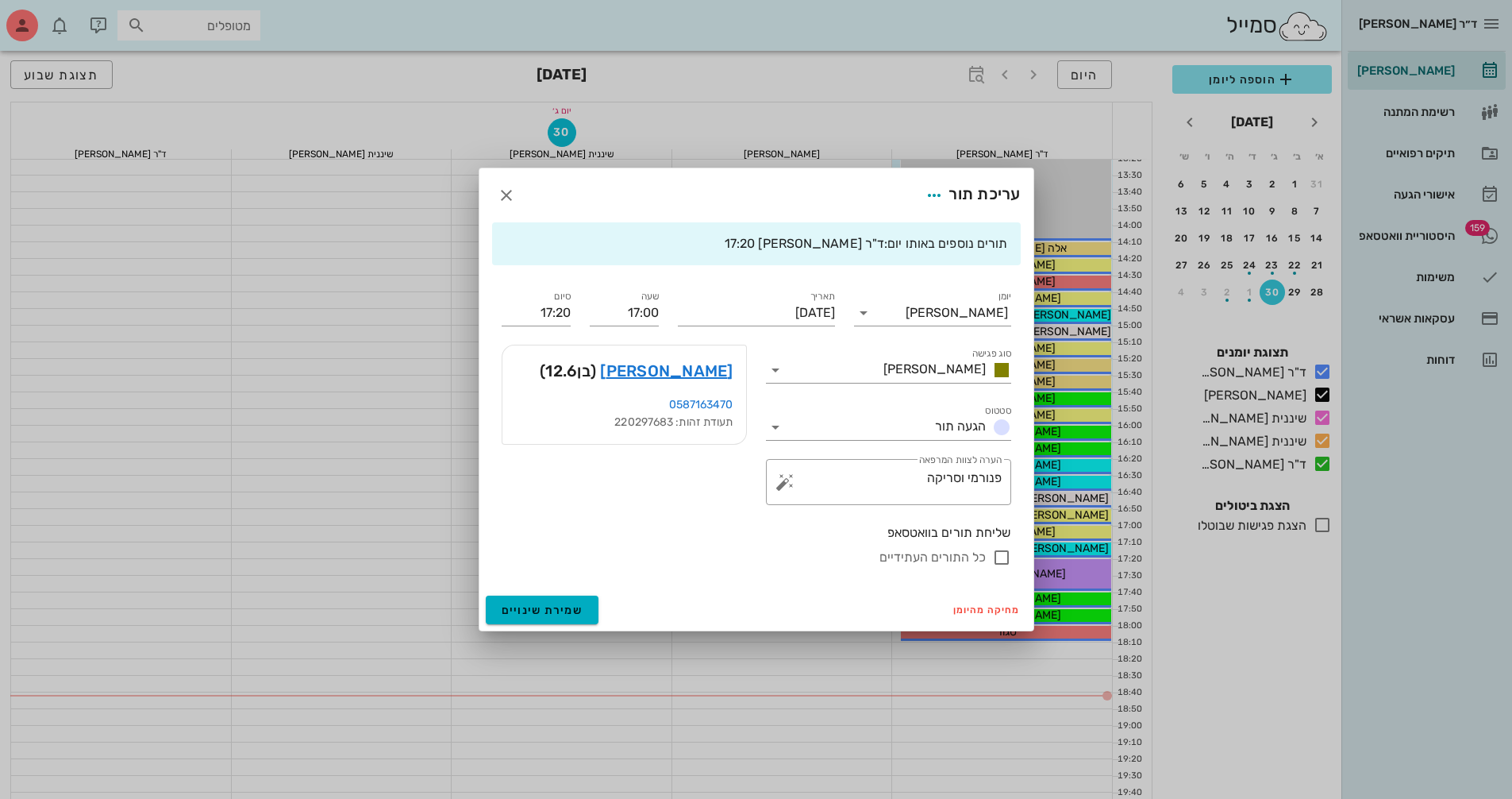
click at [368, 317] on div at bounding box center [756, 400] width 1512 height 799
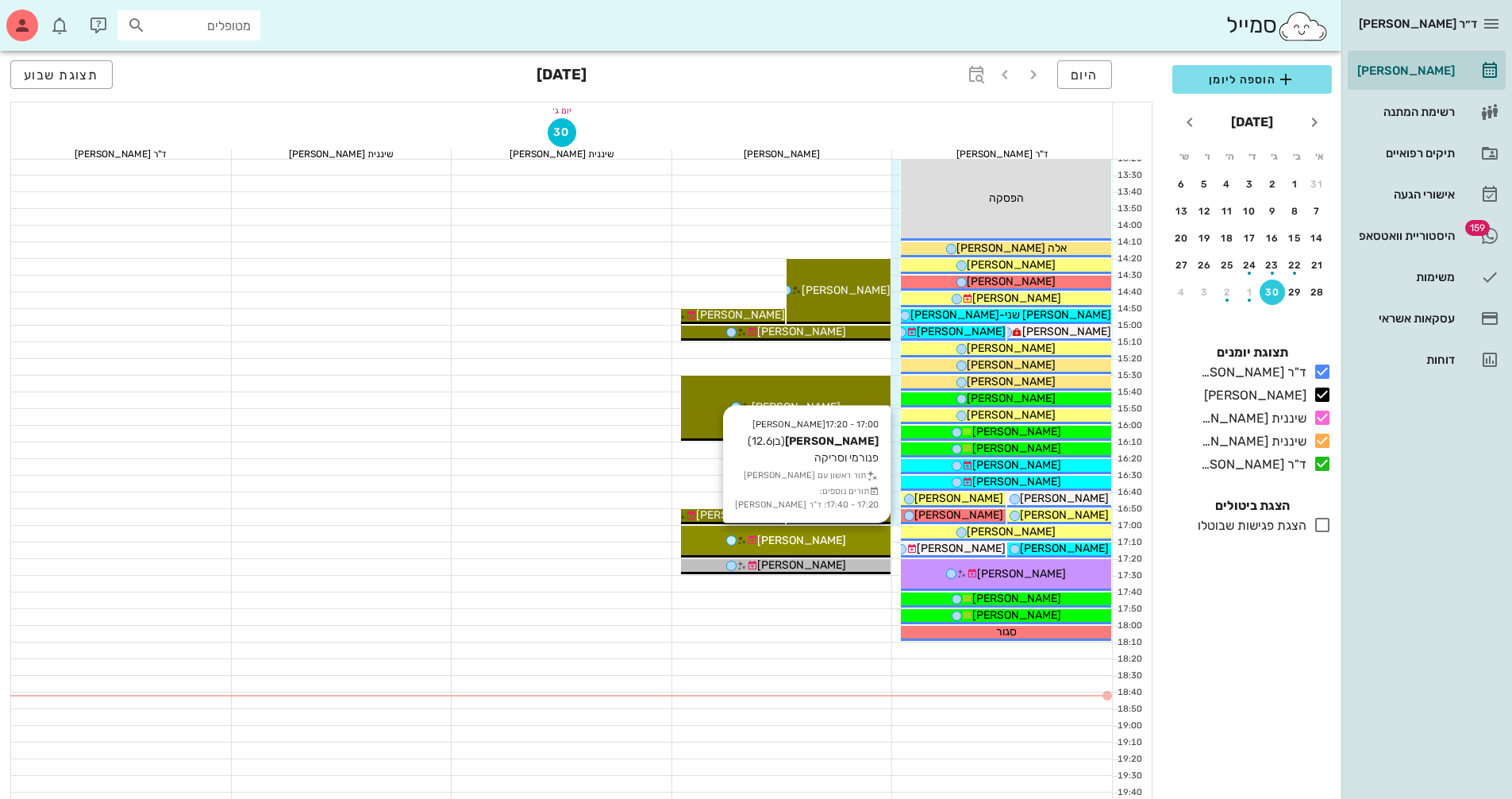
click at [778, 548] on div "17:00 - 17:20 [PERSON_NAME] (בן 12.6 ) פנורמי וסריקה תור ראשון עם [PERSON_NAME]…" at bounding box center [786, 541] width 211 height 32
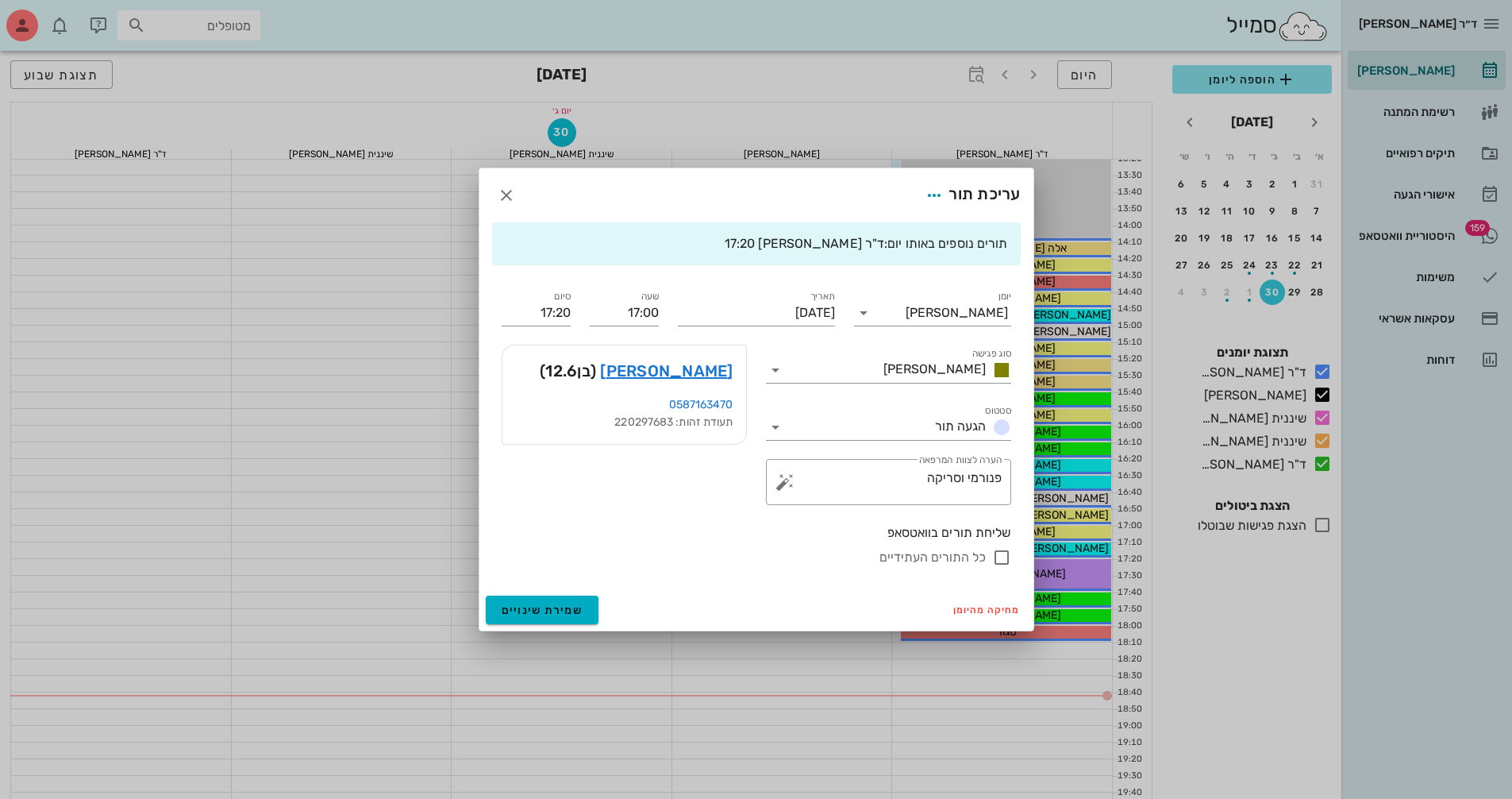
click at [298, 444] on div at bounding box center [756, 400] width 1512 height 799
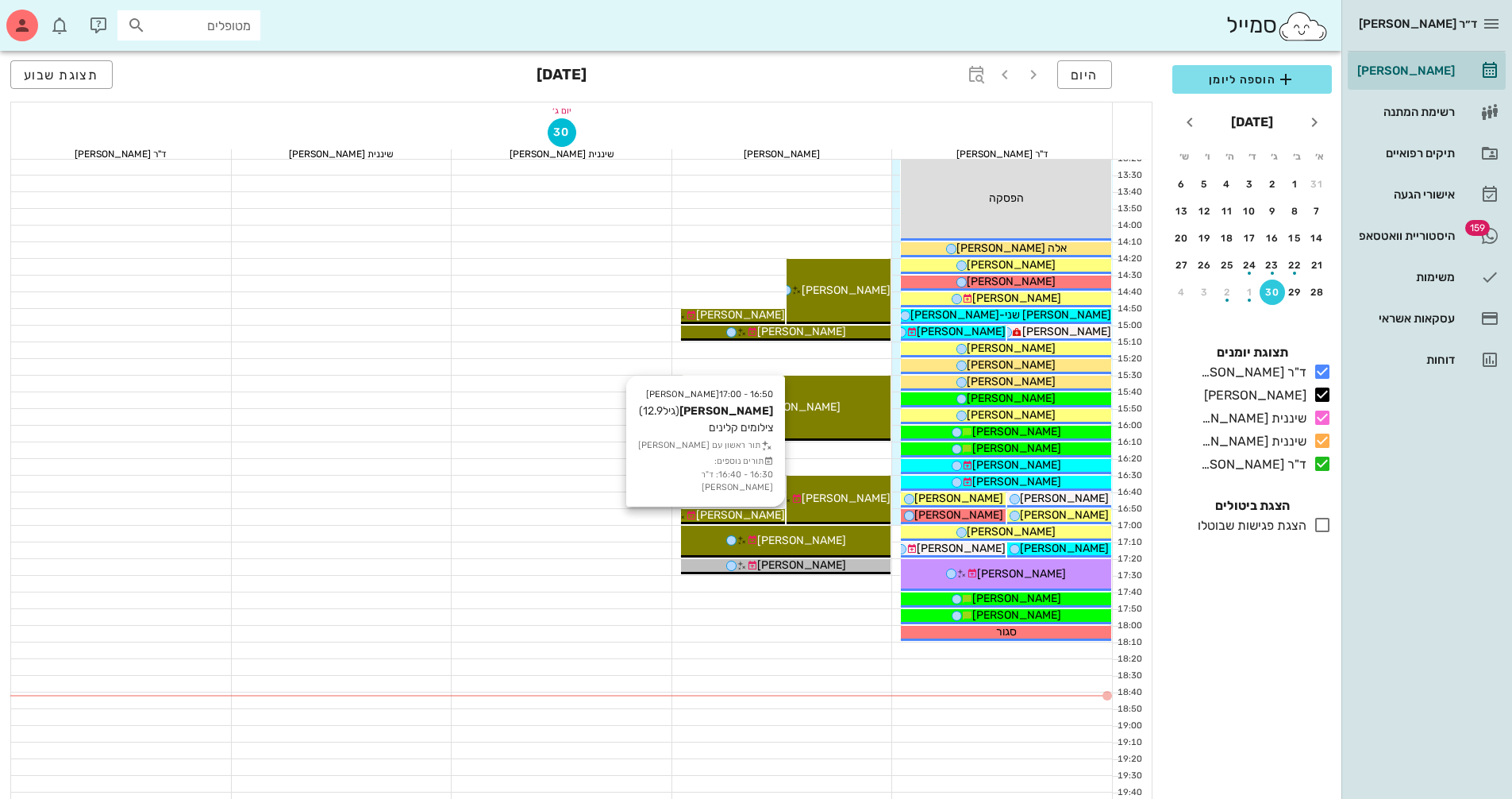
click at [750, 515] on span "[PERSON_NAME]" at bounding box center [740, 515] width 89 height 14
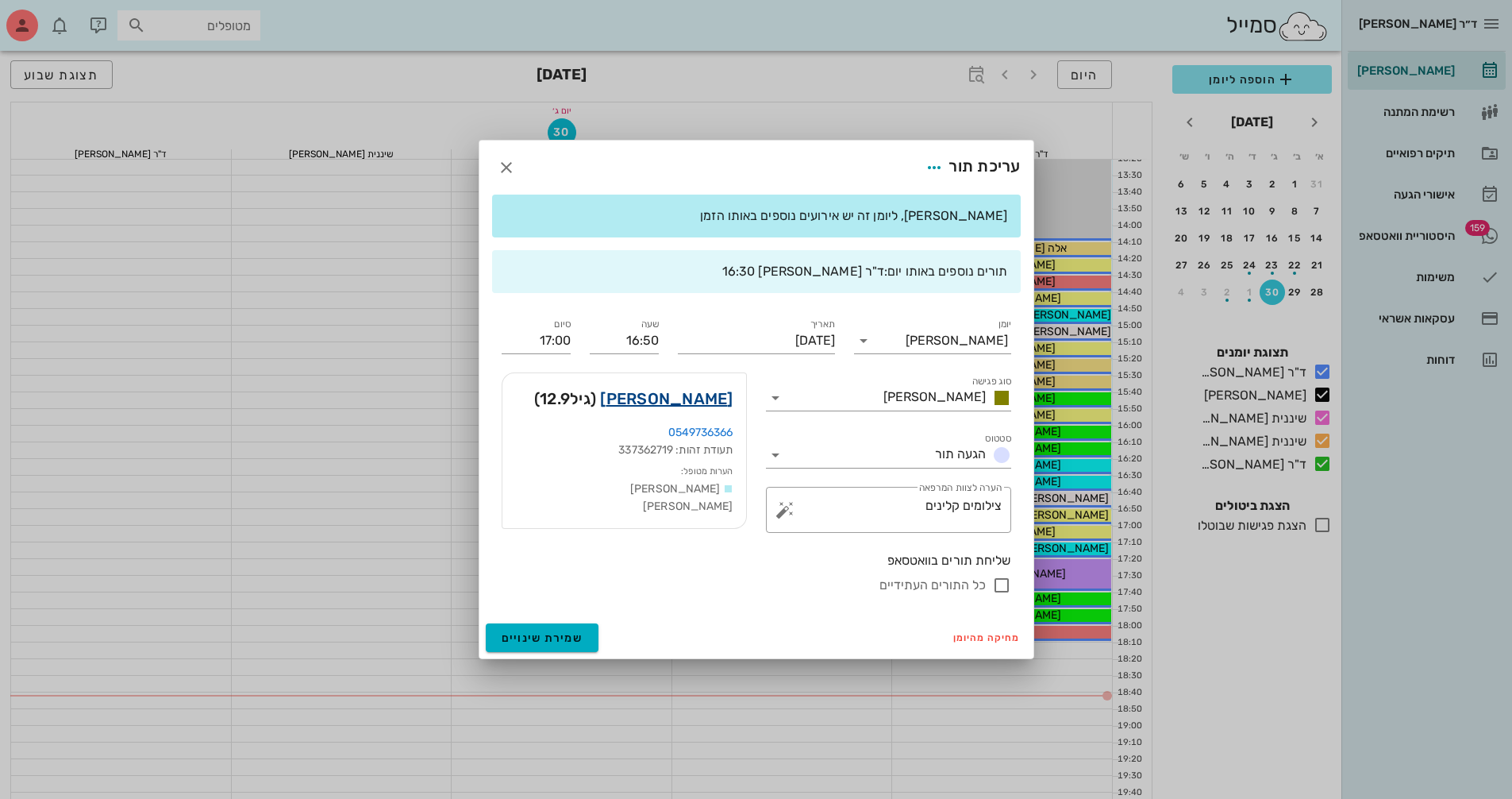
click at [703, 400] on link "[PERSON_NAME]" at bounding box center [666, 398] width 133 height 25
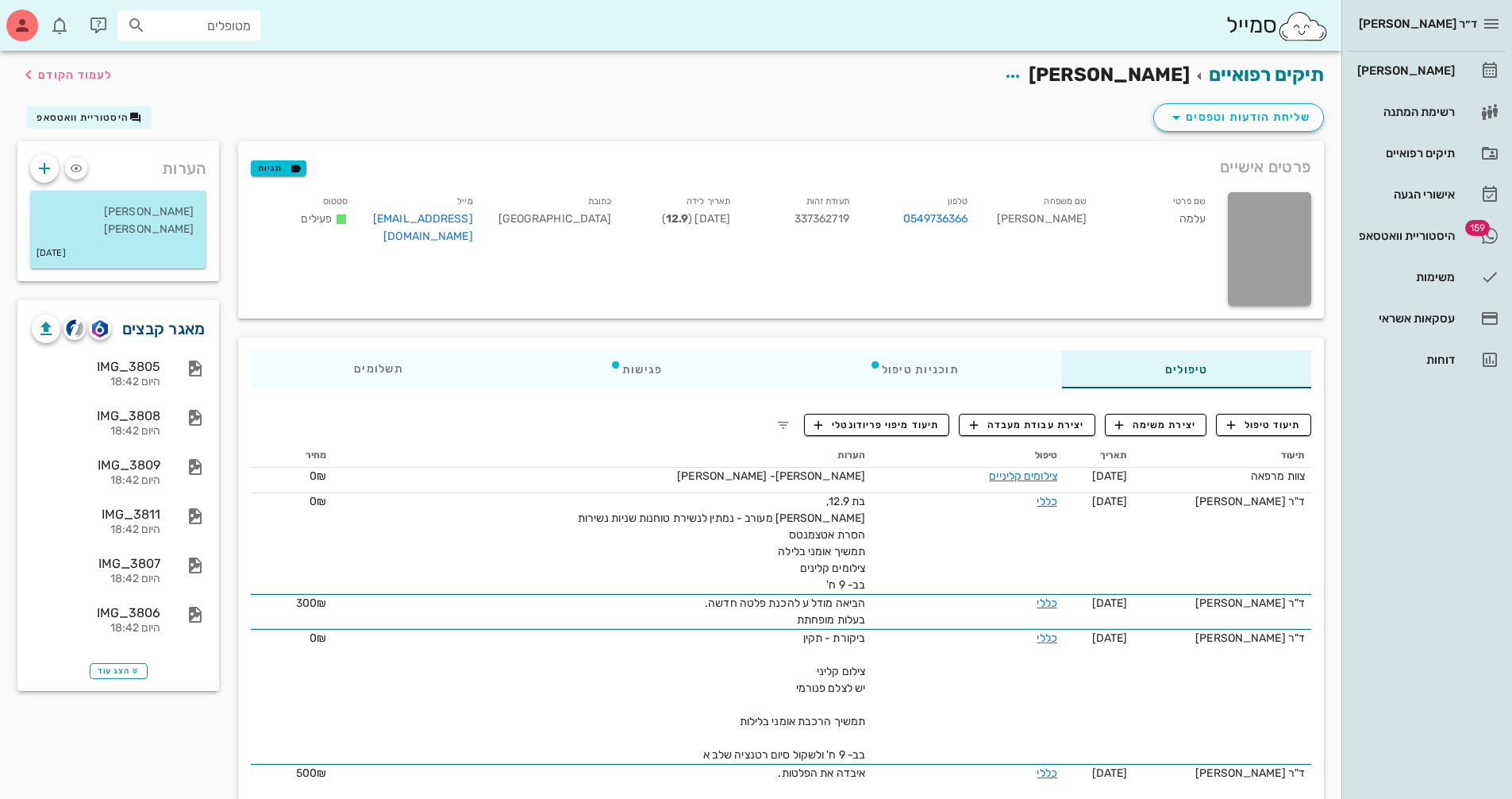
click at [179, 320] on link "מאגר קבצים" at bounding box center [163, 328] width 83 height 25
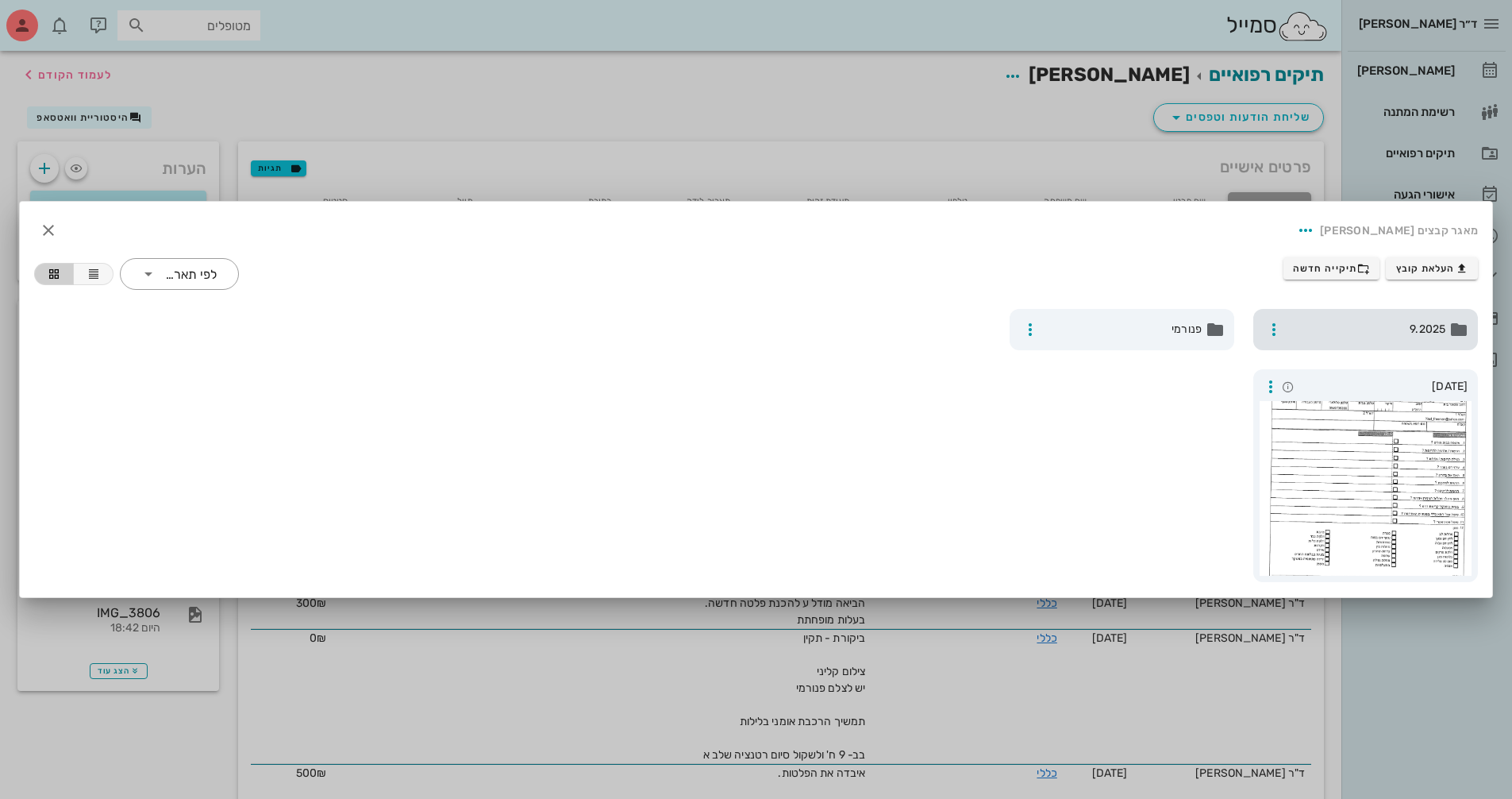
click at [1432, 333] on span "9.2025" at bounding box center [1367, 329] width 156 height 17
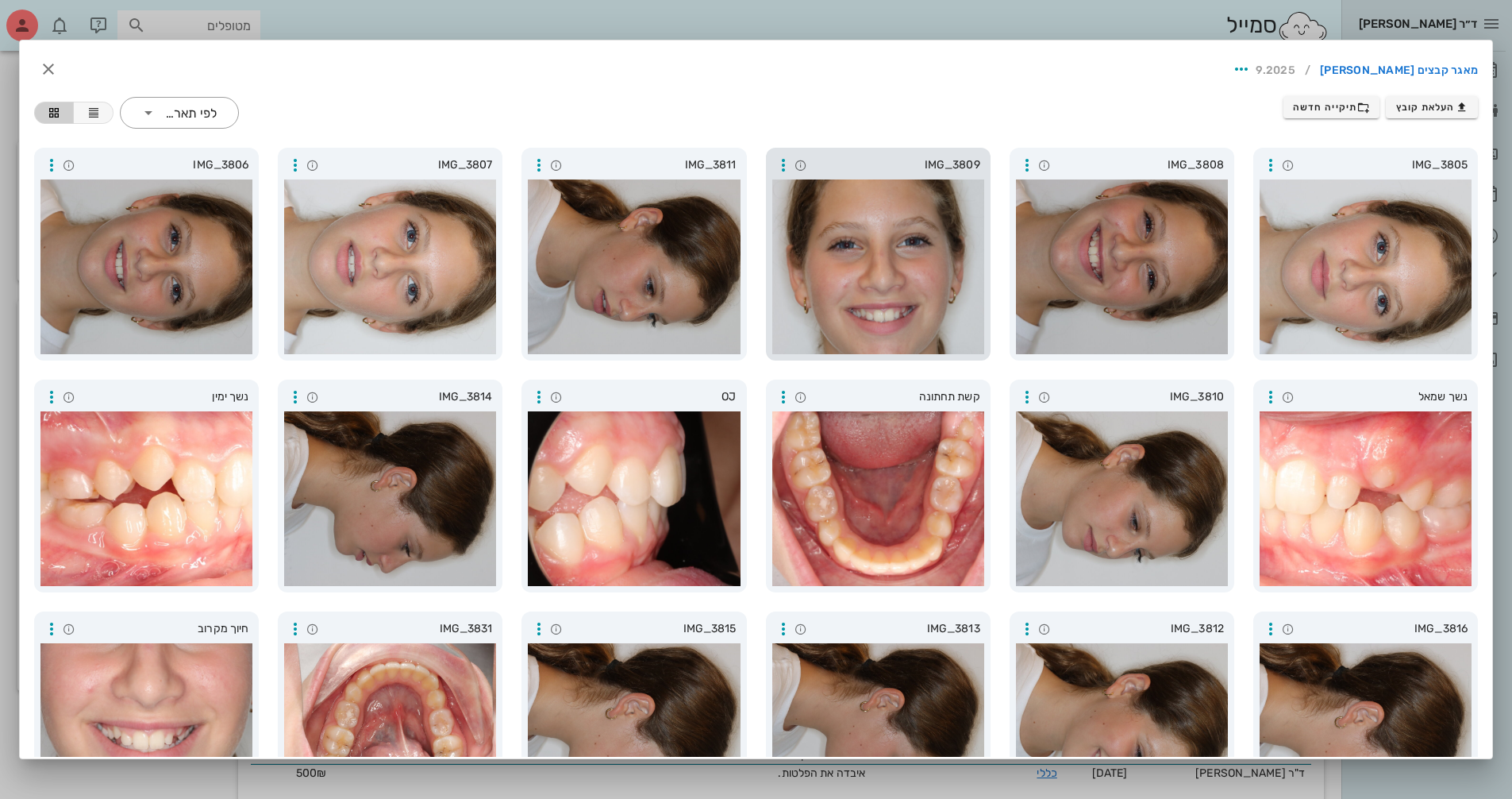
click at [945, 315] on div at bounding box center [878, 267] width 212 height 175
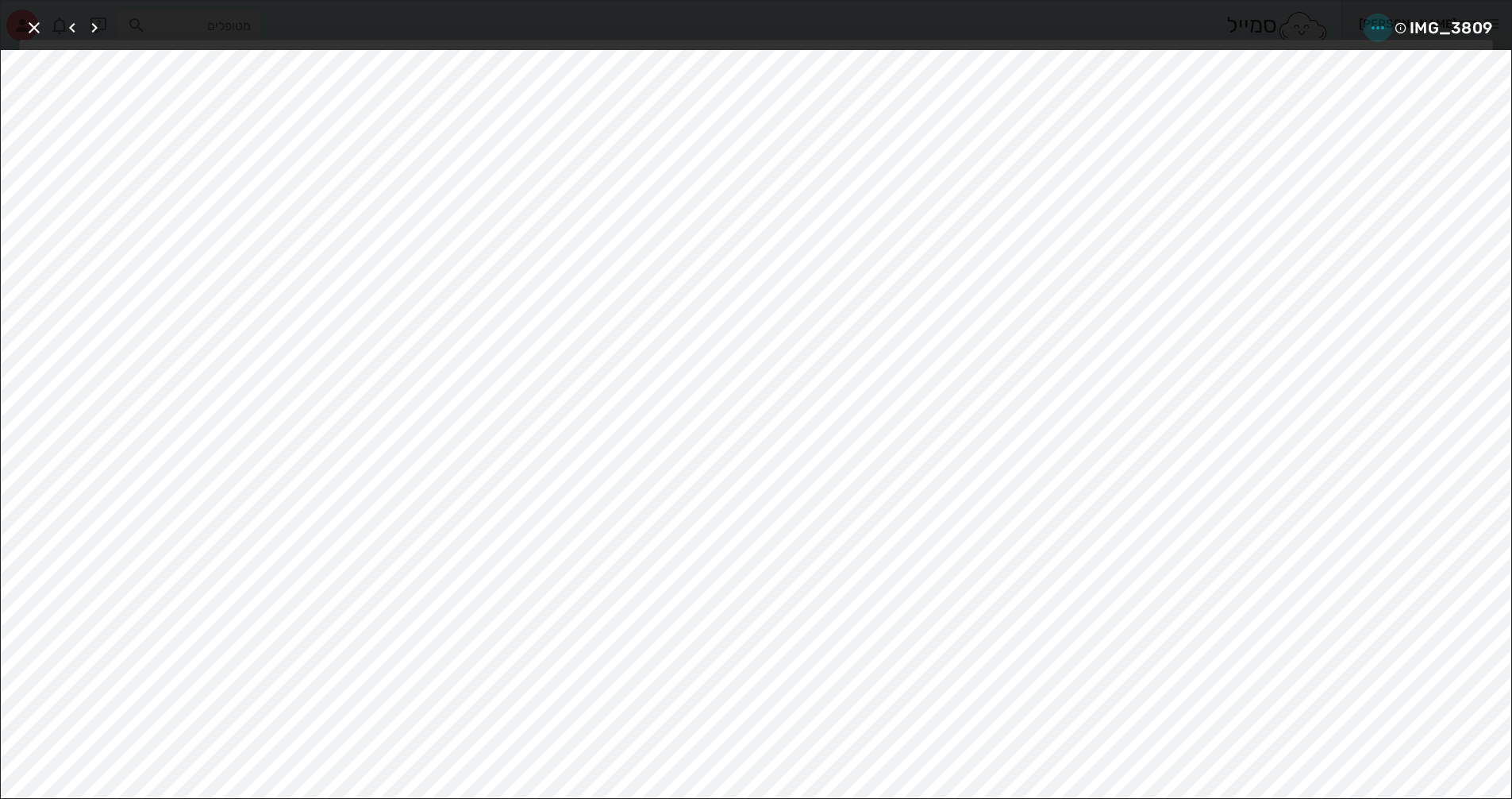
click at [1379, 31] on icon "button" at bounding box center [1378, 27] width 19 height 19
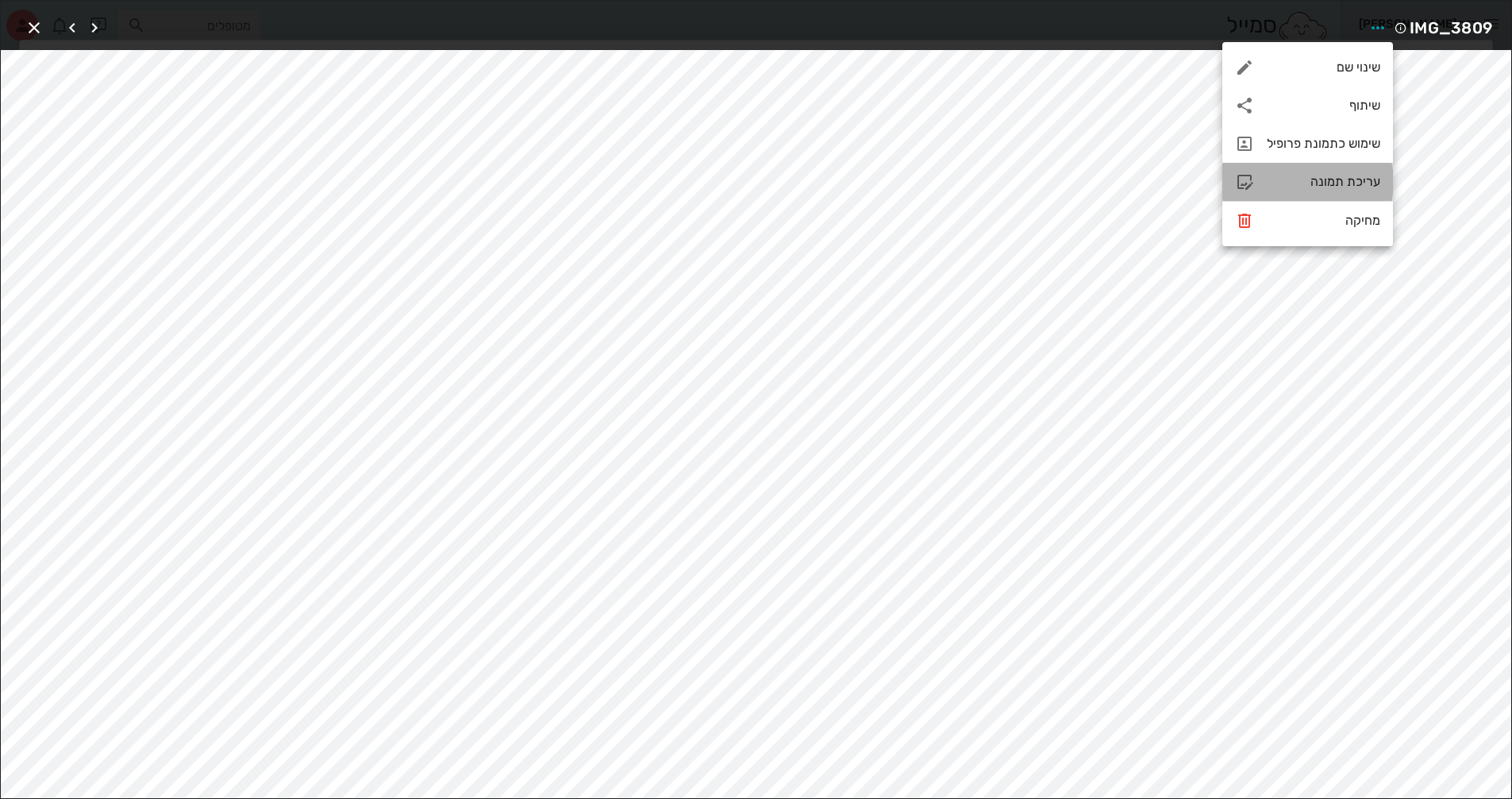
click at [1342, 183] on div "עריכת תמונה" at bounding box center [1324, 181] width 114 height 15
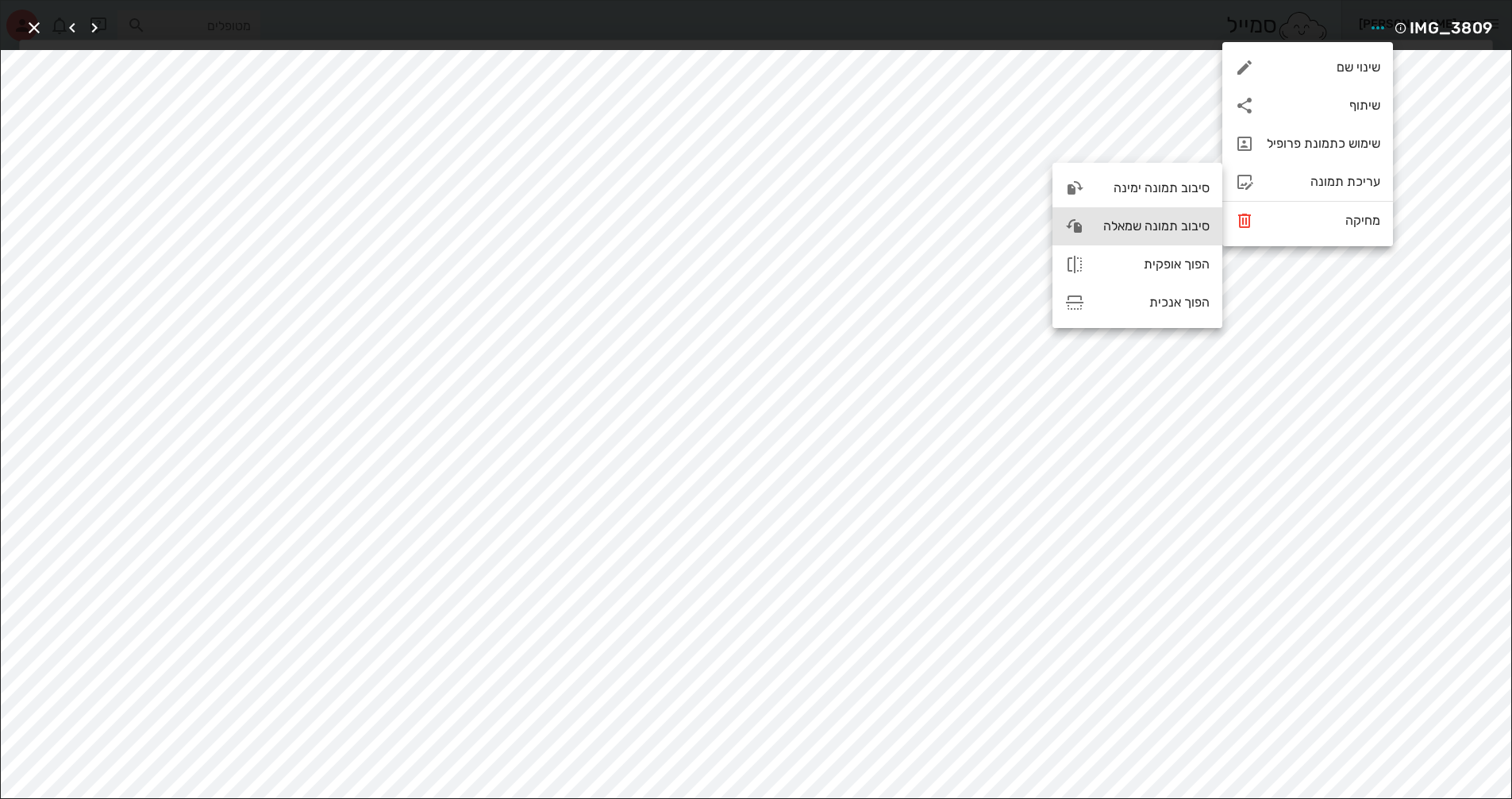
click at [1170, 227] on div "סיבוב תמונה שמאלה" at bounding box center [1153, 225] width 113 height 15
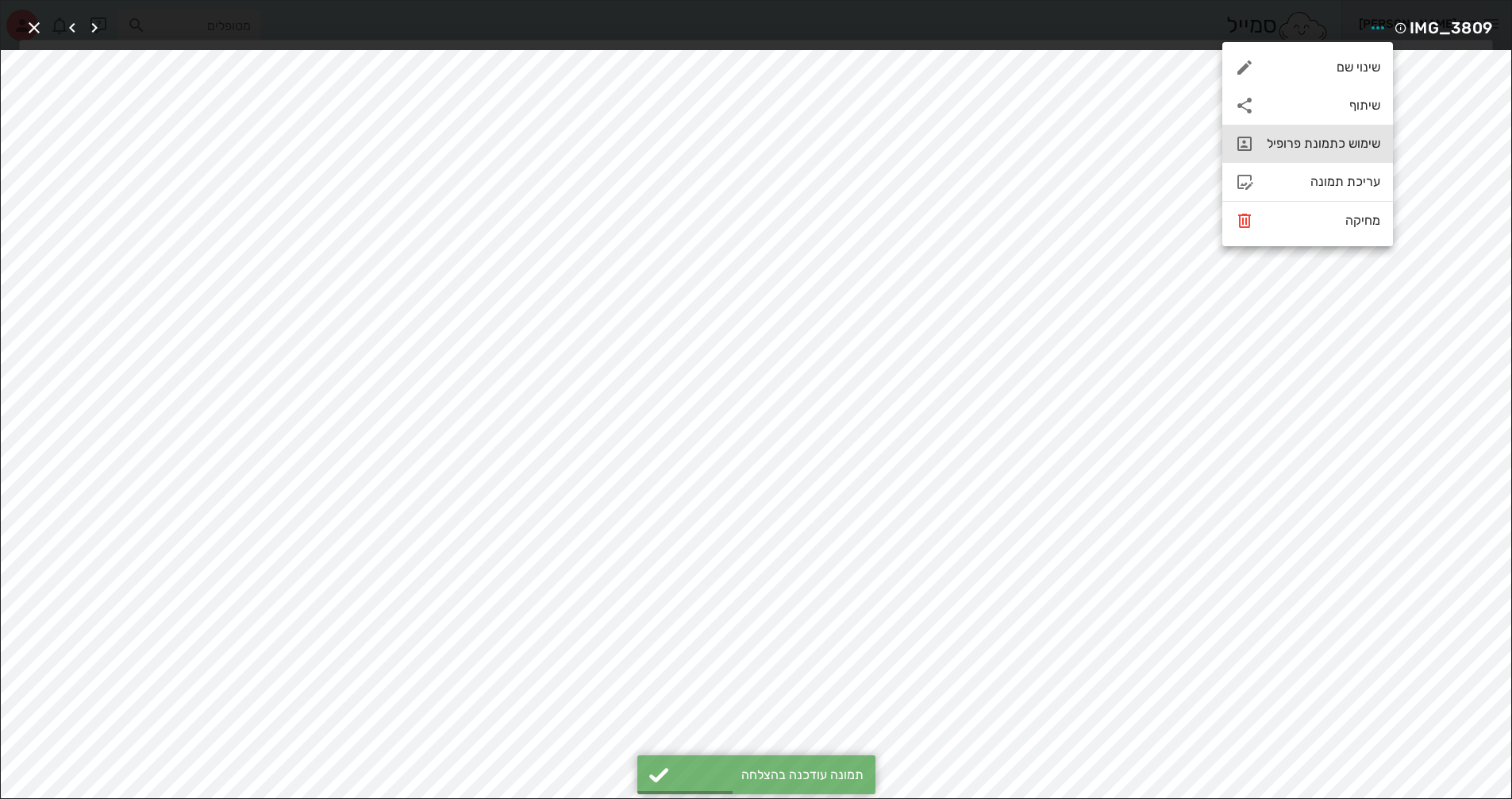
click at [1336, 141] on div "שימוש כתמונת פרופיל" at bounding box center [1324, 143] width 114 height 15
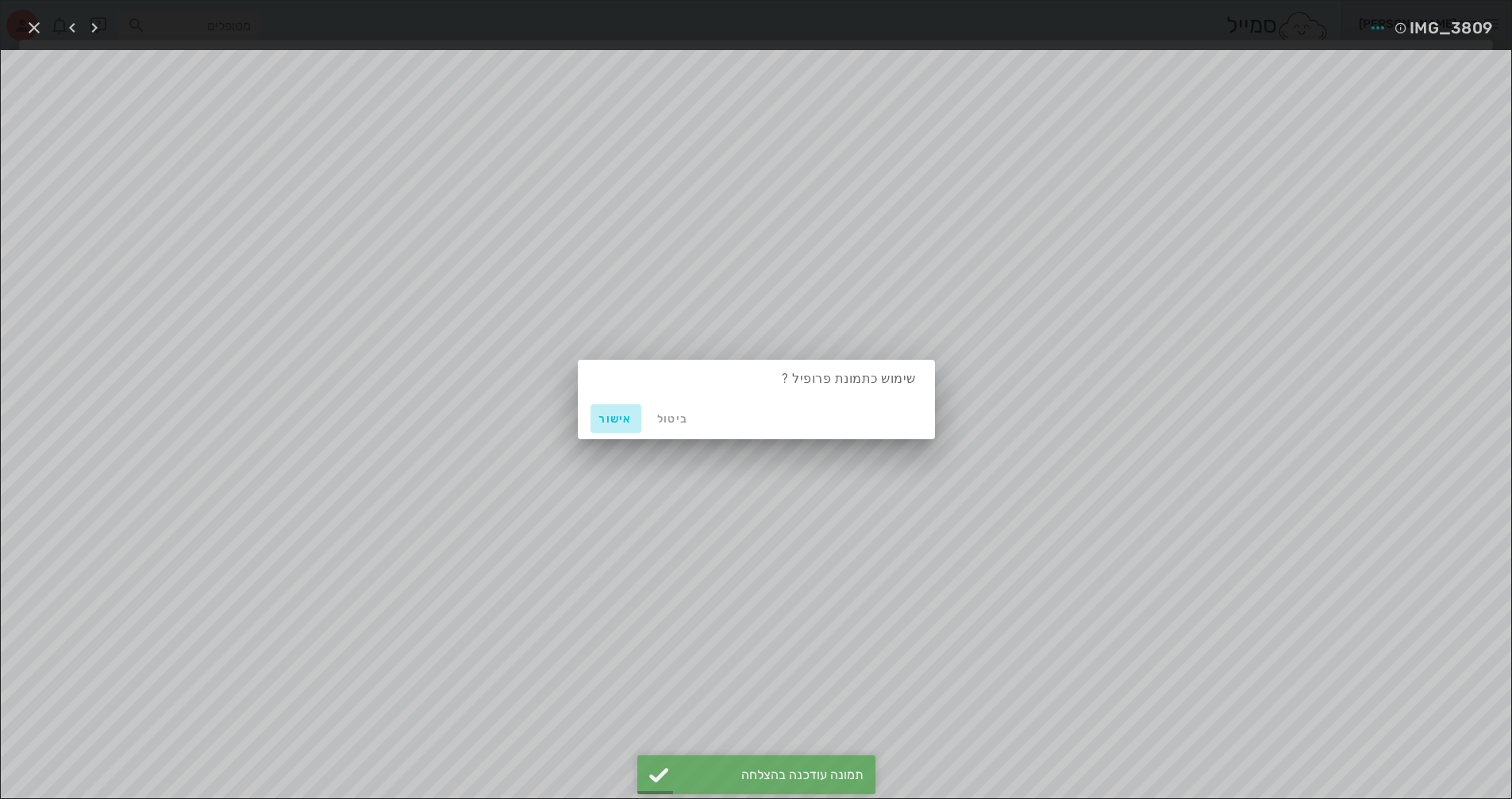
click at [597, 417] on span "אישור" at bounding box center [616, 419] width 38 height 14
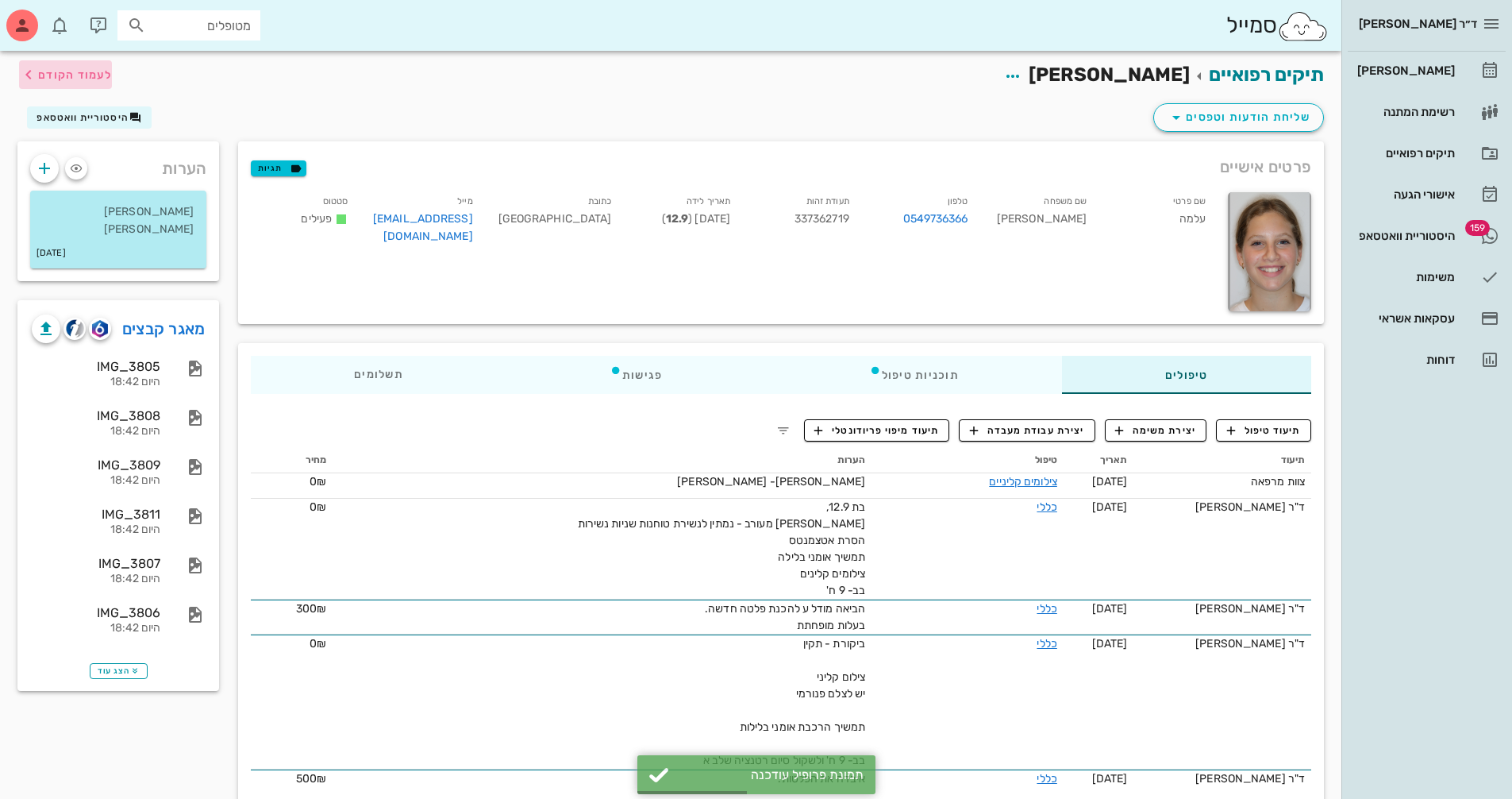
click at [41, 81] on span "לעמוד הקודם" at bounding box center [75, 75] width 74 height 14
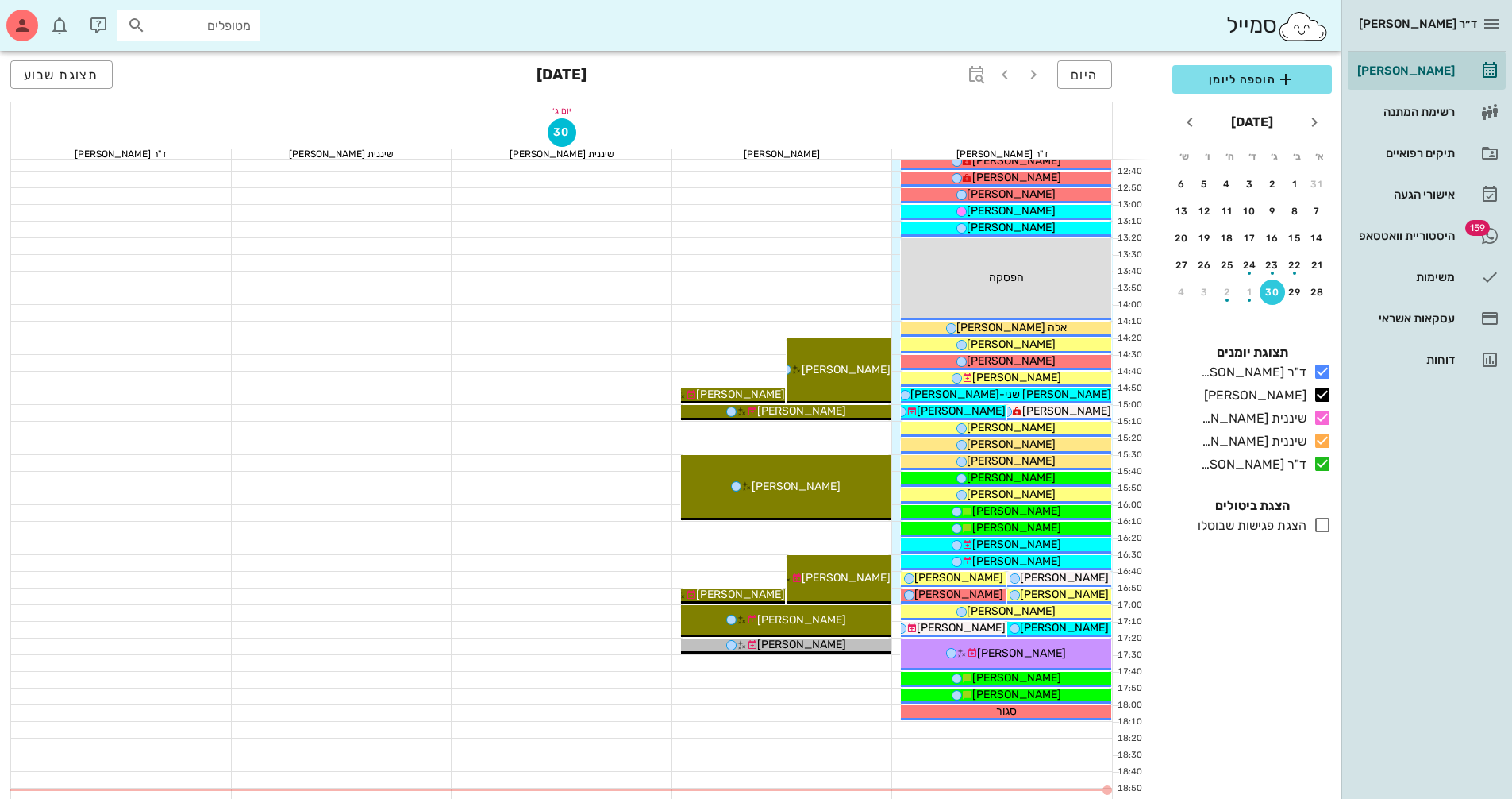
scroll to position [762, 0]
